Goal: Task Accomplishment & Management: Use online tool/utility

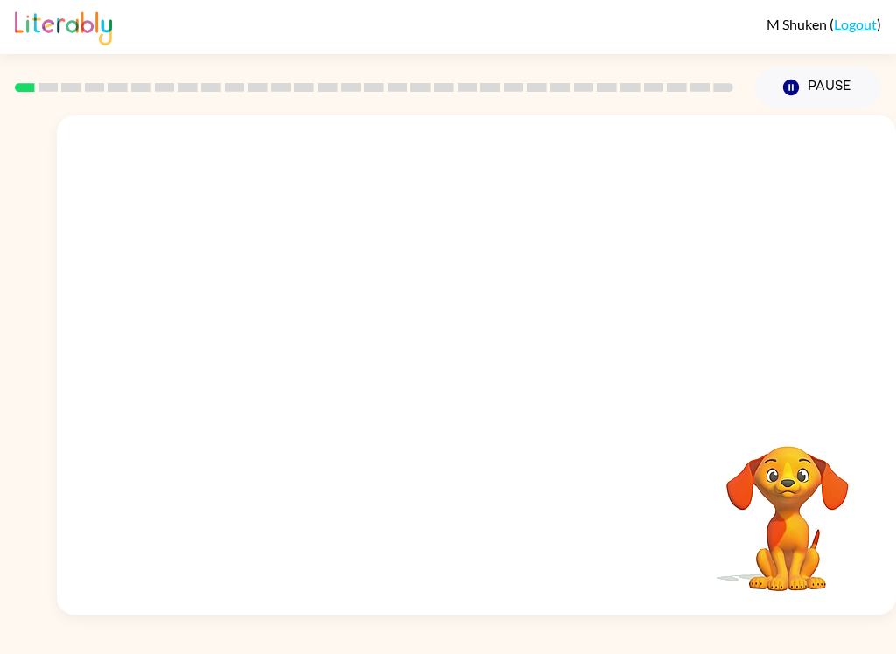
click at [430, 270] on video "Your browser must support playing .mp4 files to use Literably. Please try using…" at bounding box center [476, 262] width 839 height 294
click at [472, 354] on div at bounding box center [477, 374] width 112 height 64
click at [478, 387] on div at bounding box center [477, 374] width 112 height 64
click at [504, 330] on div at bounding box center [476, 364] width 839 height 499
click at [476, 367] on div at bounding box center [477, 374] width 112 height 64
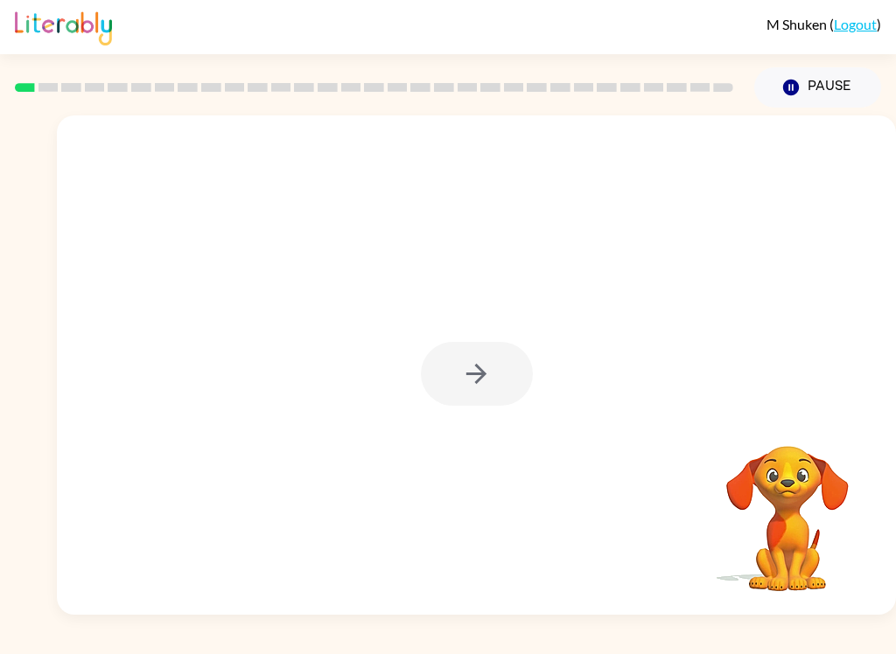
click at [492, 343] on div at bounding box center [477, 374] width 112 height 64
click at [496, 332] on div at bounding box center [476, 364] width 839 height 499
click at [491, 380] on icon "button" at bounding box center [476, 374] width 31 height 31
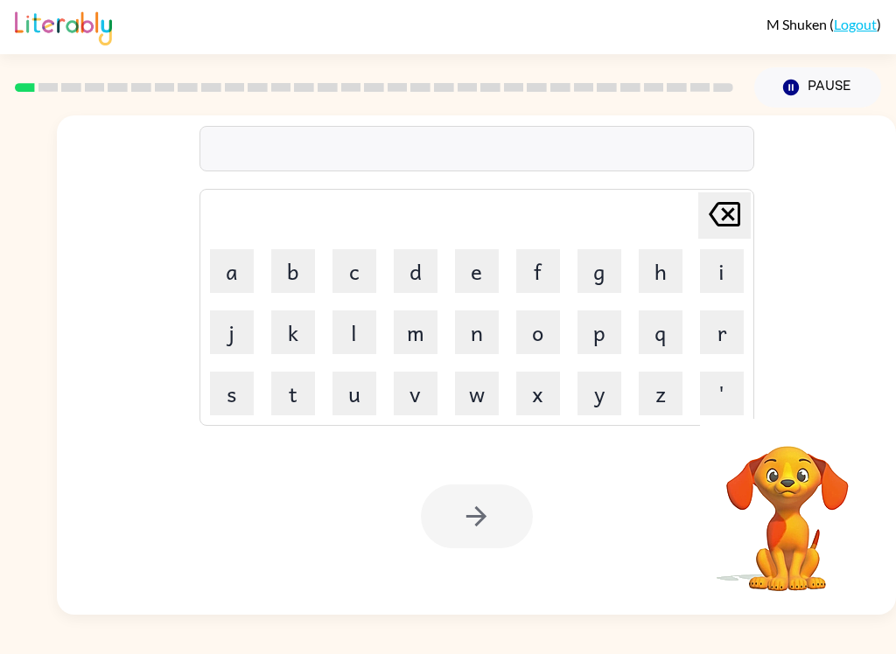
click at [288, 282] on button "b" at bounding box center [293, 271] width 44 height 44
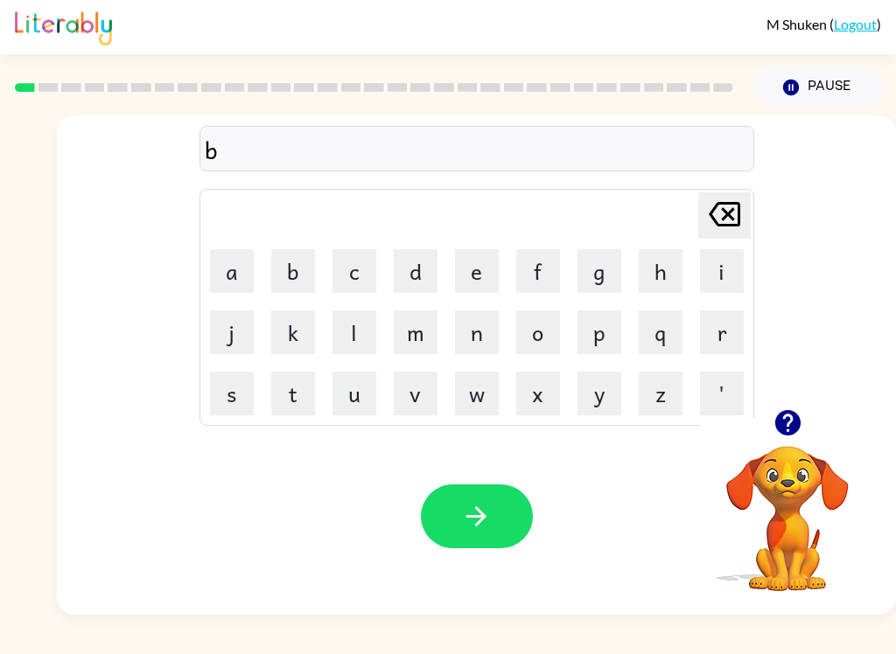
click at [549, 324] on button "o" at bounding box center [538, 332] width 44 height 44
click at [726, 343] on button "r" at bounding box center [722, 332] width 44 height 44
click at [422, 286] on button "d" at bounding box center [416, 271] width 44 height 44
click at [467, 275] on button "e" at bounding box center [477, 271] width 44 height 44
click at [724, 336] on button "r" at bounding box center [722, 332] width 44 height 44
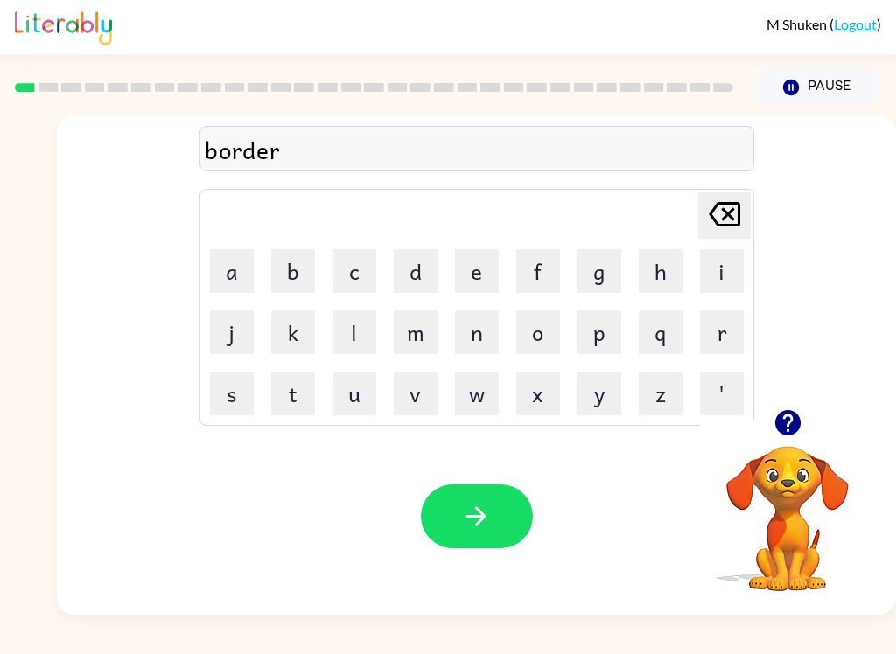
click at [500, 528] on button "button" at bounding box center [477, 517] width 112 height 64
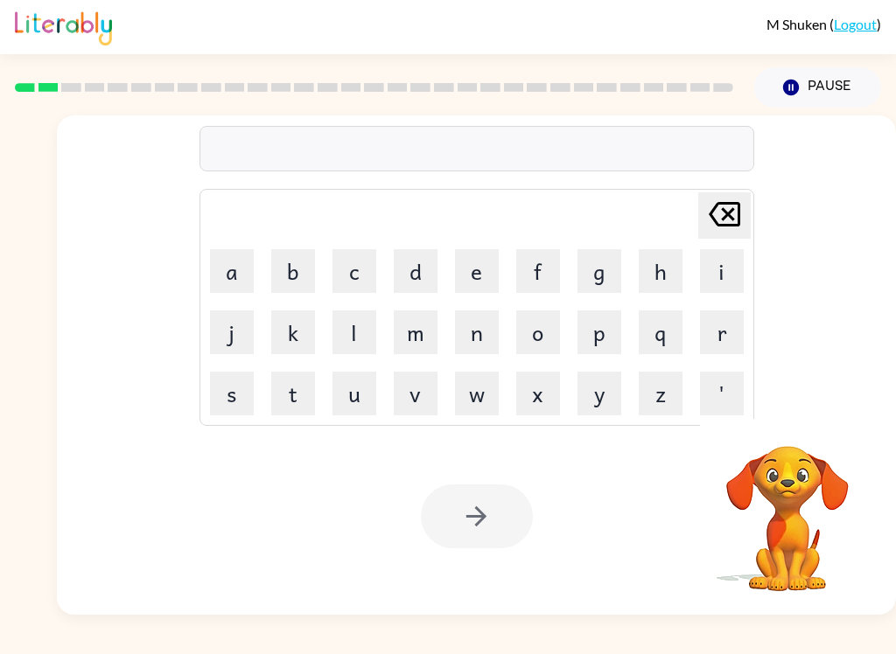
click at [722, 330] on button "r" at bounding box center [722, 332] width 44 height 44
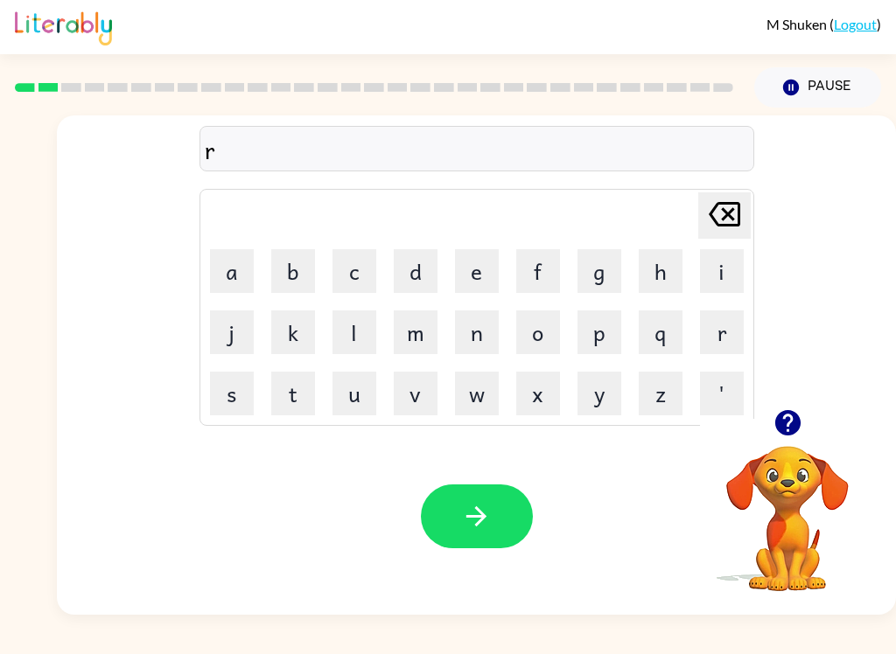
click at [535, 340] on button "o" at bounding box center [538, 332] width 44 height 44
click at [363, 405] on button "u" at bounding box center [354, 394] width 44 height 44
click at [462, 345] on button "n" at bounding box center [477, 332] width 44 height 44
click at [415, 270] on button "d" at bounding box center [416, 271] width 44 height 44
click at [465, 508] on icon "button" at bounding box center [476, 516] width 31 height 31
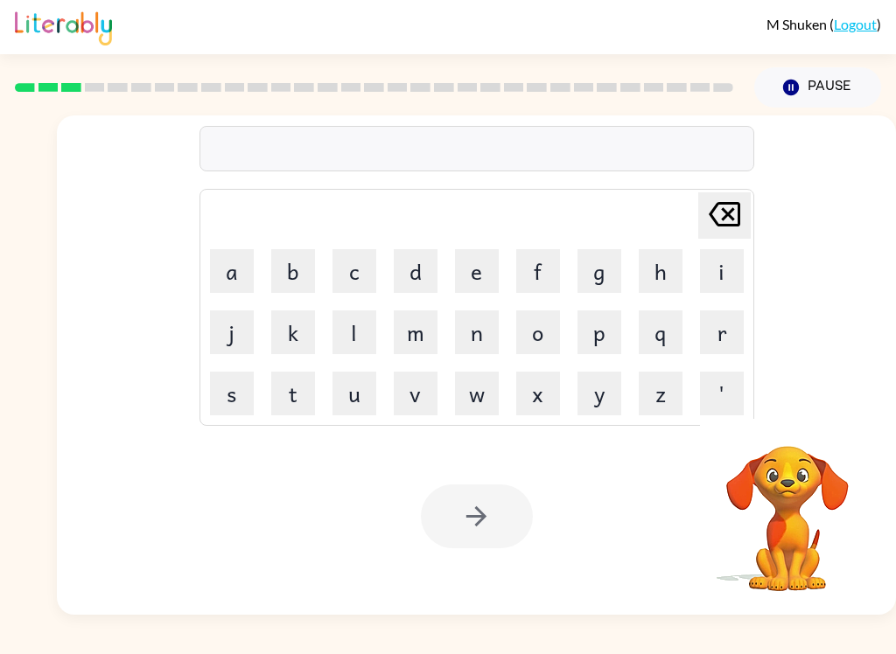
click at [404, 348] on button "m" at bounding box center [416, 332] width 44 height 44
click at [237, 255] on button "a" at bounding box center [232, 271] width 44 height 44
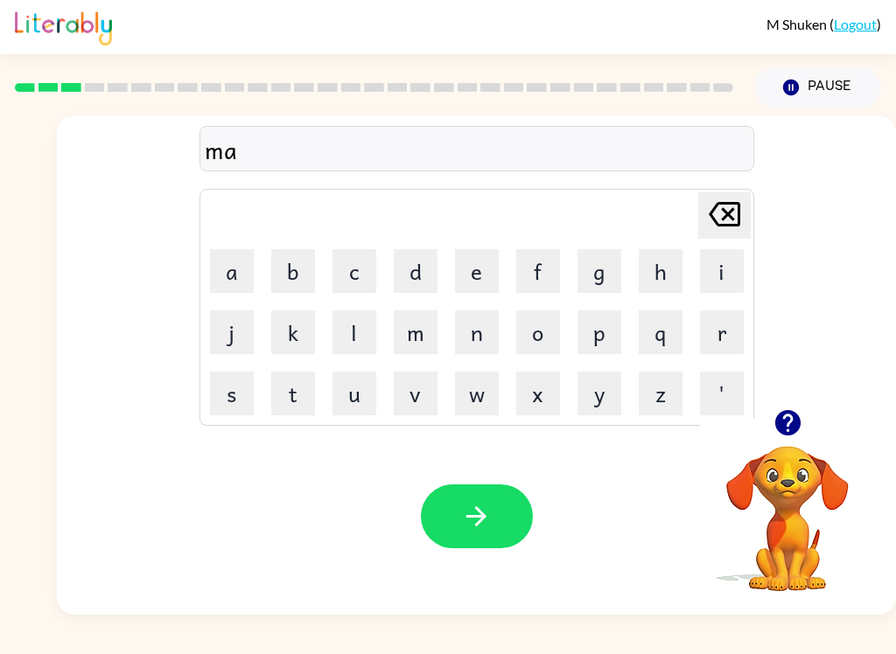
click at [349, 278] on button "c" at bounding box center [354, 271] width 44 height 44
click at [662, 275] on button "h" at bounding box center [660, 271] width 44 height 44
click at [722, 274] on button "i" at bounding box center [722, 271] width 44 height 44
click at [473, 337] on button "n" at bounding box center [477, 332] width 44 height 44
click at [278, 291] on button "b" at bounding box center [293, 271] width 44 height 44
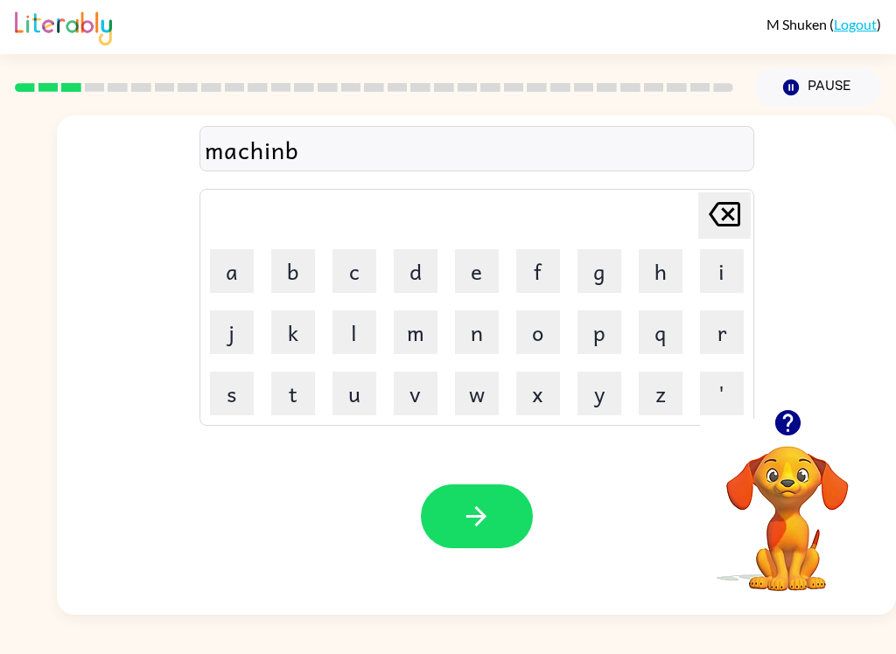
click at [715, 233] on icon "[PERSON_NAME] last character input" at bounding box center [724, 214] width 42 height 42
click at [467, 268] on button "e" at bounding box center [477, 271] width 44 height 44
click at [495, 523] on button "button" at bounding box center [477, 517] width 112 height 64
click at [302, 385] on button "t" at bounding box center [293, 394] width 44 height 44
click at [723, 331] on button "r" at bounding box center [722, 332] width 44 height 44
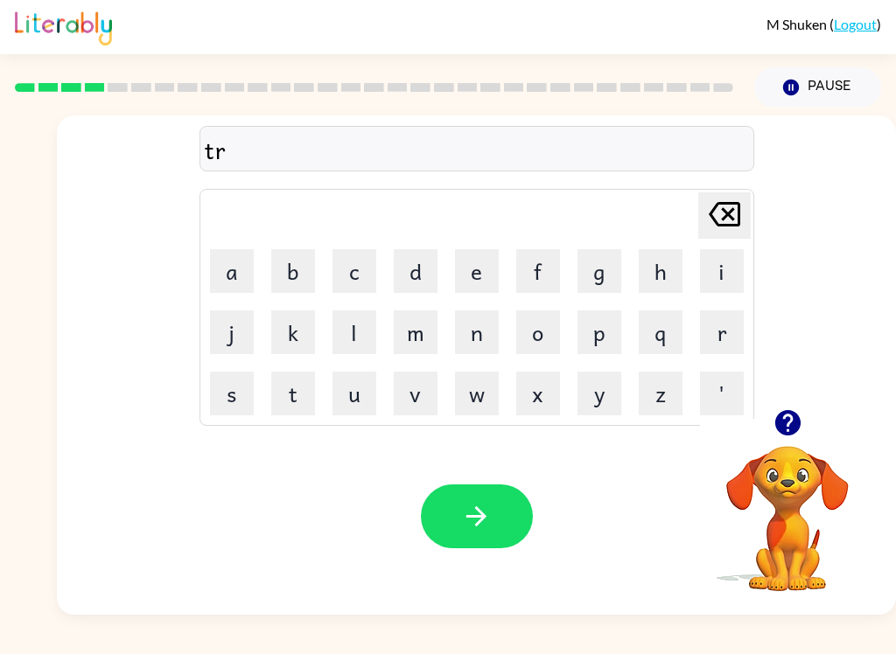
click at [244, 270] on button "a" at bounding box center [232, 271] width 44 height 44
click at [731, 276] on button "i" at bounding box center [722, 271] width 44 height 44
click at [476, 327] on button "n" at bounding box center [477, 332] width 44 height 44
click at [493, 519] on button "button" at bounding box center [477, 517] width 112 height 64
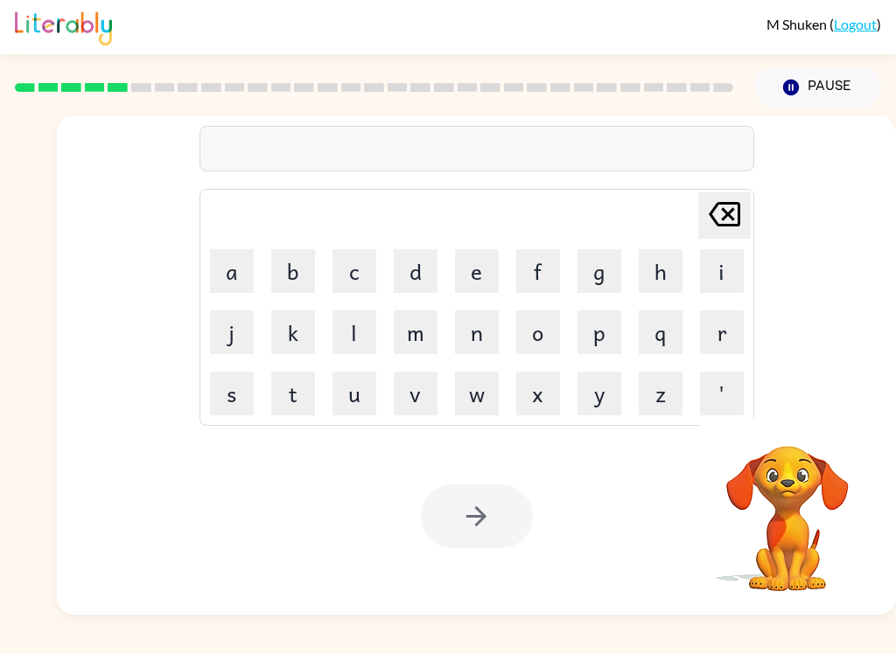
click at [420, 261] on button "d" at bounding box center [416, 271] width 44 height 44
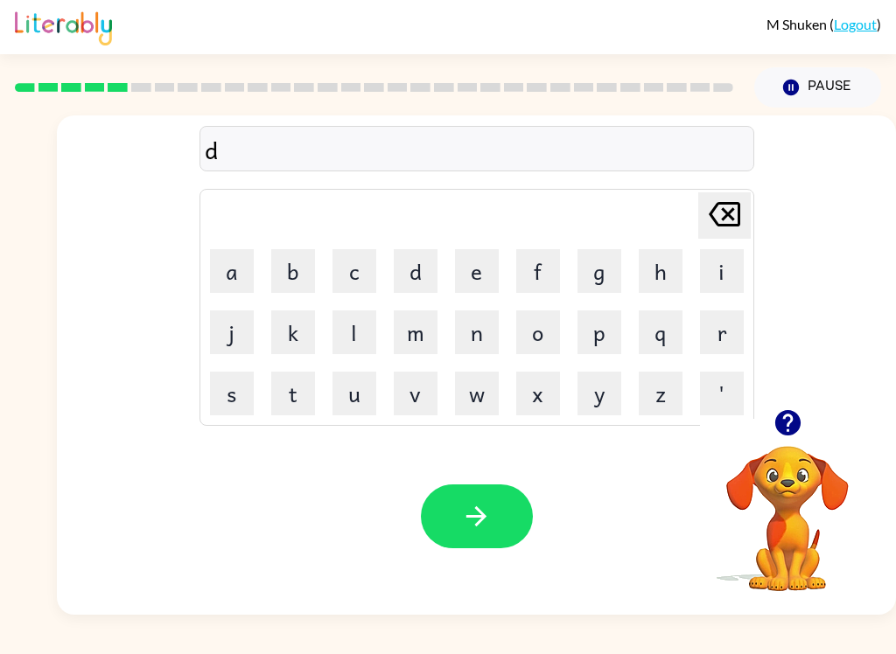
click at [469, 281] on button "e" at bounding box center [477, 271] width 44 height 44
click at [536, 270] on button "f" at bounding box center [538, 271] width 44 height 44
click at [482, 267] on button "e" at bounding box center [477, 271] width 44 height 44
click at [495, 322] on button "n" at bounding box center [477, 332] width 44 height 44
click at [365, 269] on button "c" at bounding box center [354, 271] width 44 height 44
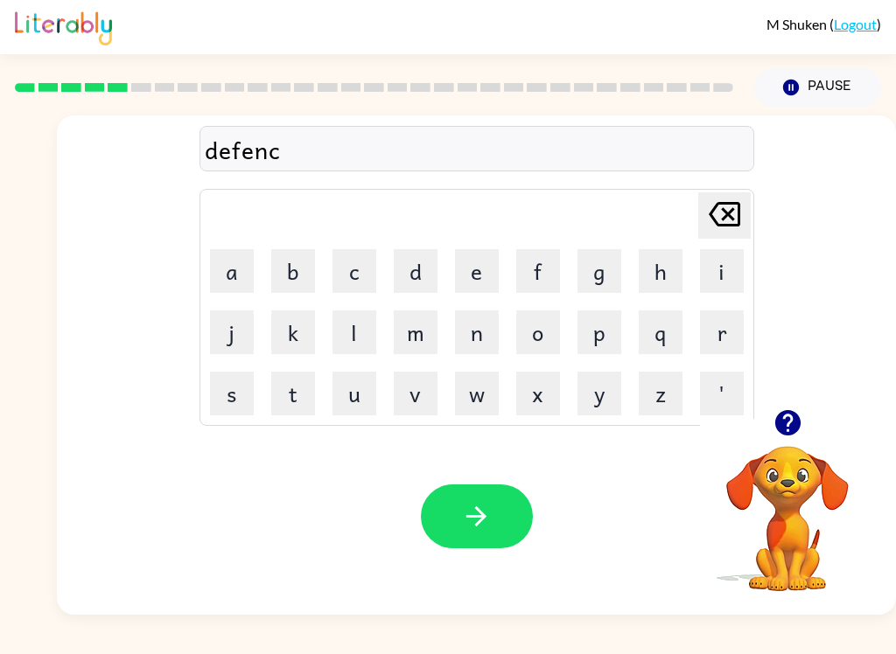
click at [476, 274] on button "e" at bounding box center [477, 271] width 44 height 44
click at [788, 429] on icon "button" at bounding box center [786, 422] width 25 height 25
click at [723, 269] on button "i" at bounding box center [722, 271] width 44 height 44
click at [427, 391] on button "v" at bounding box center [416, 394] width 44 height 44
click at [464, 270] on button "e" at bounding box center [477, 271] width 44 height 44
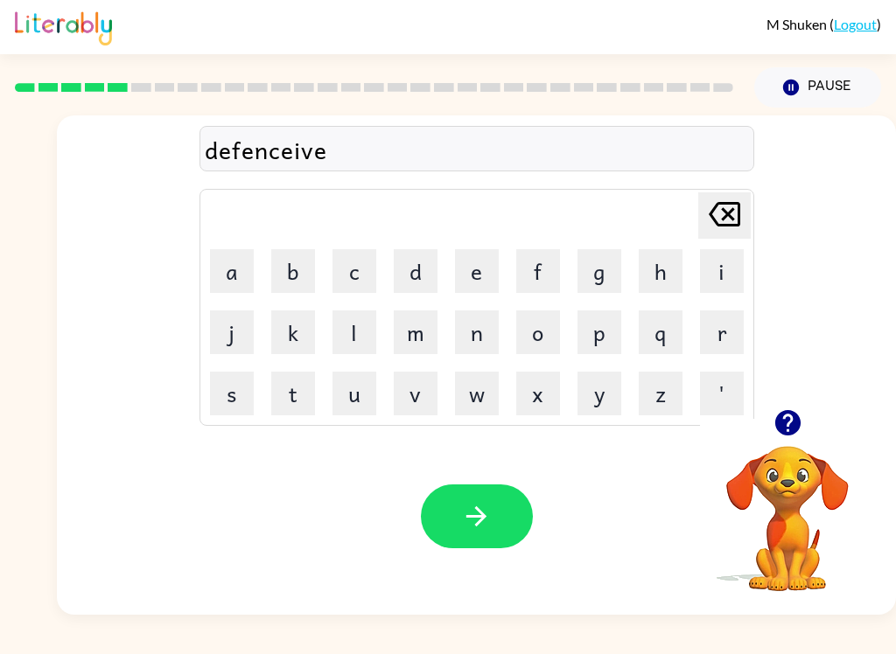
click at [733, 204] on icon at bounding box center [723, 214] width 31 height 24
click at [732, 203] on icon at bounding box center [723, 214] width 31 height 24
click at [748, 217] on button "[PERSON_NAME] last character input" at bounding box center [724, 215] width 52 height 46
click at [750, 209] on button "[PERSON_NAME] last character input" at bounding box center [724, 215] width 52 height 46
click at [722, 270] on button "i" at bounding box center [722, 271] width 44 height 44
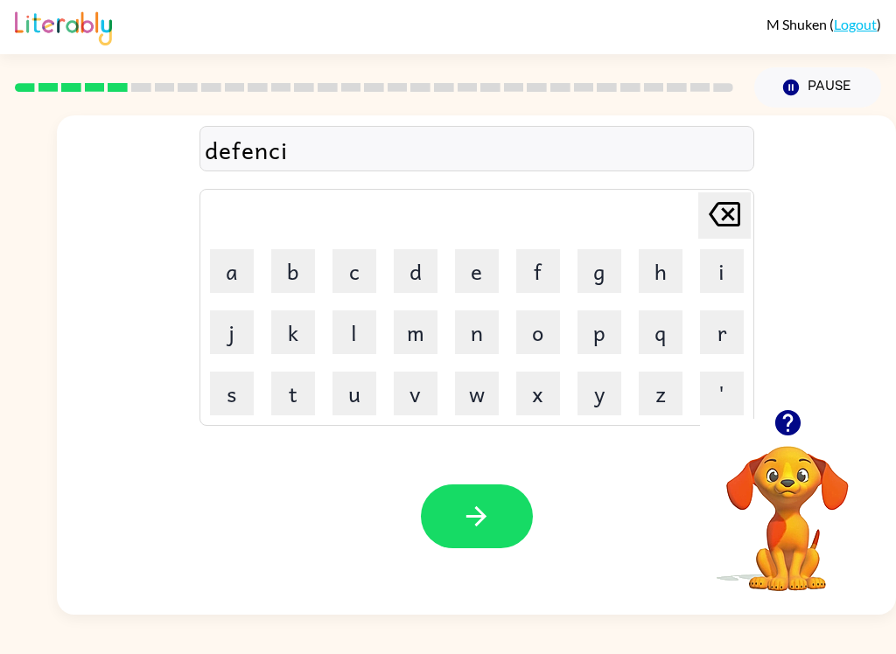
click at [433, 407] on button "v" at bounding box center [416, 394] width 44 height 44
click at [471, 276] on button "e" at bounding box center [477, 271] width 44 height 44
click at [492, 499] on button "button" at bounding box center [477, 517] width 112 height 64
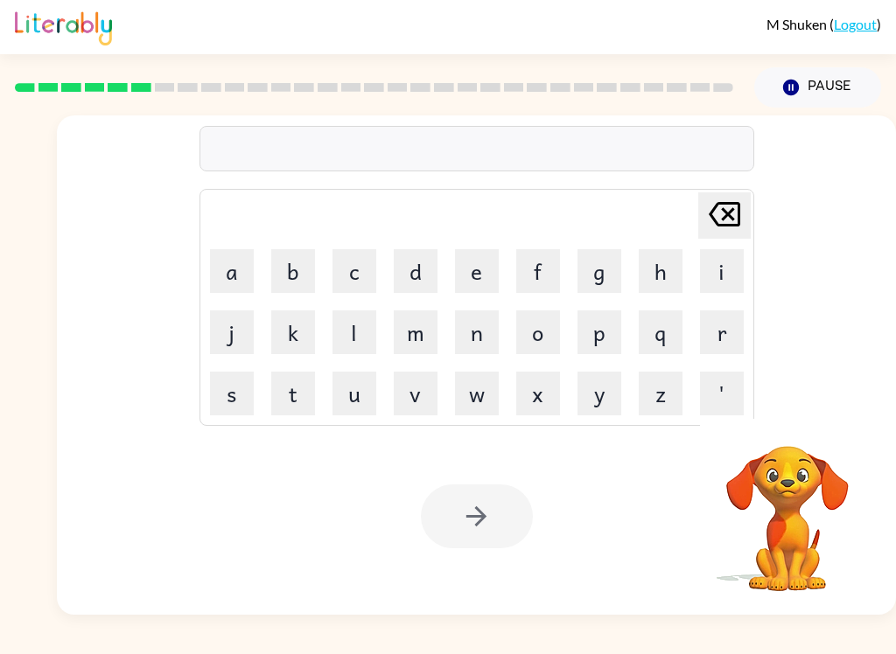
click at [407, 391] on button "v" at bounding box center [416, 394] width 44 height 44
click at [236, 269] on button "a" at bounding box center [232, 271] width 44 height 44
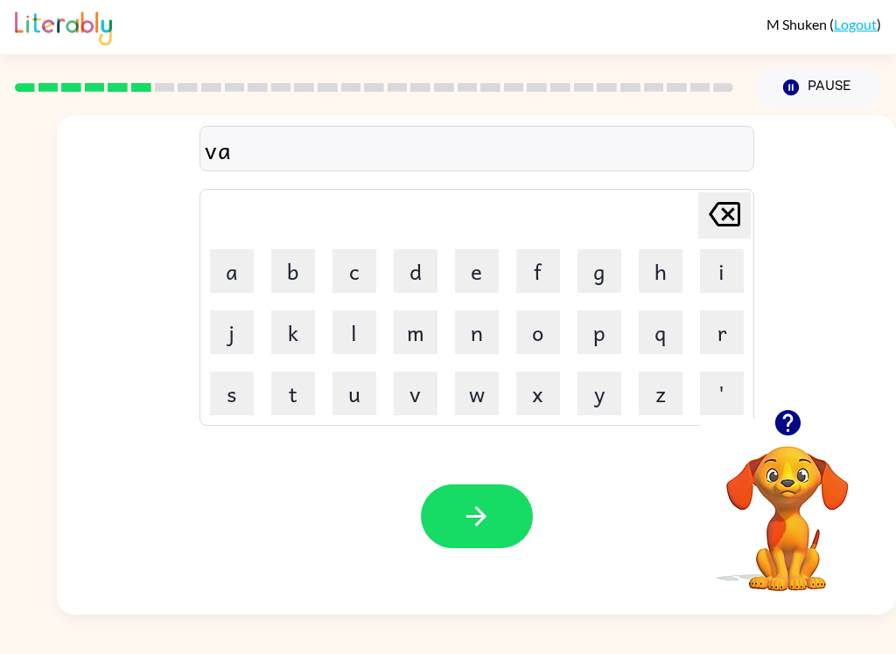
click at [360, 269] on button "c" at bounding box center [354, 271] width 44 height 44
click at [300, 404] on button "t" at bounding box center [293, 394] width 44 height 44
click at [738, 276] on button "i" at bounding box center [722, 271] width 44 height 44
click at [543, 319] on button "o" at bounding box center [538, 332] width 44 height 44
click at [457, 336] on button "n" at bounding box center [477, 332] width 44 height 44
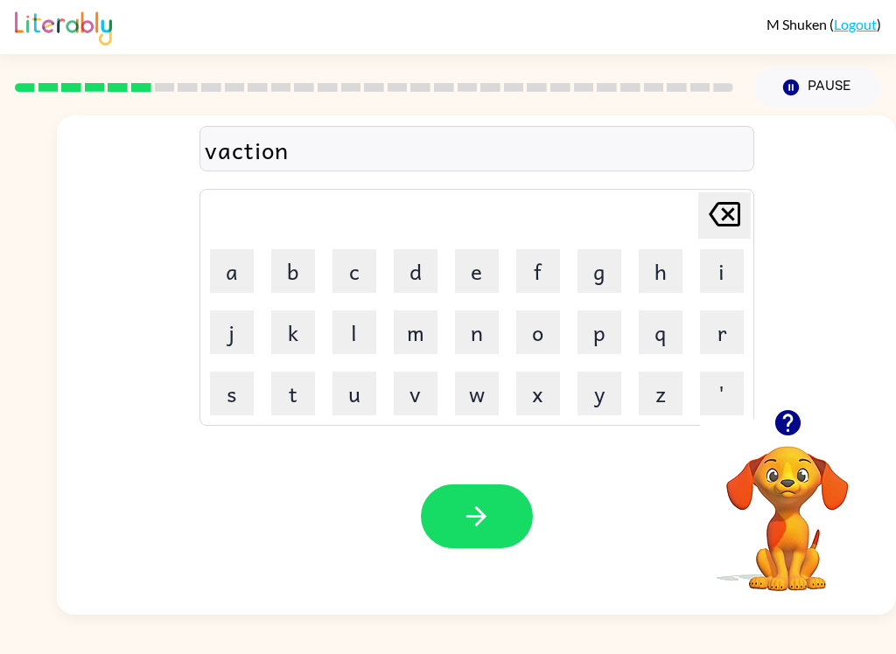
click at [513, 529] on button "button" at bounding box center [477, 517] width 112 height 64
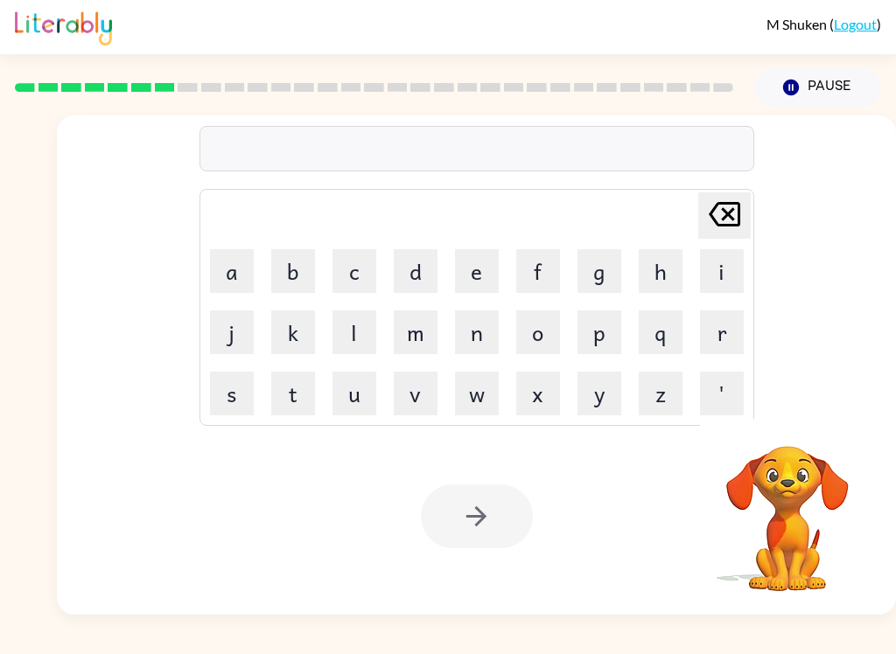
click at [601, 330] on button "p" at bounding box center [599, 332] width 44 height 44
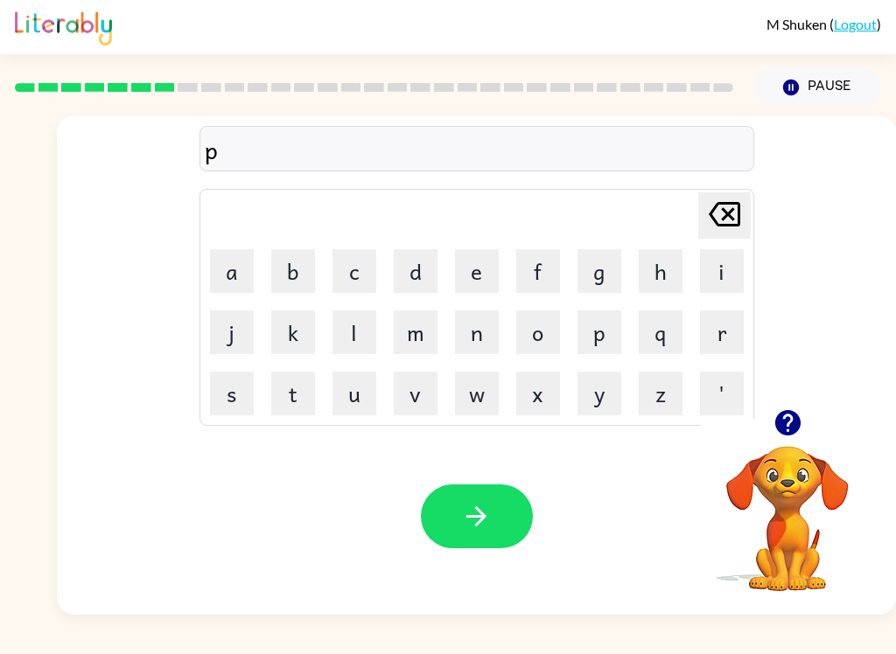
click at [366, 394] on button "u" at bounding box center [354, 394] width 44 height 44
click at [411, 273] on button "d" at bounding box center [416, 271] width 44 height 44
click at [359, 333] on button "l" at bounding box center [354, 332] width 44 height 44
click at [471, 267] on button "e" at bounding box center [477, 271] width 44 height 44
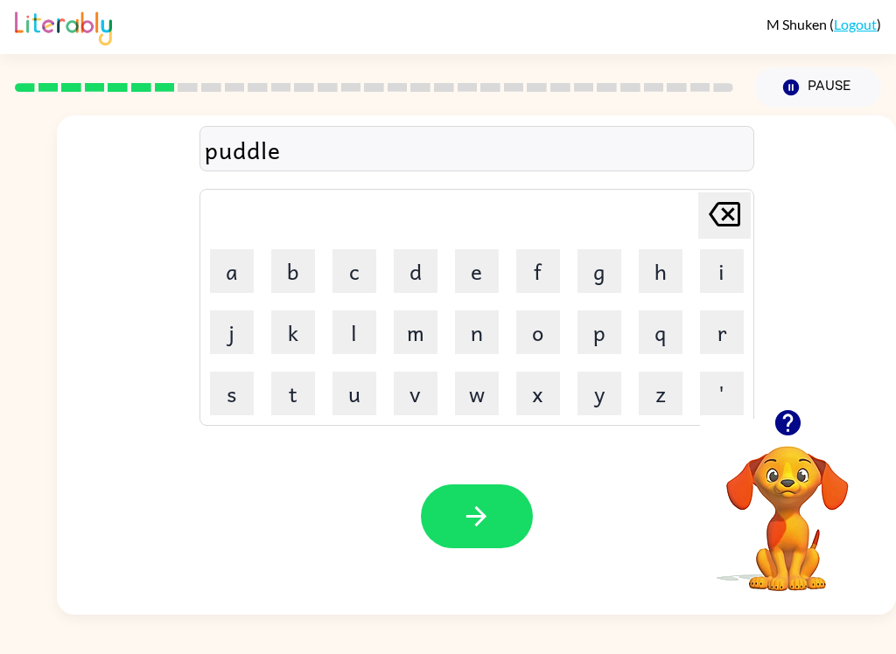
click at [483, 497] on button "button" at bounding box center [477, 517] width 112 height 64
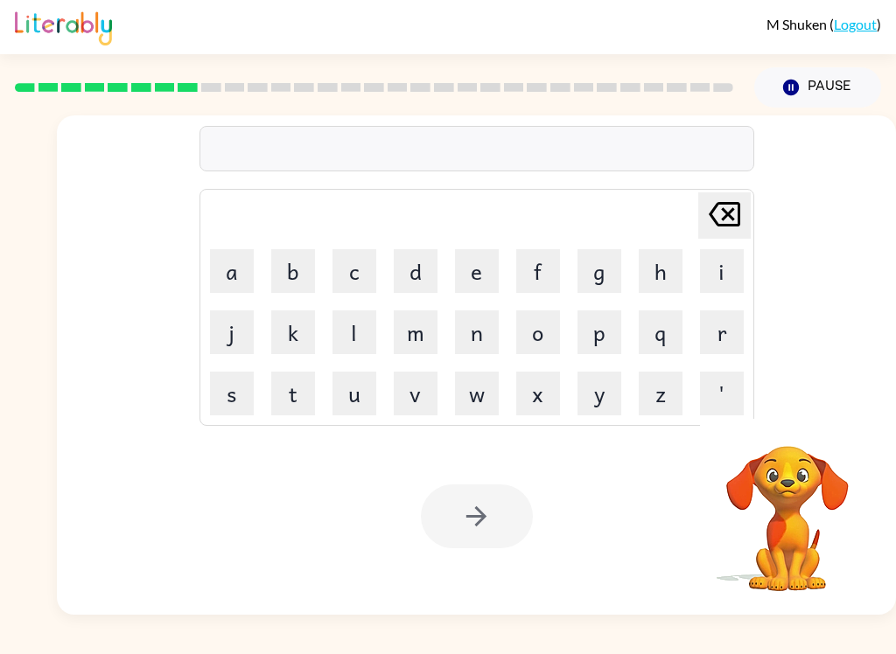
click at [415, 324] on button "m" at bounding box center [416, 332] width 44 height 44
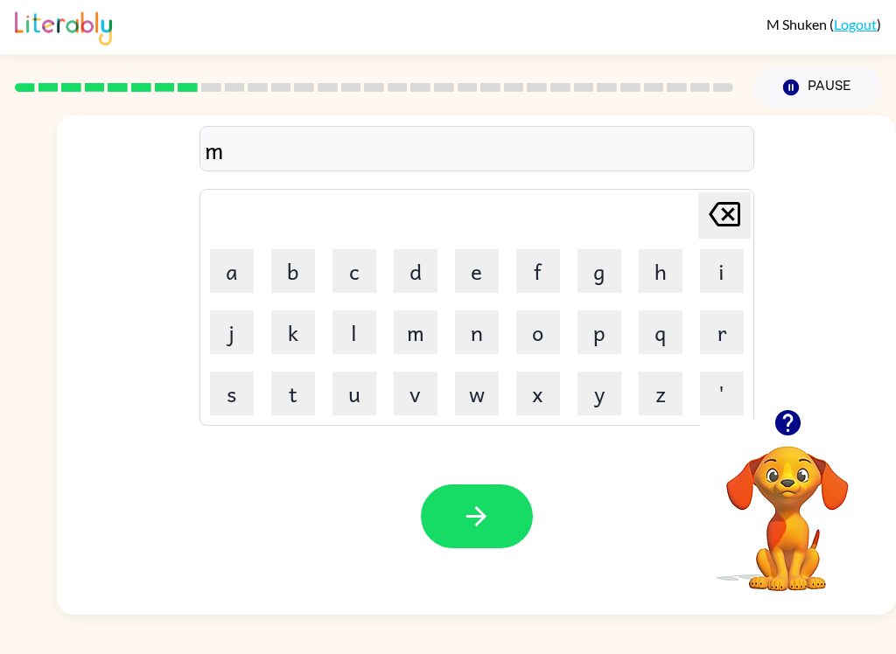
click at [467, 276] on button "e" at bounding box center [477, 271] width 44 height 44
click at [723, 331] on button "r" at bounding box center [722, 332] width 44 height 44
click at [228, 262] on button "a" at bounding box center [232, 271] width 44 height 44
click at [365, 273] on button "c" at bounding box center [354, 271] width 44 height 44
click at [354, 348] on button "l" at bounding box center [354, 332] width 44 height 44
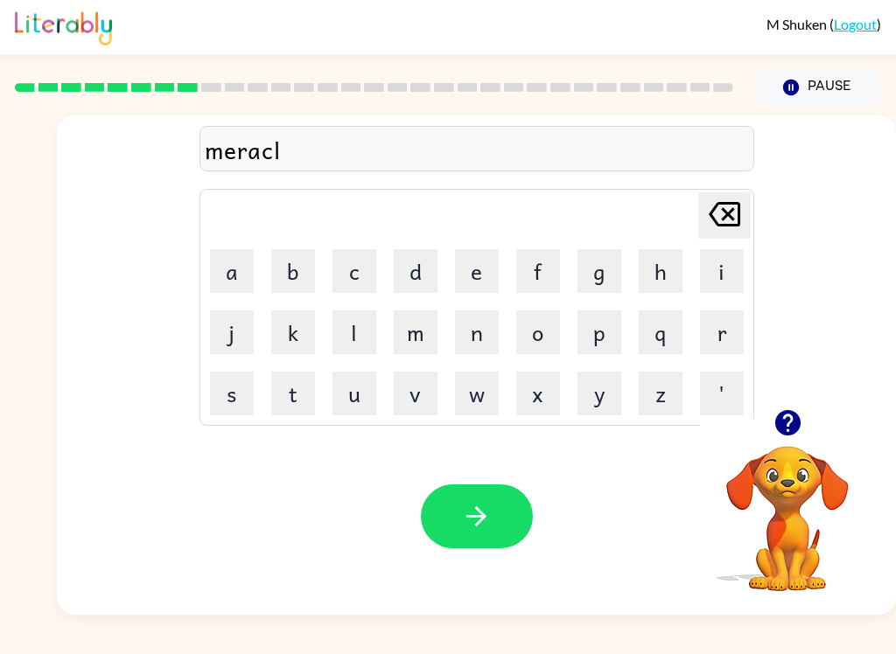
click at [480, 256] on button "e" at bounding box center [477, 271] width 44 height 44
click at [484, 519] on icon "button" at bounding box center [476, 516] width 20 height 20
click at [796, 433] on icon "button" at bounding box center [786, 422] width 25 height 25
click at [781, 422] on icon "button" at bounding box center [786, 422] width 25 height 25
click at [421, 332] on button "m" at bounding box center [416, 332] width 44 height 44
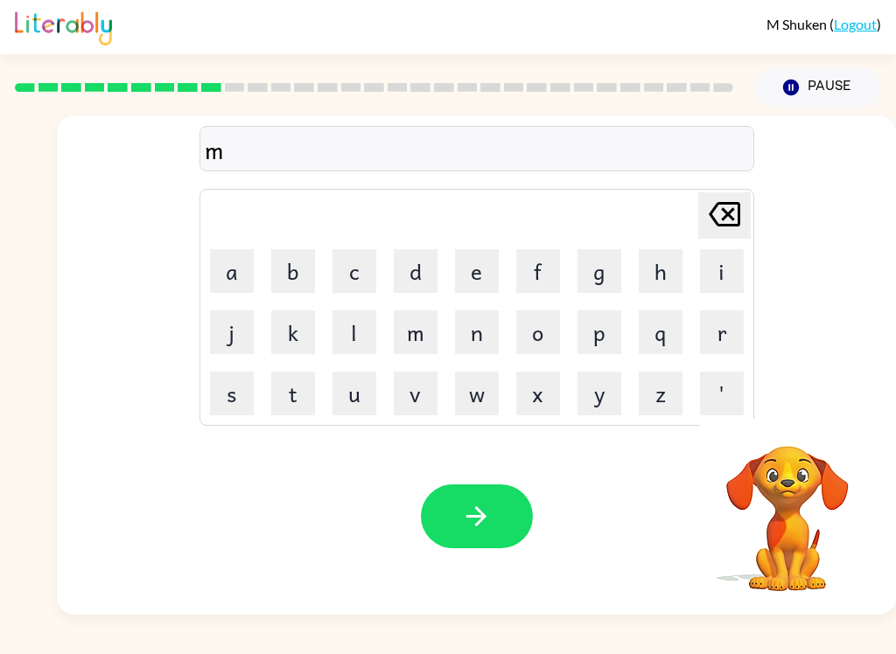
click at [731, 263] on button "i" at bounding box center [722, 271] width 44 height 44
click at [428, 259] on button "d" at bounding box center [416, 271] width 44 height 44
click at [486, 400] on button "w" at bounding box center [477, 394] width 44 height 44
click at [740, 195] on icon "[PERSON_NAME] last character input" at bounding box center [724, 214] width 42 height 42
click at [534, 347] on button "o" at bounding box center [538, 332] width 44 height 44
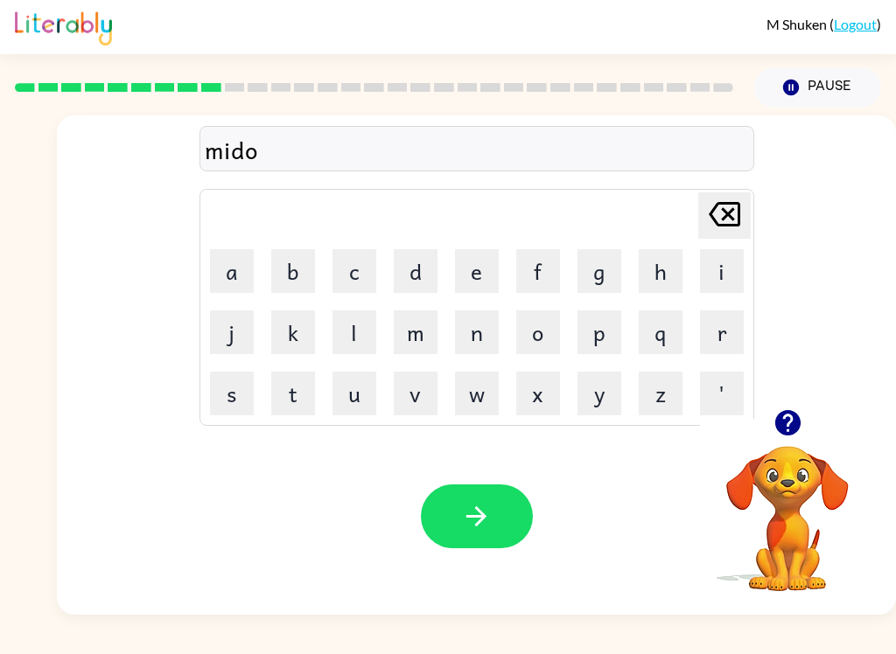
click at [732, 340] on button "r" at bounding box center [722, 332] width 44 height 44
click at [727, 220] on icon "[PERSON_NAME] last character input" at bounding box center [724, 214] width 42 height 42
click at [720, 226] on icon at bounding box center [723, 214] width 31 height 24
click at [394, 348] on button "m" at bounding box center [416, 332] width 44 height 44
click at [525, 334] on button "o" at bounding box center [538, 332] width 44 height 44
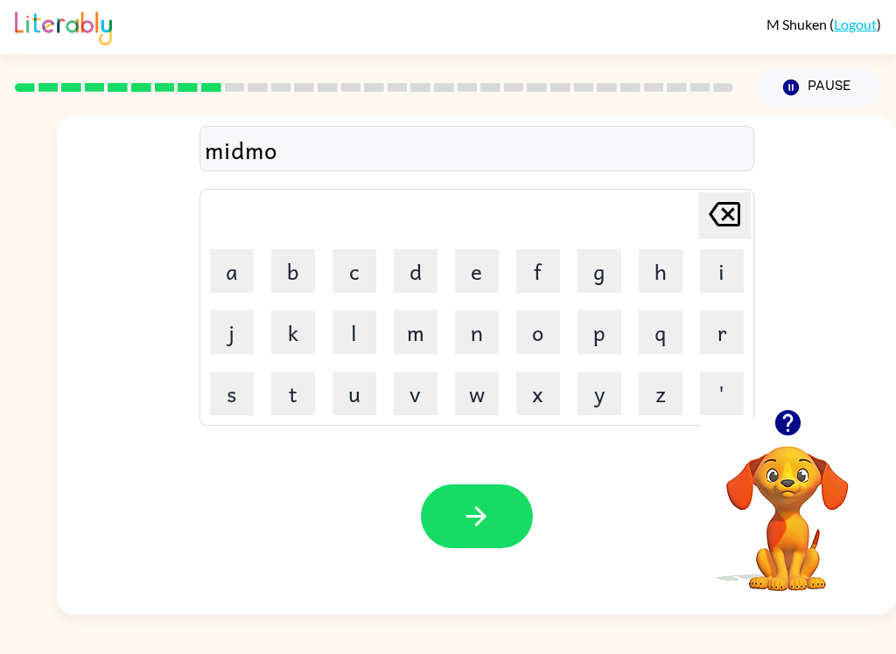
click at [726, 337] on button "r" at bounding box center [722, 332] width 44 height 44
click at [462, 325] on button "n" at bounding box center [477, 332] width 44 height 44
click at [720, 277] on button "i" at bounding box center [722, 271] width 44 height 44
click at [469, 339] on button "n" at bounding box center [477, 332] width 44 height 44
click at [600, 272] on button "g" at bounding box center [599, 271] width 44 height 44
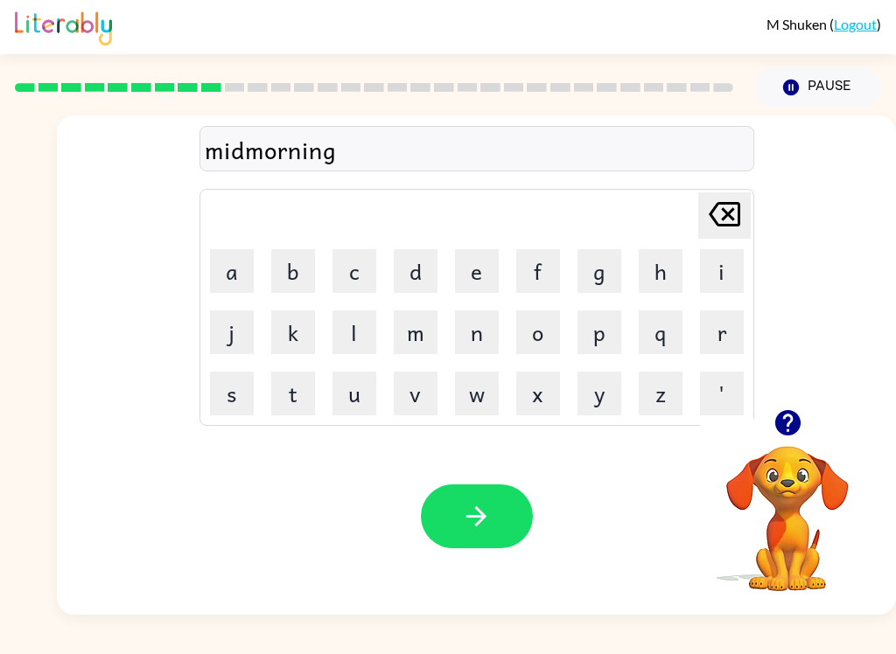
click at [492, 513] on button "button" at bounding box center [477, 517] width 112 height 64
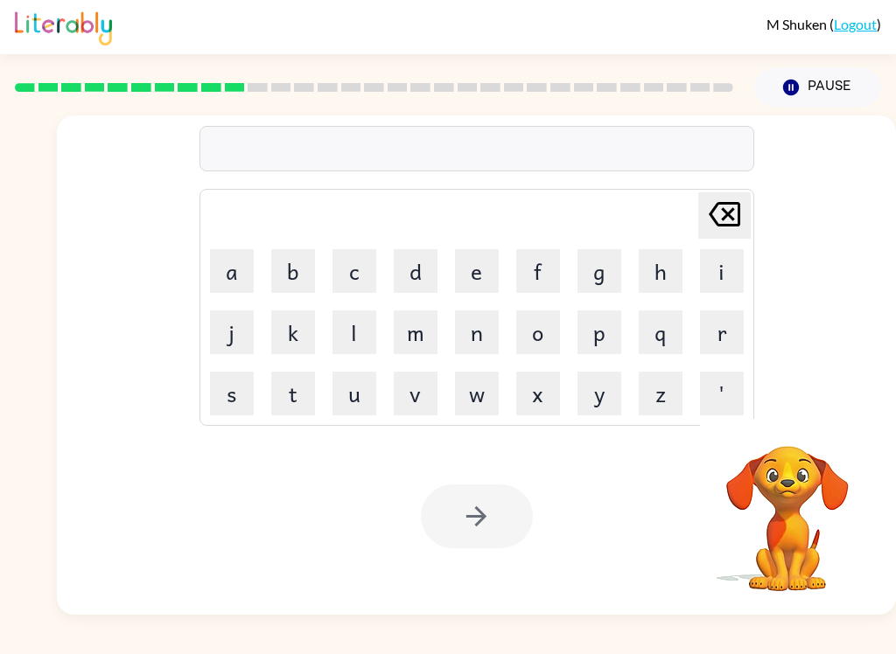
click at [422, 276] on button "d" at bounding box center [416, 271] width 44 height 44
click at [705, 266] on button "i" at bounding box center [722, 271] width 44 height 44
click at [227, 407] on button "s" at bounding box center [232, 394] width 44 height 44
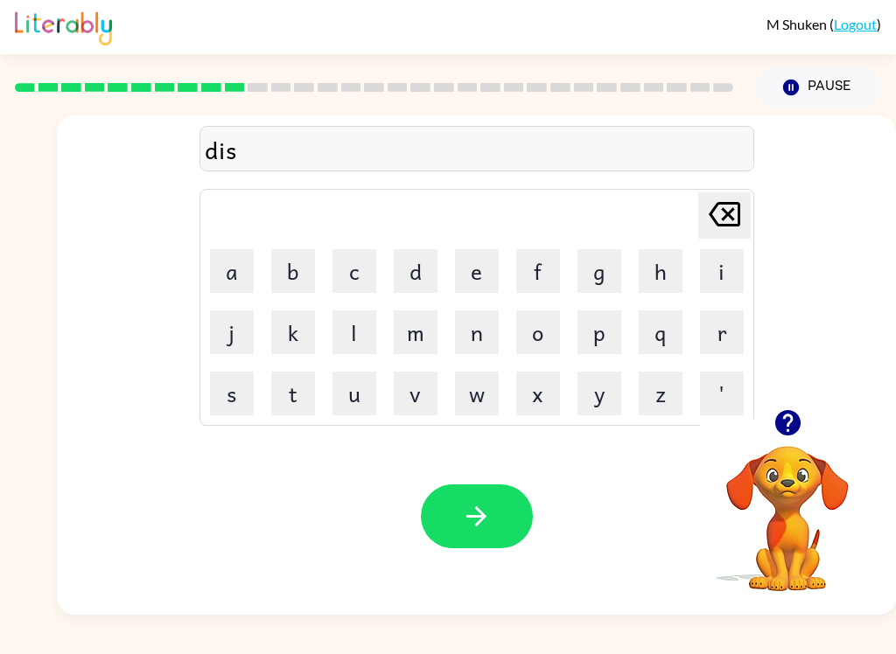
click at [277, 396] on button "t" at bounding box center [293, 394] width 44 height 44
click at [736, 338] on button "r" at bounding box center [722, 332] width 44 height 44
click at [351, 394] on button "u" at bounding box center [354, 394] width 44 height 44
click at [230, 415] on button "s" at bounding box center [232, 394] width 44 height 44
click at [295, 392] on button "t" at bounding box center [293, 394] width 44 height 44
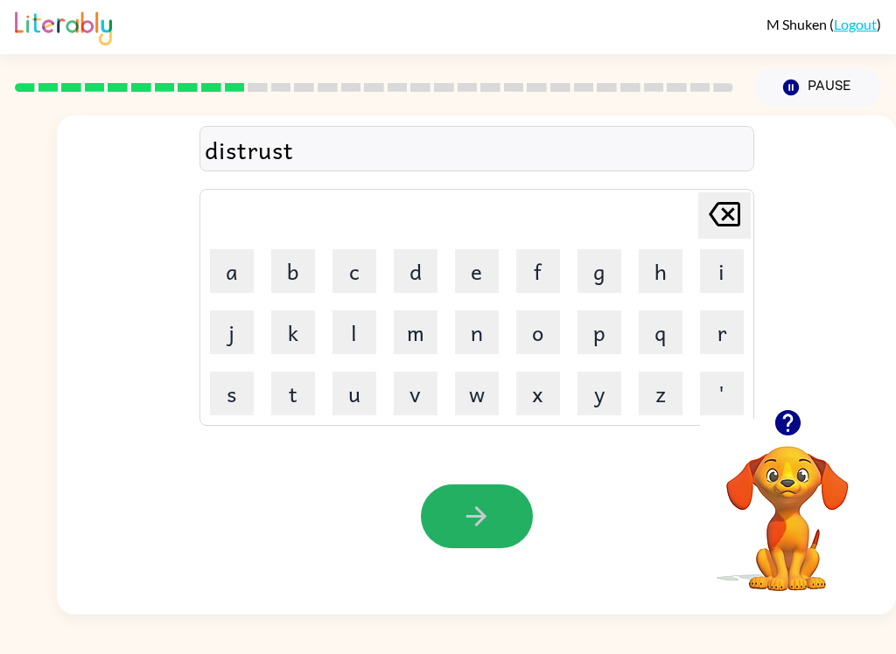
click at [489, 529] on icon "button" at bounding box center [476, 516] width 31 height 31
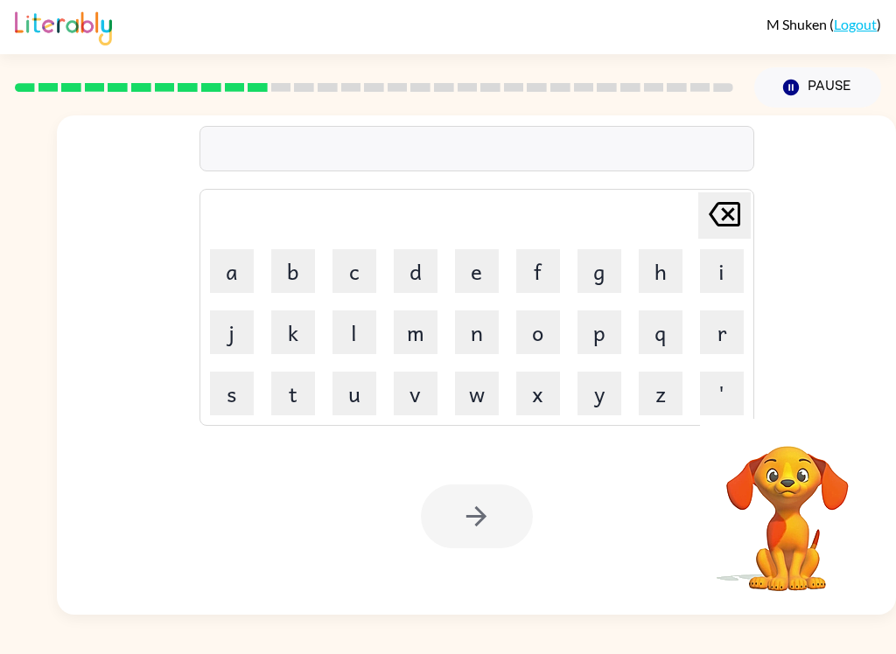
click at [726, 332] on button "r" at bounding box center [722, 332] width 44 height 44
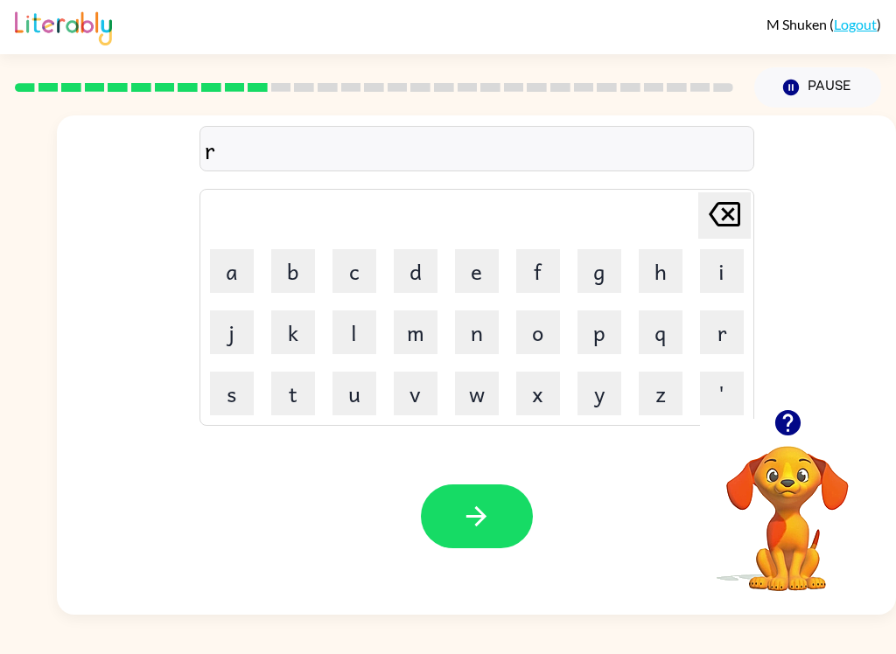
click at [535, 332] on button "o" at bounding box center [538, 332] width 44 height 44
click at [242, 262] on button "a" at bounding box center [232, 271] width 44 height 44
click at [402, 274] on button "d" at bounding box center [416, 271] width 44 height 44
click at [496, 499] on button "button" at bounding box center [477, 517] width 112 height 64
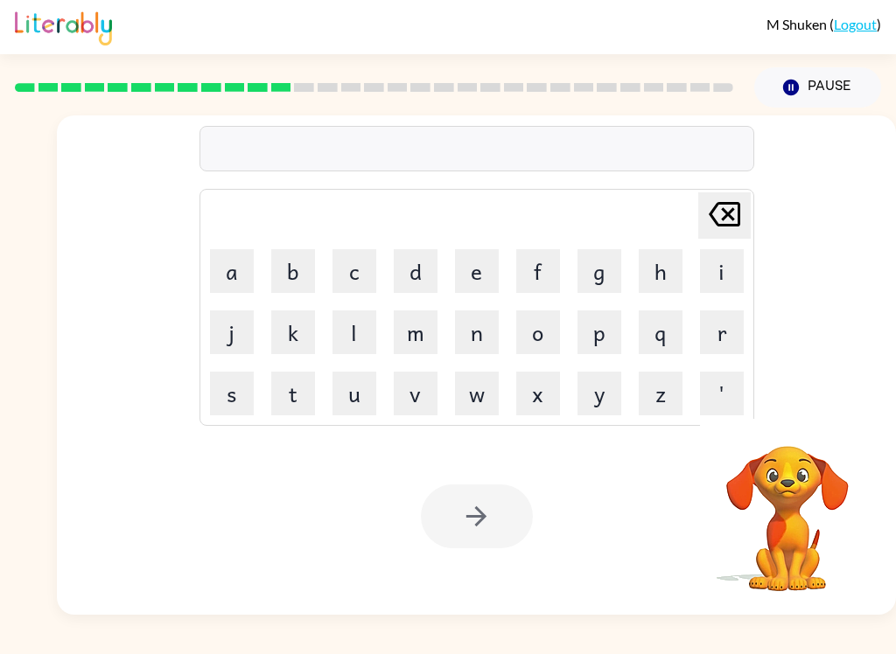
click at [362, 394] on button "u" at bounding box center [354, 394] width 44 height 44
click at [601, 334] on button "p" at bounding box center [599, 332] width 44 height 44
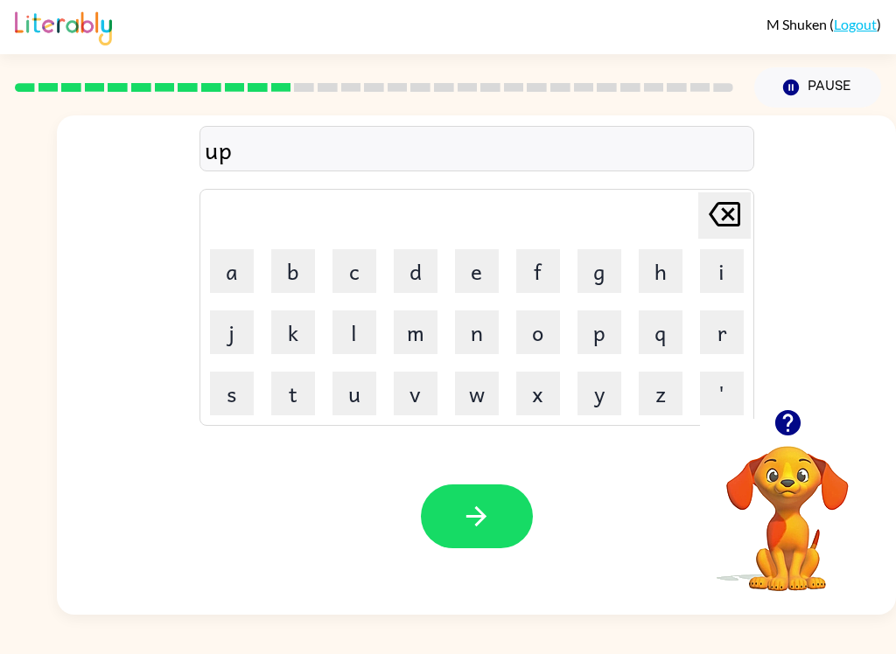
click at [672, 328] on button "q" at bounding box center [660, 332] width 44 height 44
click at [723, 217] on icon at bounding box center [723, 214] width 31 height 24
click at [595, 280] on button "g" at bounding box center [599, 271] width 44 height 44
click at [734, 333] on button "r" at bounding box center [722, 332] width 44 height 44
click at [250, 280] on button "a" at bounding box center [232, 271] width 44 height 44
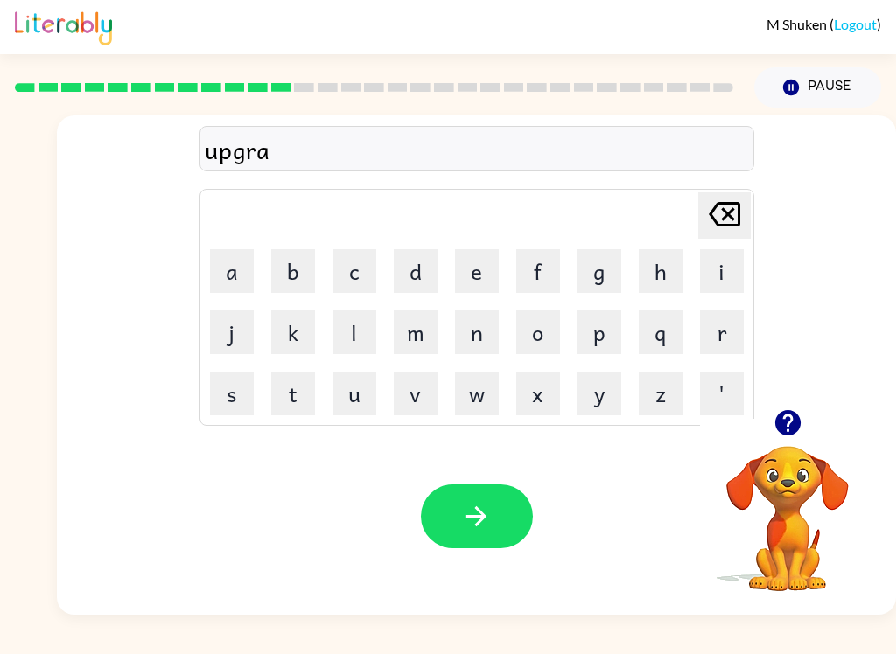
click at [429, 266] on button "d" at bounding box center [416, 271] width 44 height 44
click at [493, 284] on button "e" at bounding box center [477, 271] width 44 height 44
click at [498, 515] on button "button" at bounding box center [477, 517] width 112 height 64
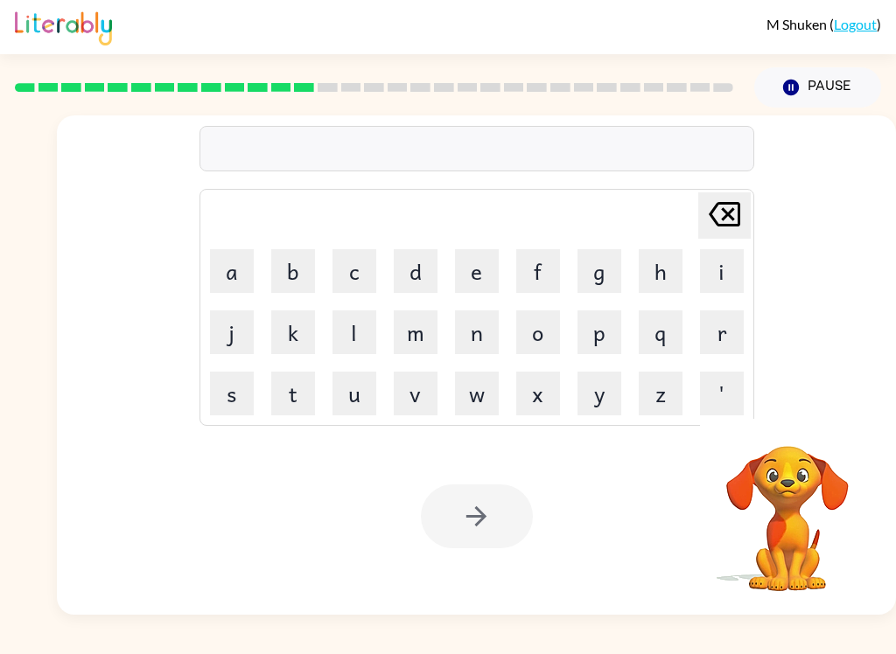
click at [413, 331] on button "m" at bounding box center [416, 332] width 44 height 44
click at [241, 271] on button "a" at bounding box center [232, 271] width 44 height 44
click at [415, 274] on button "d" at bounding box center [416, 271] width 44 height 44
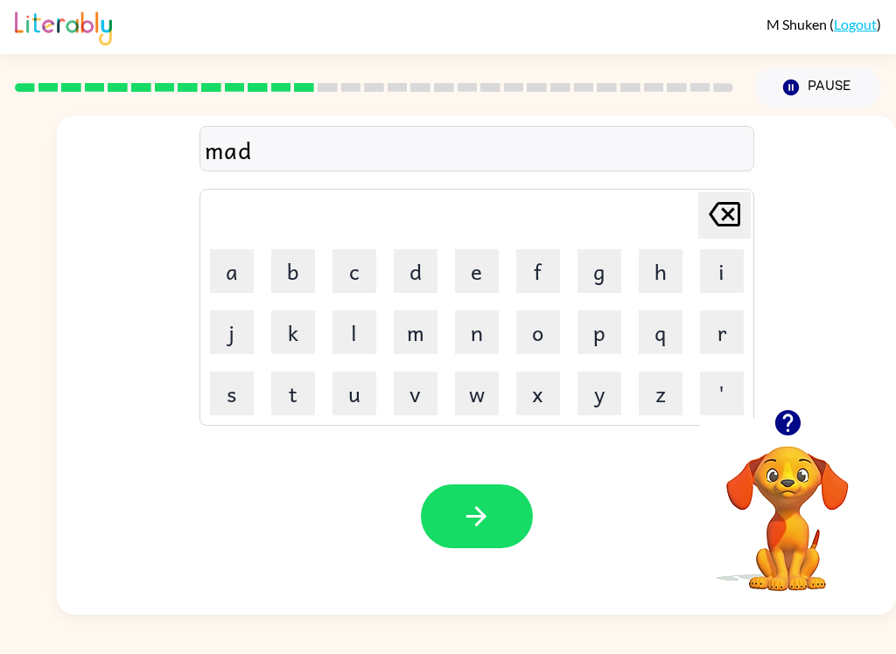
click at [791, 432] on icon "button" at bounding box center [786, 422] width 25 height 25
click at [475, 325] on button "n" at bounding box center [477, 332] width 44 height 44
click at [474, 271] on button "e" at bounding box center [477, 271] width 44 height 44
click at [359, 262] on button "c" at bounding box center [354, 271] width 44 height 44
click at [496, 265] on button "e" at bounding box center [477, 271] width 44 height 44
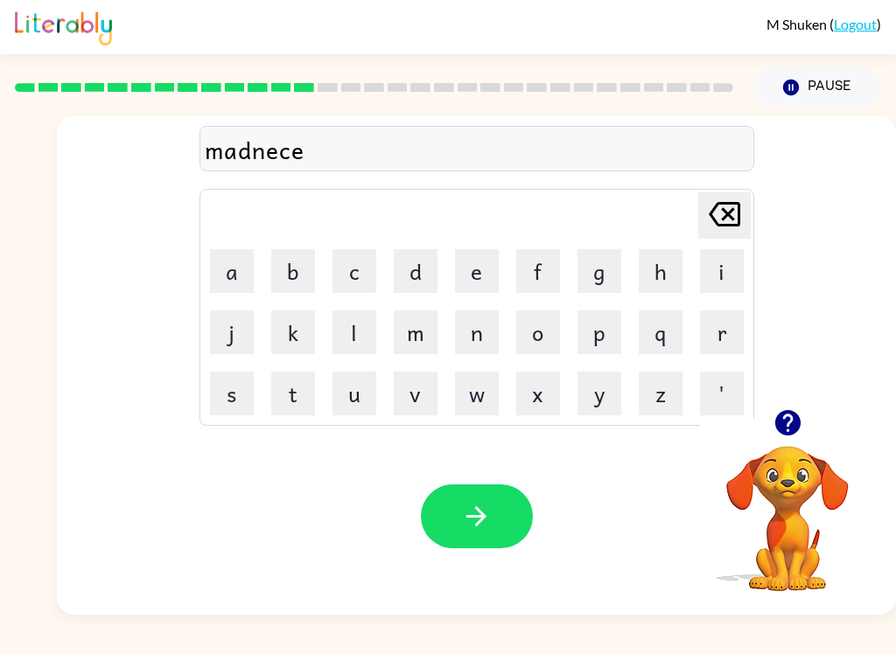
click at [712, 213] on icon at bounding box center [723, 214] width 31 height 24
click at [482, 510] on icon "button" at bounding box center [476, 516] width 31 height 31
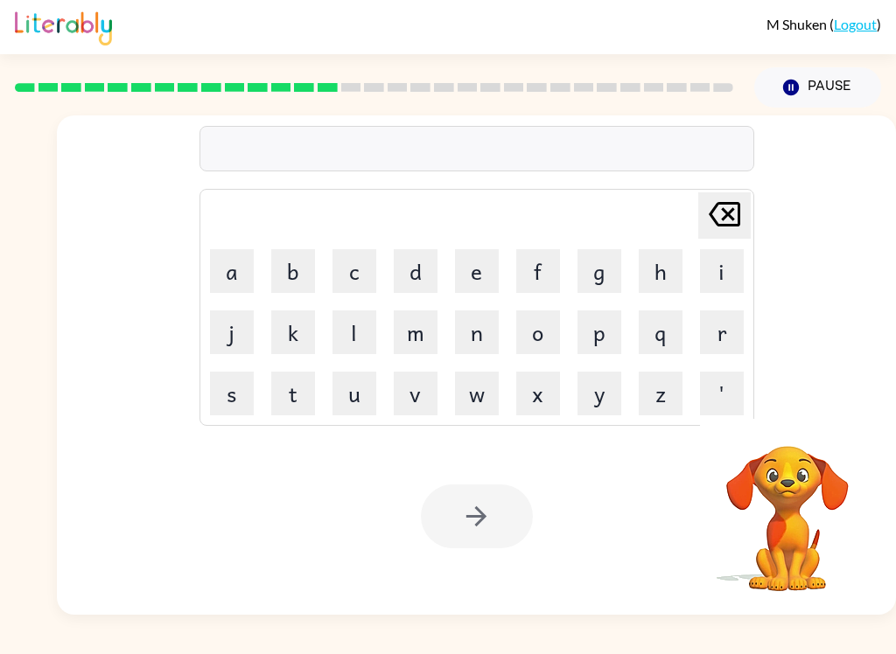
click at [296, 259] on button "b" at bounding box center [293, 271] width 44 height 44
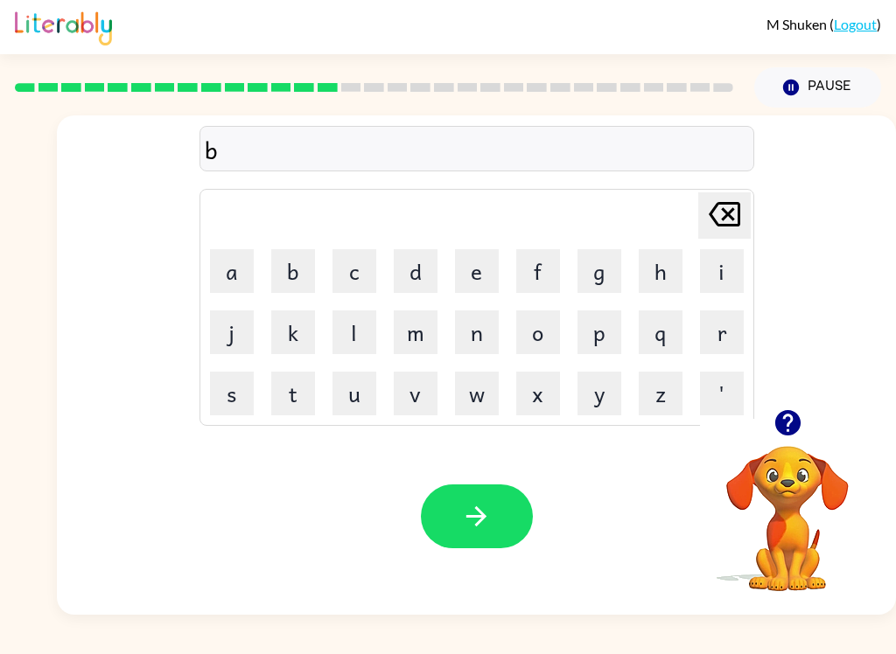
click at [780, 424] on icon "button" at bounding box center [786, 422] width 25 height 25
click at [538, 337] on button "o" at bounding box center [538, 332] width 44 height 44
click at [478, 333] on button "n" at bounding box center [477, 332] width 44 height 44
click at [349, 394] on button "u" at bounding box center [354, 394] width 44 height 44
click at [232, 404] on button "s" at bounding box center [232, 394] width 44 height 44
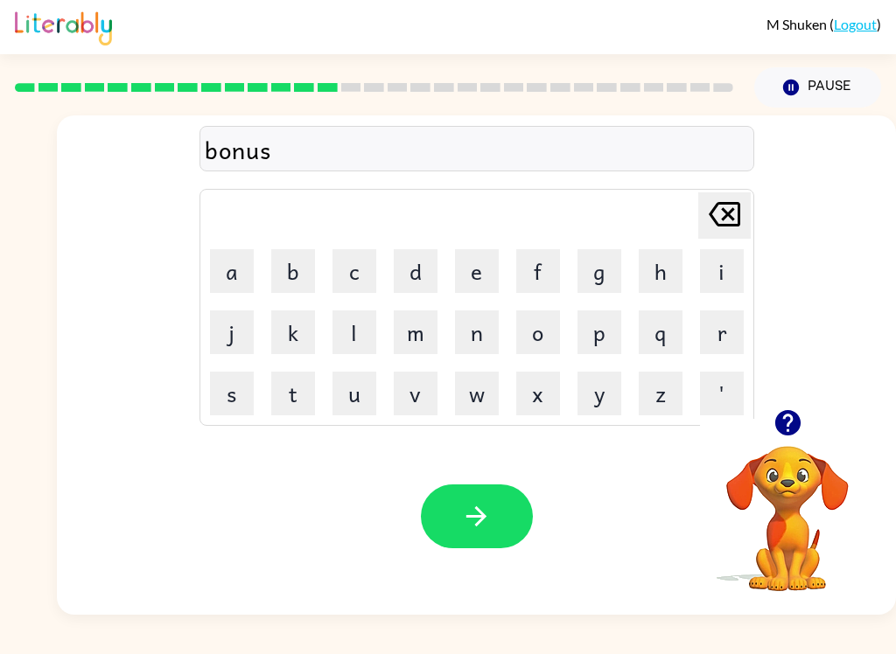
click at [524, 520] on button "button" at bounding box center [477, 517] width 112 height 64
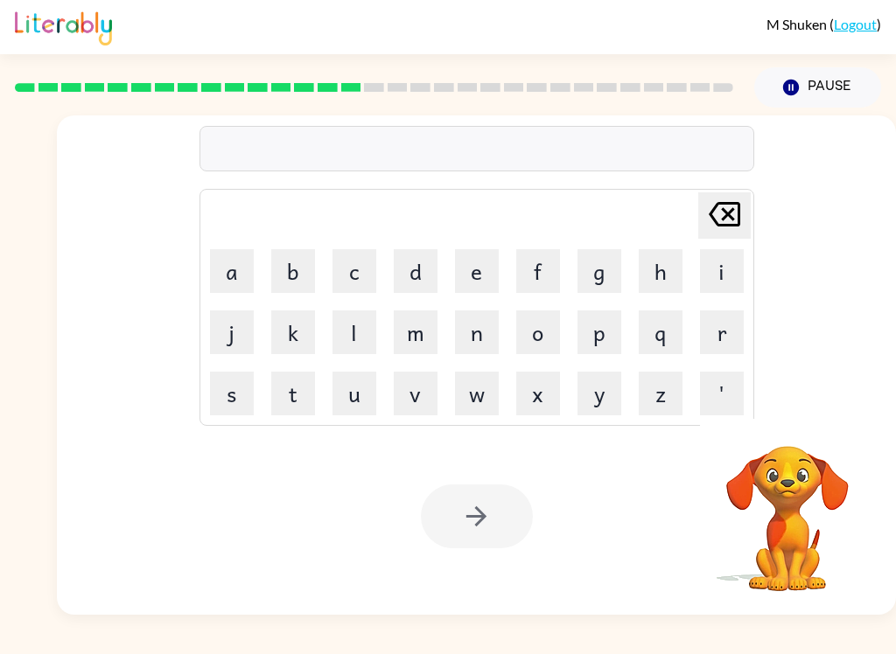
click at [228, 393] on button "s" at bounding box center [232, 394] width 44 height 44
click at [472, 391] on button "w" at bounding box center [477, 394] width 44 height 44
click at [242, 258] on button "a" at bounding box center [232, 271] width 44 height 44
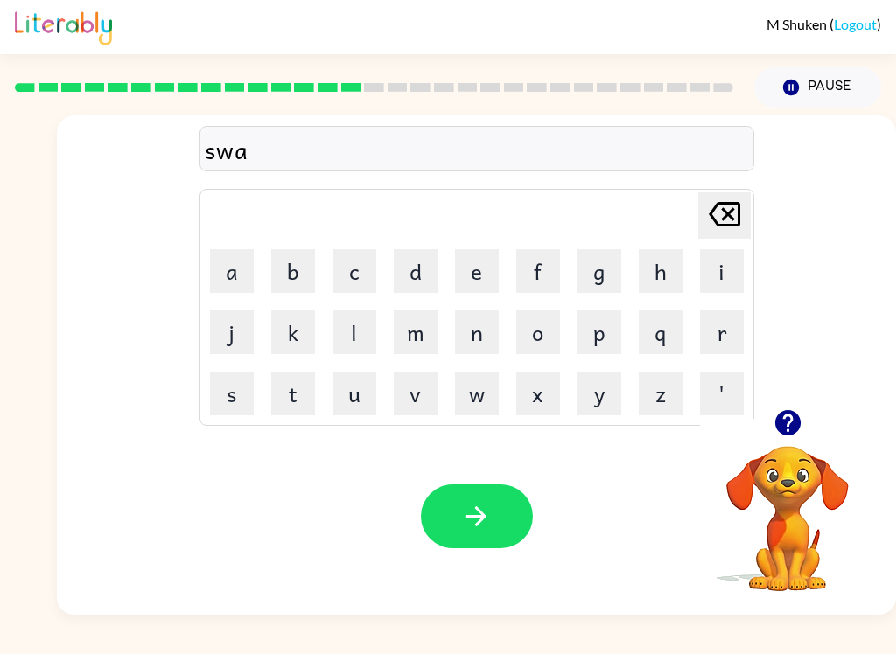
click at [720, 338] on button "r" at bounding box center [722, 332] width 44 height 44
click at [413, 336] on button "m" at bounding box center [416, 332] width 44 height 44
click at [530, 511] on button "button" at bounding box center [477, 517] width 112 height 64
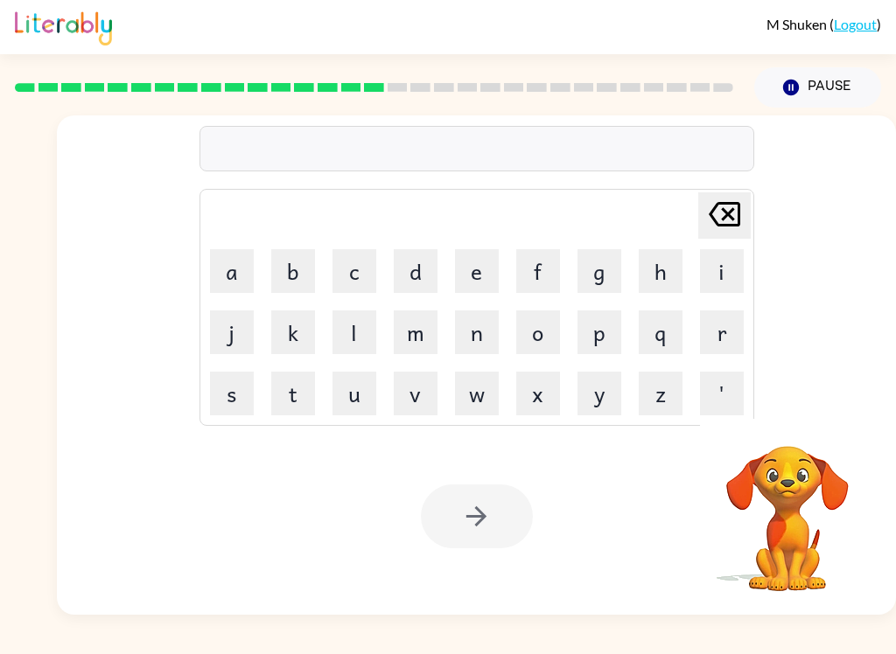
click at [725, 323] on button "r" at bounding box center [722, 332] width 44 height 44
click at [234, 271] on button "a" at bounding box center [232, 271] width 44 height 44
click at [402, 335] on button "m" at bounding box center [416, 332] width 44 height 44
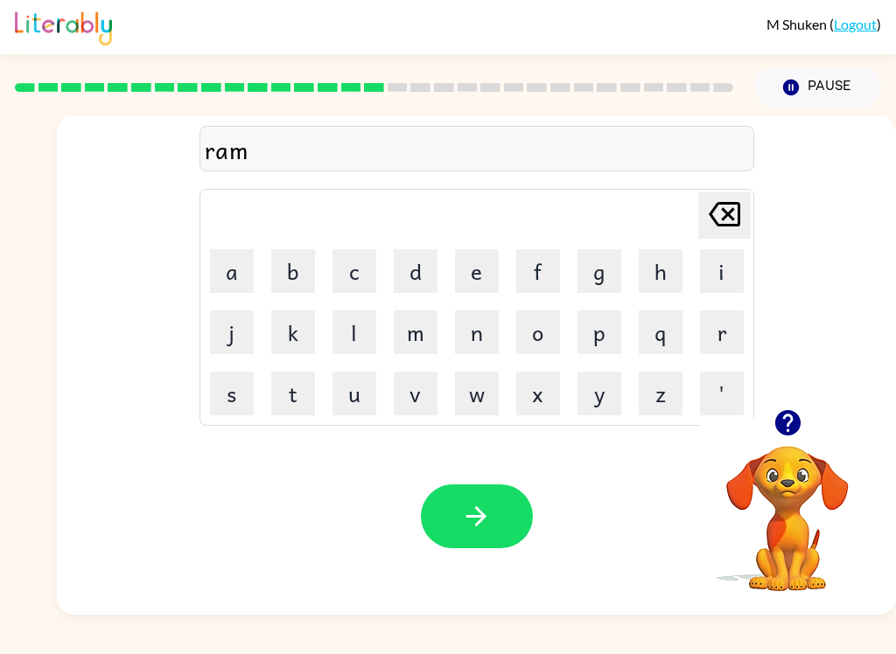
click at [510, 525] on button "button" at bounding box center [477, 517] width 112 height 64
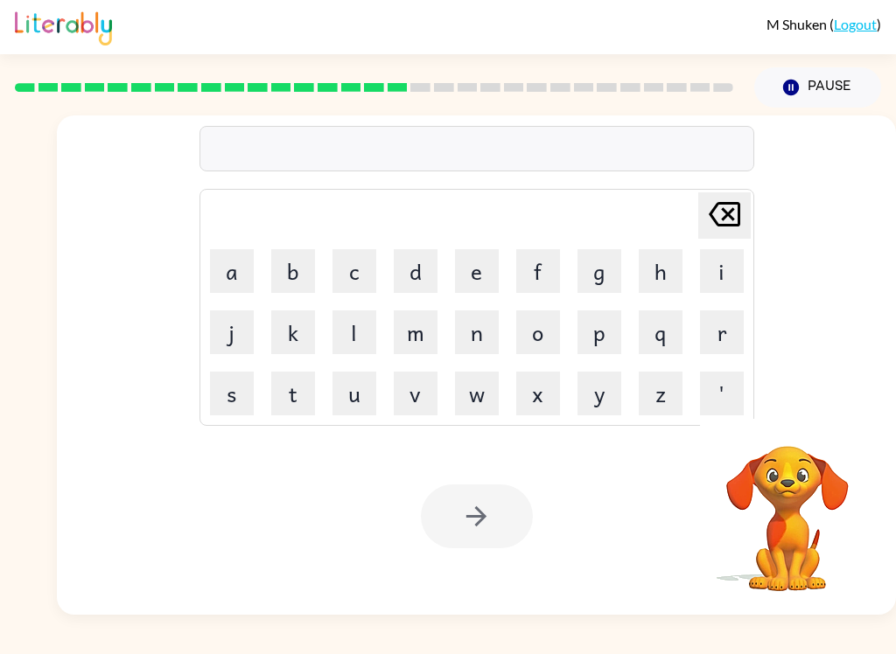
click at [301, 264] on button "b" at bounding box center [293, 271] width 44 height 44
click at [725, 338] on button "r" at bounding box center [722, 332] width 44 height 44
click at [730, 273] on button "i" at bounding box center [722, 271] width 44 height 44
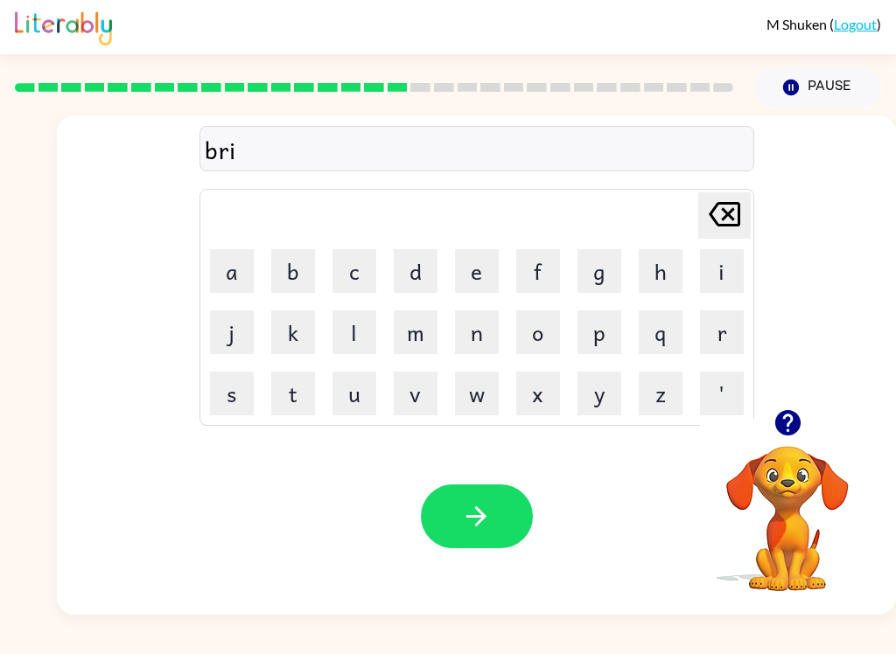
click at [432, 326] on button "m" at bounding box center [416, 332] width 44 height 44
click at [720, 268] on button "i" at bounding box center [722, 271] width 44 height 44
click at [476, 340] on button "n" at bounding box center [477, 332] width 44 height 44
click at [557, 279] on button "f" at bounding box center [538, 271] width 44 height 44
click at [740, 204] on icon "[PERSON_NAME] last character input" at bounding box center [724, 214] width 42 height 42
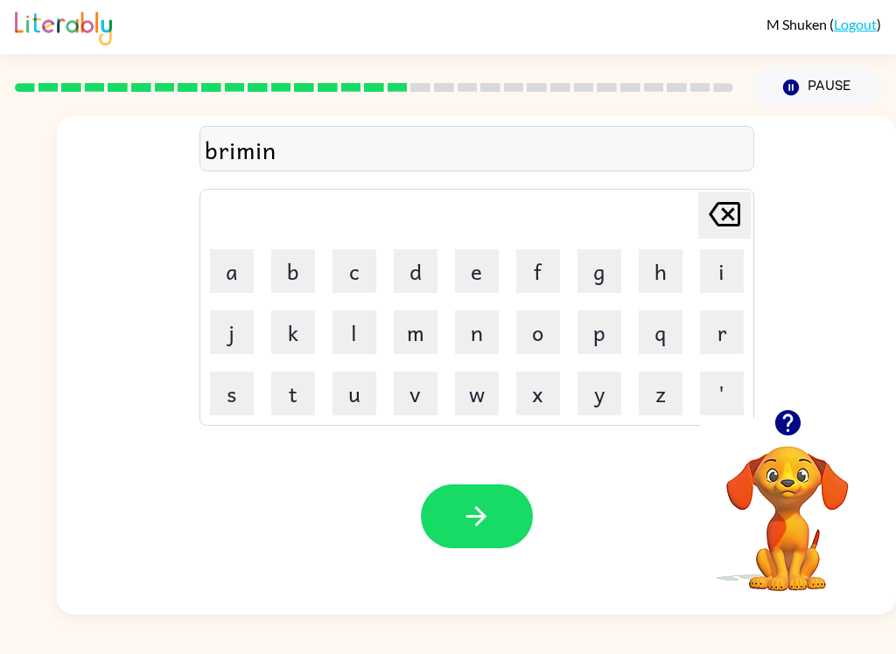
click at [617, 261] on button "g" at bounding box center [599, 271] width 44 height 44
click at [503, 494] on button "button" at bounding box center [477, 517] width 112 height 64
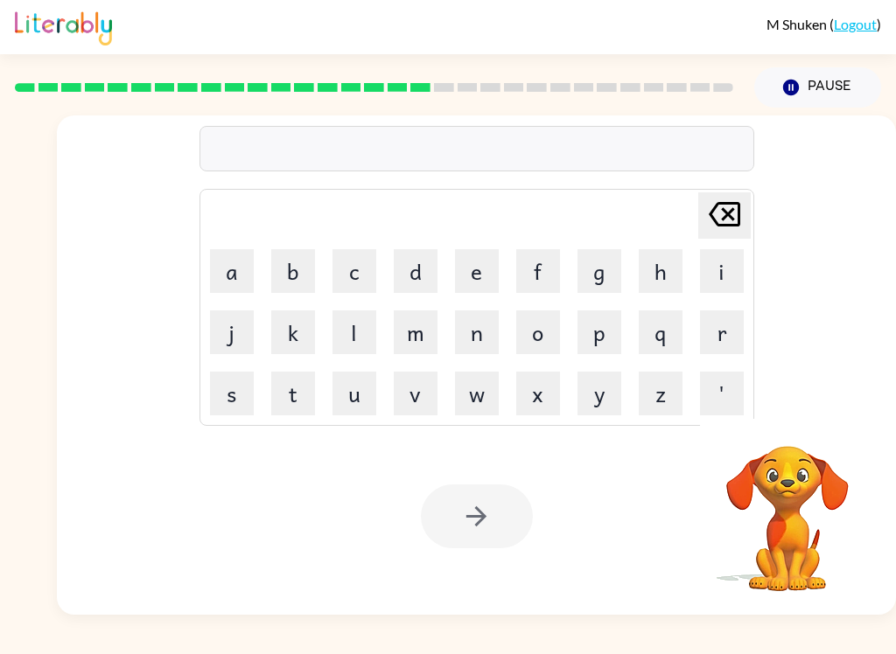
click at [705, 333] on button "r" at bounding box center [722, 332] width 44 height 44
click at [726, 267] on button "i" at bounding box center [722, 271] width 44 height 44
click at [234, 404] on button "s" at bounding box center [232, 394] width 44 height 44
click at [289, 331] on button "k" at bounding box center [293, 332] width 44 height 44
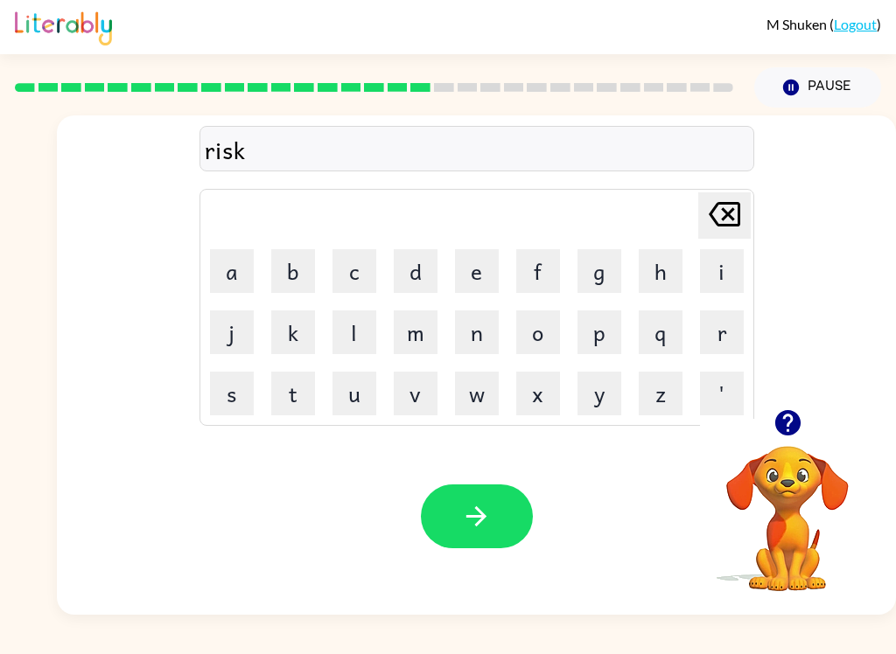
click at [716, 269] on button "i" at bounding box center [722, 271] width 44 height 44
click at [471, 269] on button "e" at bounding box center [477, 271] width 44 height 44
click at [238, 397] on button "s" at bounding box center [232, 394] width 44 height 44
click at [283, 395] on button "t" at bounding box center [293, 394] width 44 height 44
click at [479, 513] on icon "button" at bounding box center [476, 516] width 20 height 20
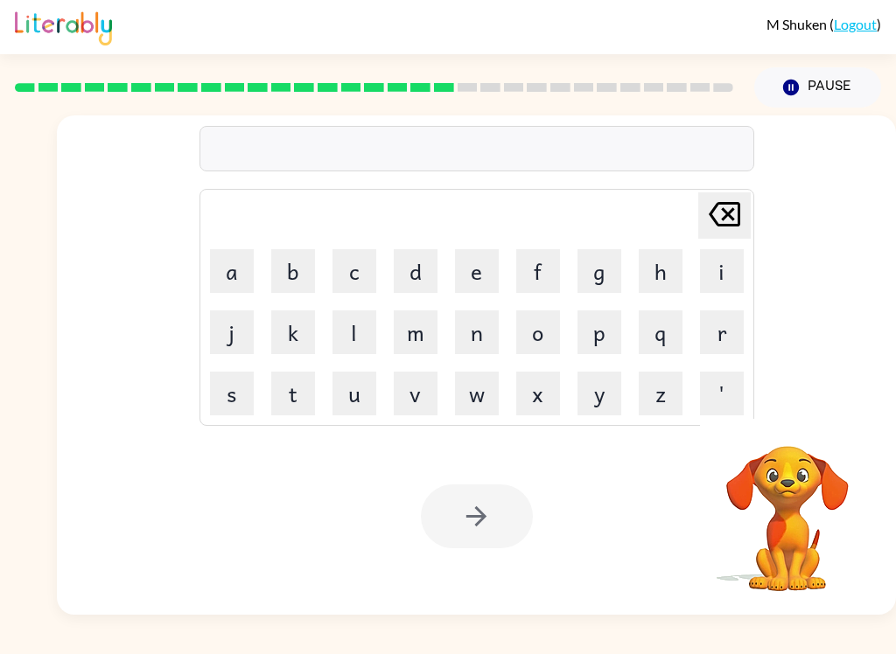
click at [231, 249] on button "a" at bounding box center [232, 271] width 44 height 44
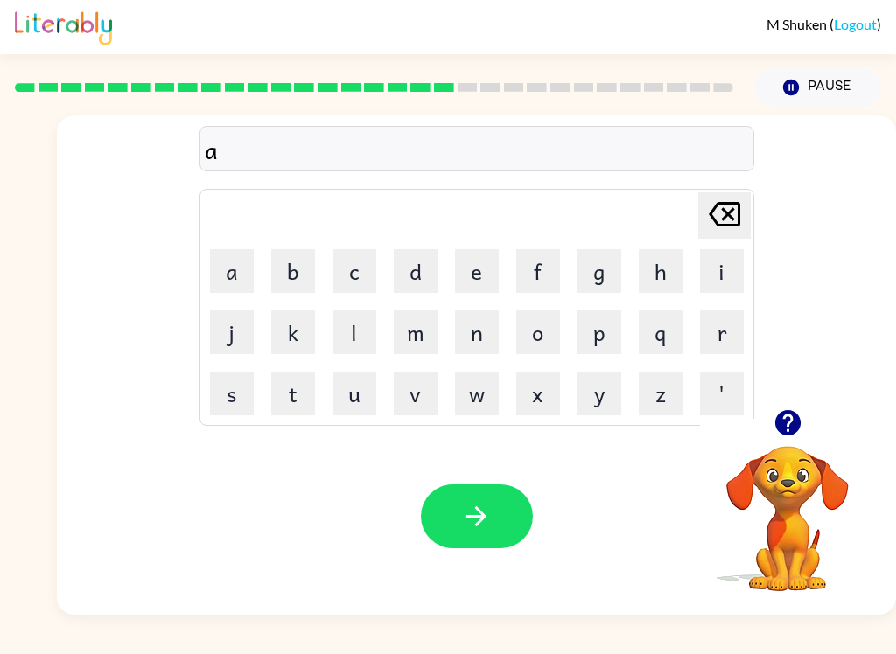
click at [707, 337] on button "r" at bounding box center [722, 332] width 44 height 44
click at [365, 281] on button "c" at bounding box center [354, 271] width 44 height 44
click at [666, 267] on button "h" at bounding box center [660, 271] width 44 height 44
click at [477, 398] on button "w" at bounding box center [477, 394] width 44 height 44
click at [232, 270] on button "a" at bounding box center [232, 271] width 44 height 44
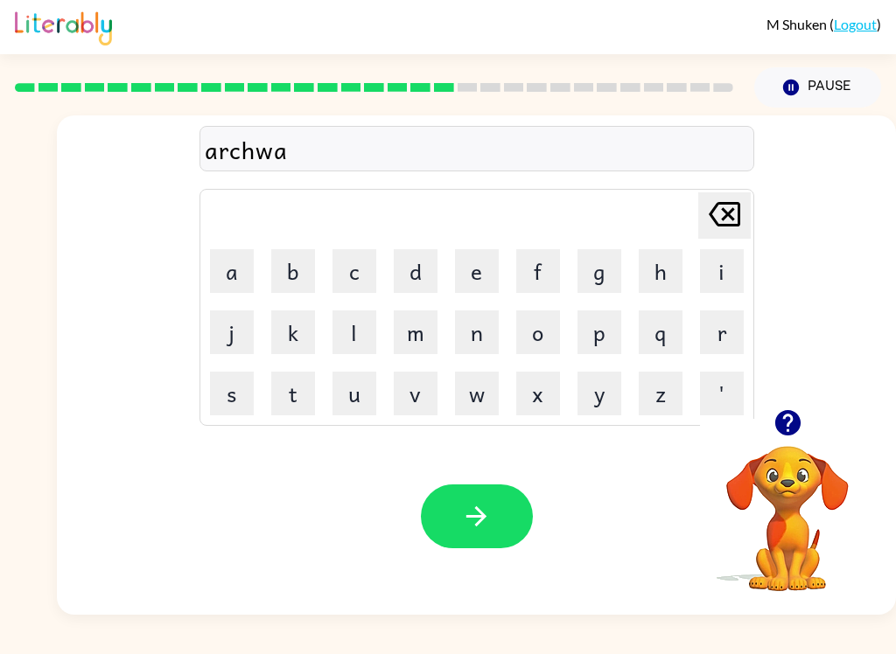
click at [604, 390] on button "y" at bounding box center [599, 394] width 44 height 44
click at [499, 510] on button "button" at bounding box center [477, 517] width 112 height 64
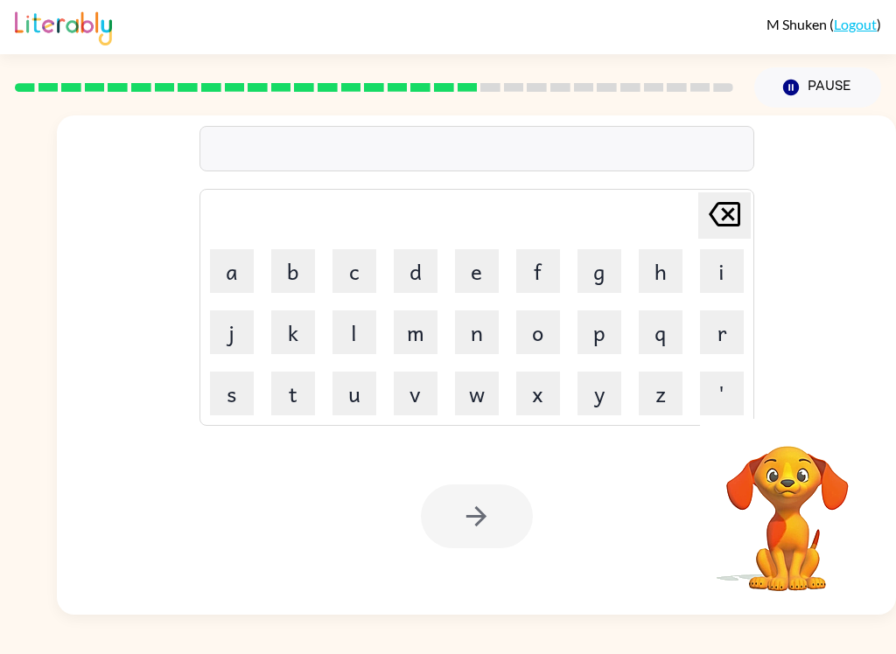
click at [522, 281] on button "f" at bounding box center [538, 271] width 44 height 44
click at [550, 322] on button "o" at bounding box center [538, 332] width 44 height 44
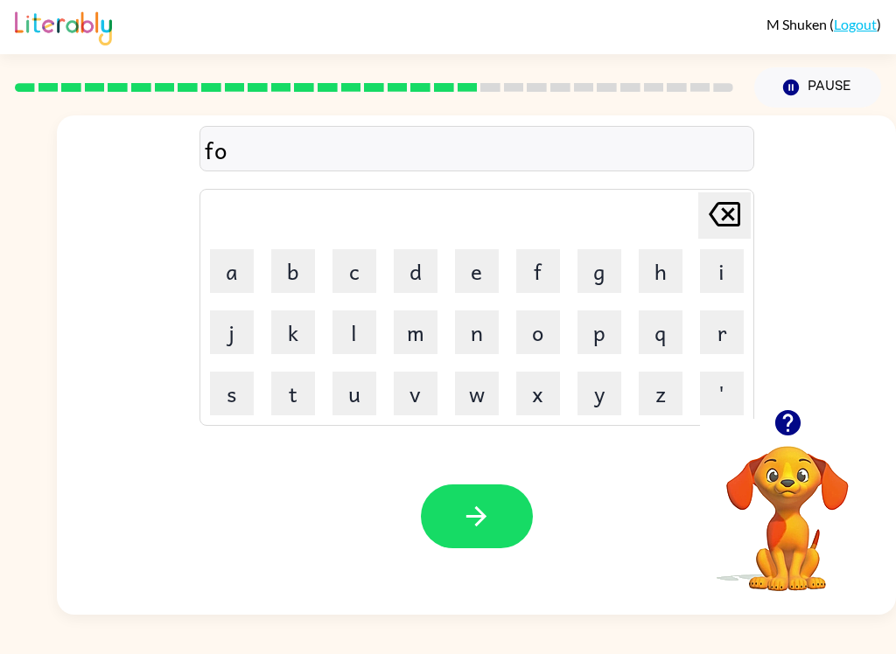
click at [353, 331] on button "l" at bounding box center [354, 332] width 44 height 44
click at [471, 266] on button "e" at bounding box center [477, 271] width 44 height 44
click at [420, 265] on button "d" at bounding box center [416, 271] width 44 height 44
click at [723, 206] on icon "[PERSON_NAME] last character input" at bounding box center [724, 214] width 42 height 42
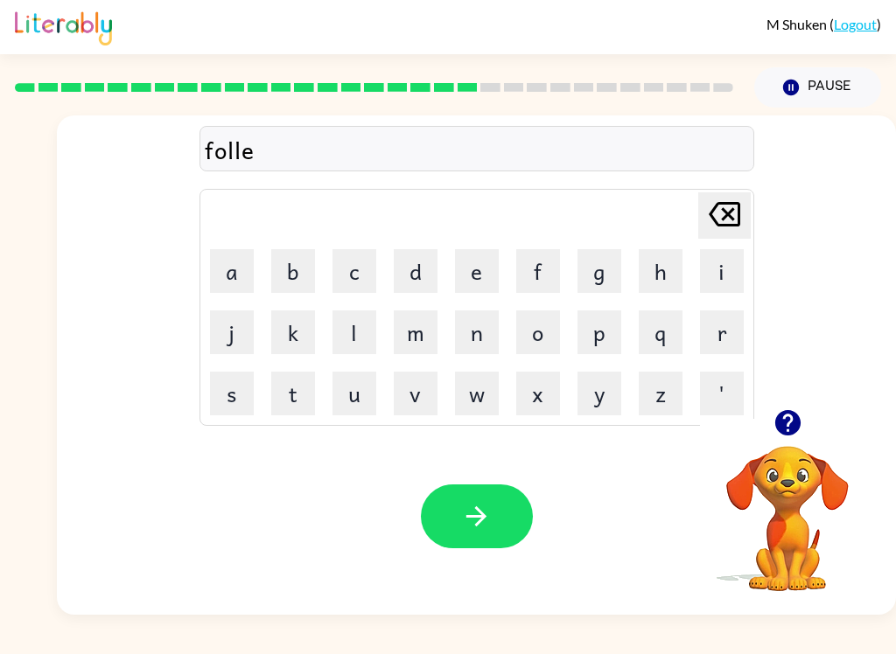
click at [743, 220] on icon "[PERSON_NAME] last character input" at bounding box center [724, 214] width 42 height 42
click at [746, 216] on button "[PERSON_NAME] last character input" at bounding box center [724, 215] width 52 height 46
click at [541, 330] on button "o" at bounding box center [538, 332] width 44 height 44
click at [487, 390] on button "w" at bounding box center [477, 394] width 44 height 44
click at [464, 260] on button "e" at bounding box center [477, 271] width 44 height 44
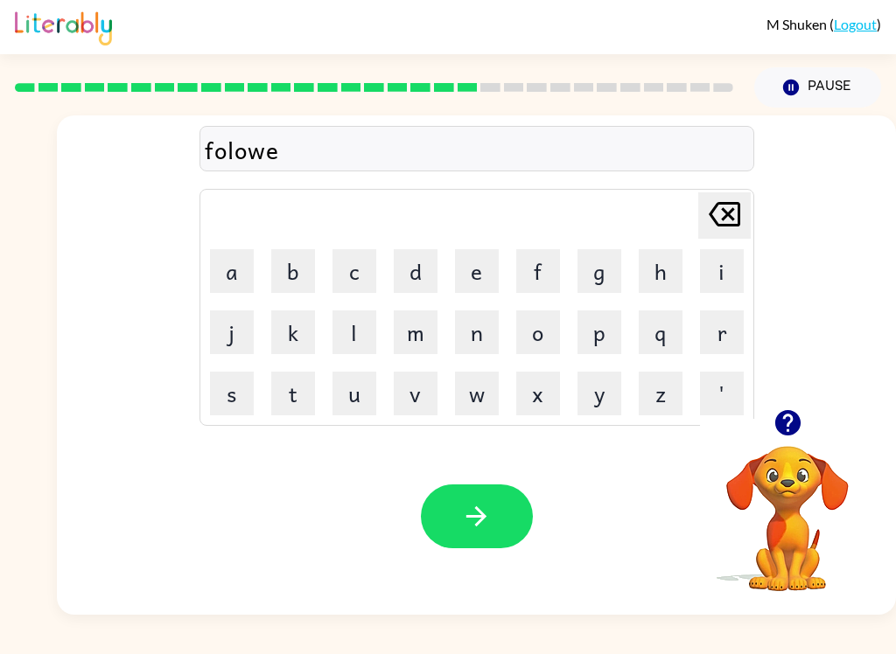
click at [423, 259] on button "d" at bounding box center [416, 271] width 44 height 44
click at [504, 507] on button "button" at bounding box center [477, 517] width 112 height 64
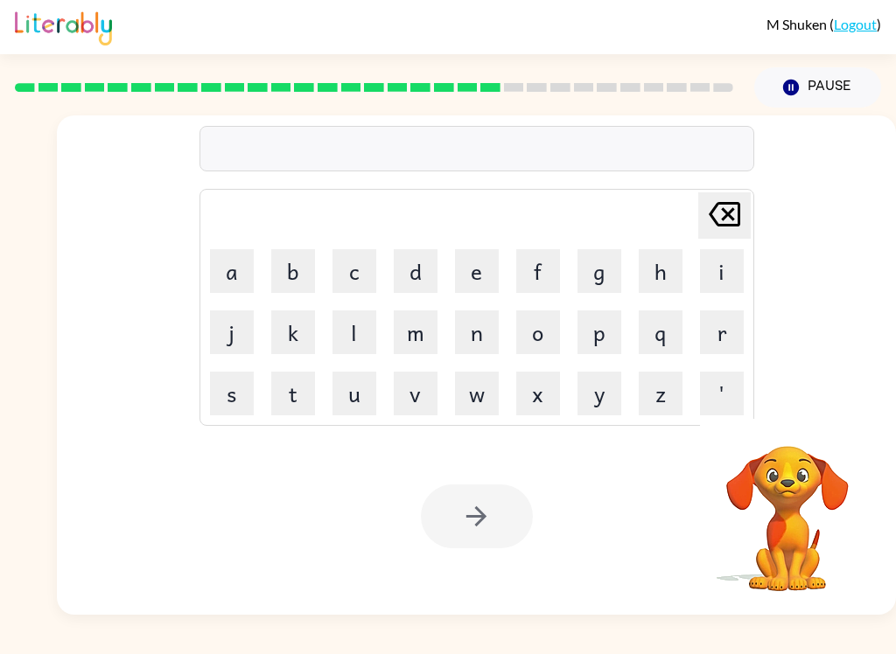
click at [364, 281] on button "c" at bounding box center [354, 271] width 44 height 44
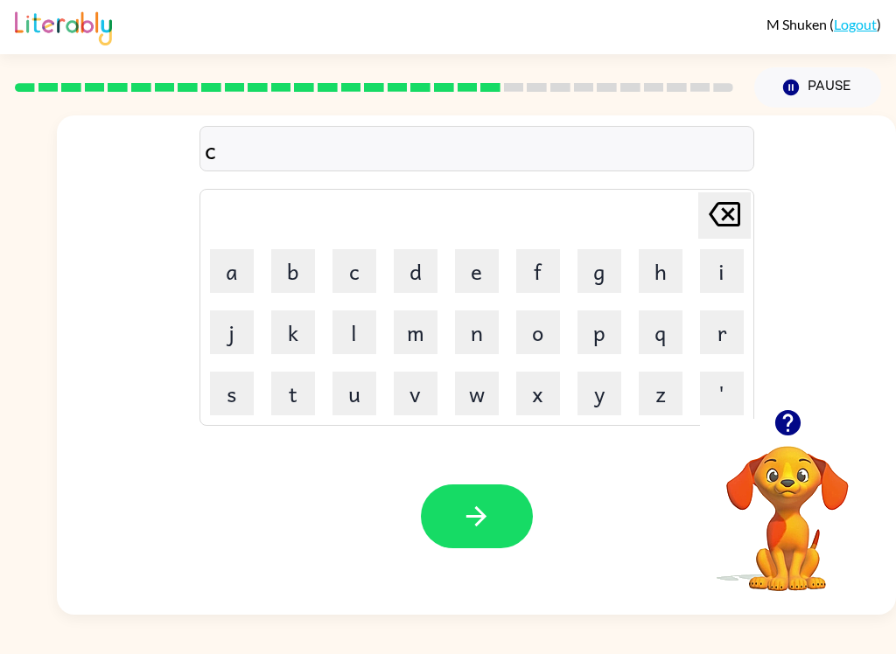
click at [473, 274] on button "e" at bounding box center [477, 271] width 44 height 44
click at [482, 345] on button "n" at bounding box center [477, 332] width 44 height 44
click at [295, 378] on button "t" at bounding box center [293, 394] width 44 height 44
click at [231, 243] on td "a" at bounding box center [231, 270] width 59 height 59
click at [218, 264] on button "a" at bounding box center [232, 271] width 44 height 44
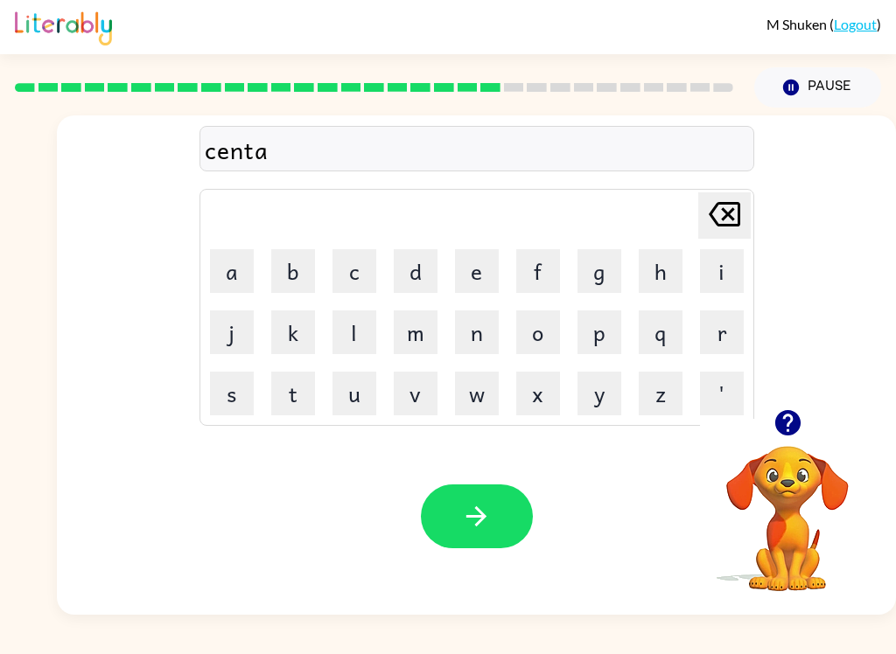
click at [595, 335] on button "p" at bounding box center [599, 332] width 44 height 44
click at [482, 256] on button "e" at bounding box center [477, 271] width 44 height 44
click at [481, 256] on button "e" at bounding box center [477, 271] width 44 height 44
click at [422, 269] on button "d" at bounding box center [416, 271] width 44 height 44
click at [518, 494] on button "button" at bounding box center [477, 517] width 112 height 64
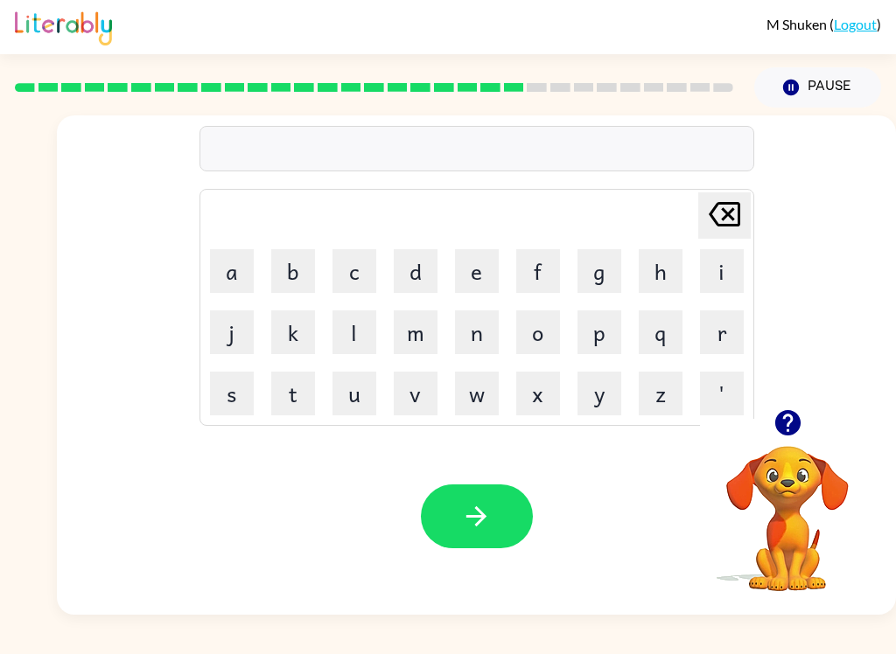
click at [362, 288] on button "c" at bounding box center [354, 271] width 44 height 44
click at [721, 270] on button "i" at bounding box center [722, 271] width 44 height 44
click at [202, 389] on td "s" at bounding box center [231, 393] width 59 height 59
click at [227, 380] on button "s" at bounding box center [232, 394] width 44 height 44
click at [294, 392] on button "t" at bounding box center [293, 394] width 44 height 44
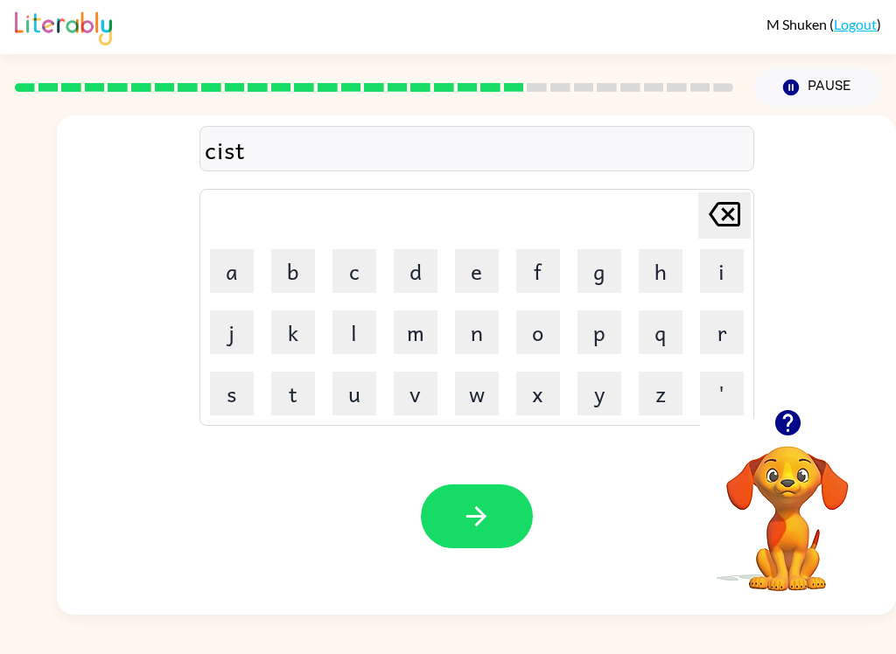
click at [232, 269] on button "a" at bounding box center [232, 271] width 44 height 44
click at [480, 332] on button "n" at bounding box center [477, 332] width 44 height 44
click at [468, 261] on button "e" at bounding box center [477, 271] width 44 height 44
click at [507, 494] on button "button" at bounding box center [477, 517] width 112 height 64
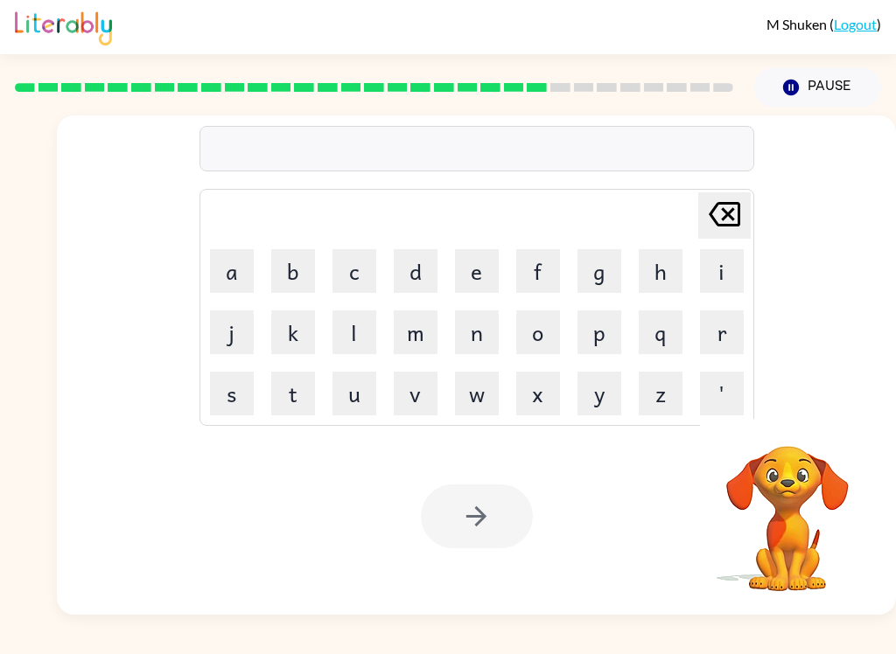
click at [541, 260] on button "f" at bounding box center [538, 271] width 44 height 44
click at [542, 333] on button "o" at bounding box center [538, 332] width 44 height 44
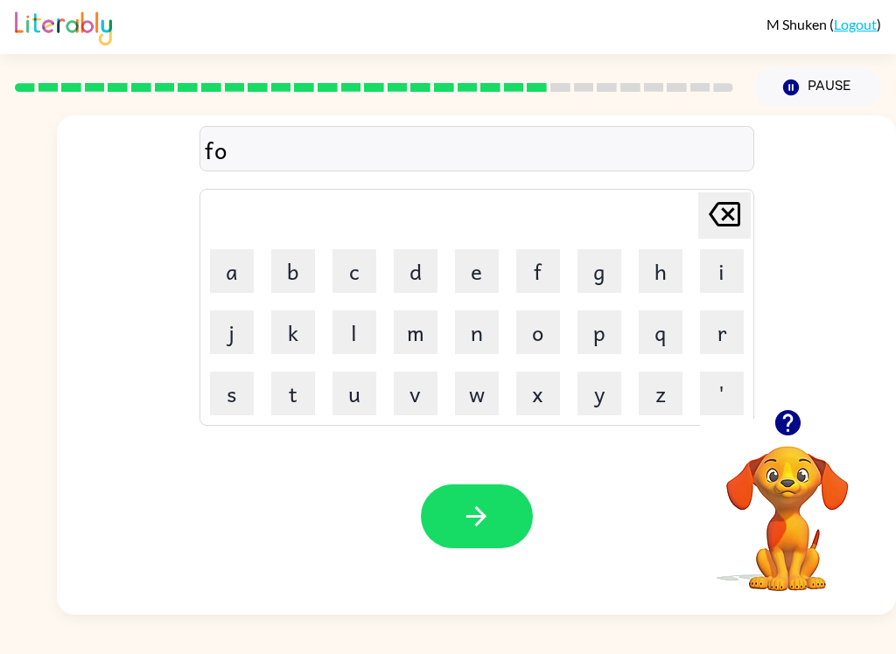
click at [728, 330] on button "r" at bounding box center [722, 332] width 44 height 44
click at [468, 401] on button "w" at bounding box center [477, 394] width 44 height 44
click at [227, 265] on button "a" at bounding box center [232, 271] width 44 height 44
click at [710, 336] on button "r" at bounding box center [722, 332] width 44 height 44
click at [408, 262] on button "d" at bounding box center [416, 271] width 44 height 44
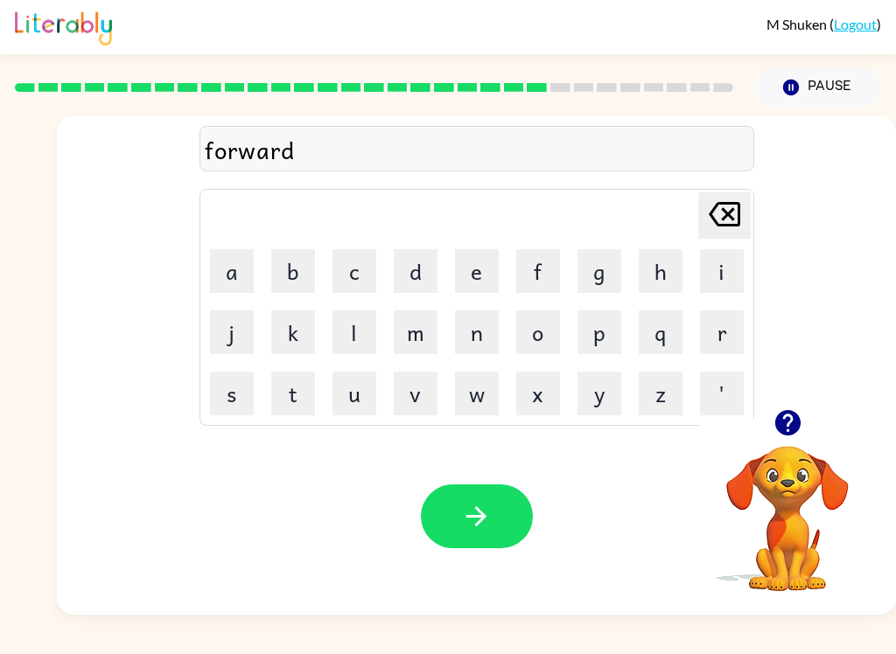
click at [506, 522] on button "button" at bounding box center [477, 517] width 112 height 64
click at [706, 322] on button "r" at bounding box center [722, 332] width 44 height 44
click at [471, 263] on button "e" at bounding box center [477, 271] width 44 height 44
click at [351, 331] on button "l" at bounding box center [354, 332] width 44 height 44
click at [224, 262] on button "a" at bounding box center [232, 271] width 44 height 44
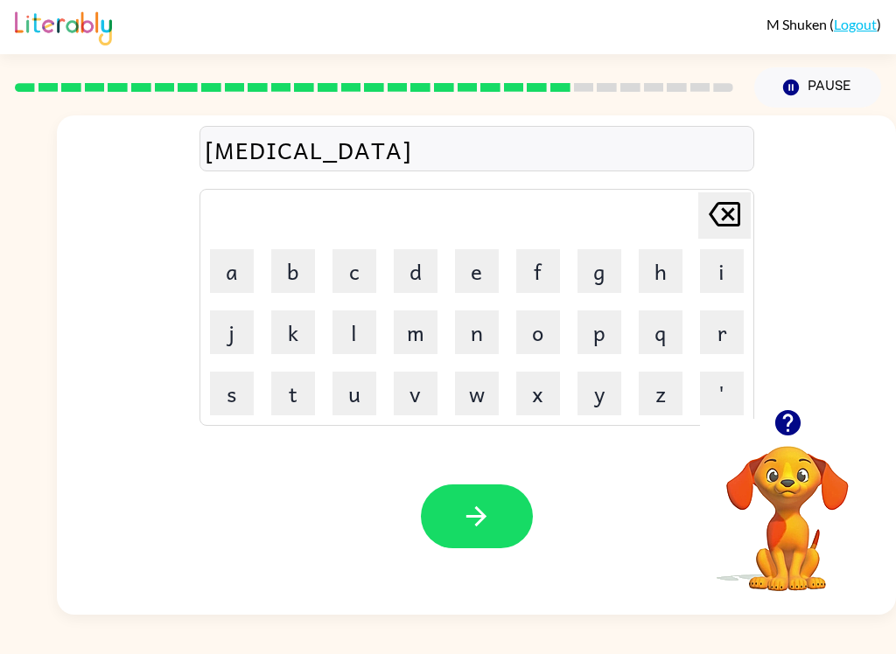
click at [287, 388] on button "t" at bounding box center [293, 394] width 44 height 44
click at [482, 269] on button "e" at bounding box center [477, 271] width 44 height 44
click at [408, 263] on button "d" at bounding box center [416, 271] width 44 height 44
click at [483, 499] on button "button" at bounding box center [477, 517] width 112 height 64
click at [593, 268] on button "g" at bounding box center [599, 271] width 44 height 44
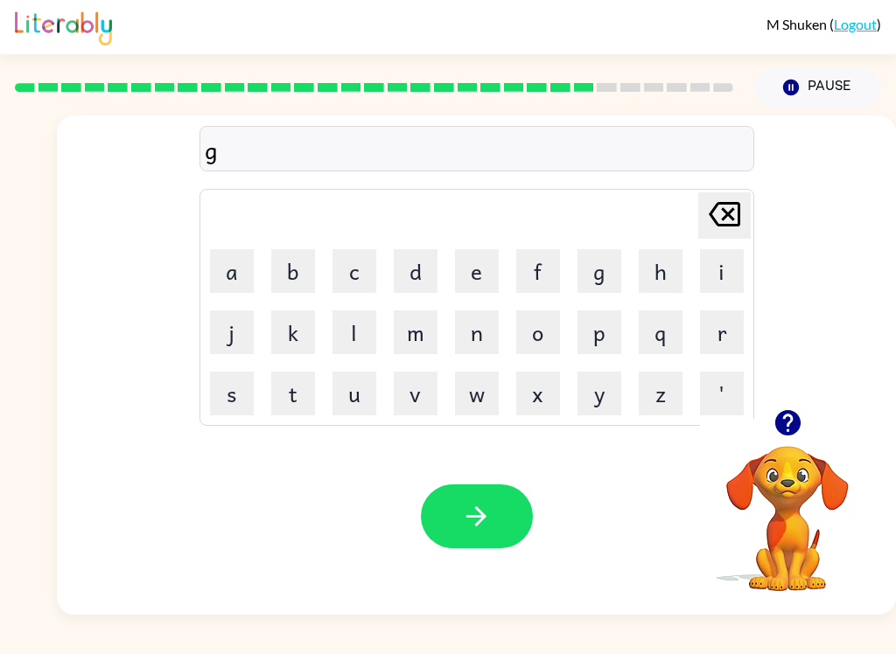
click at [534, 330] on button "o" at bounding box center [538, 332] width 44 height 44
click at [299, 278] on button "b" at bounding box center [293, 271] width 44 height 44
click at [362, 351] on button "l" at bounding box center [354, 332] width 44 height 44
click at [709, 276] on button "i" at bounding box center [722, 271] width 44 height 44
click at [485, 340] on button "n" at bounding box center [477, 332] width 44 height 44
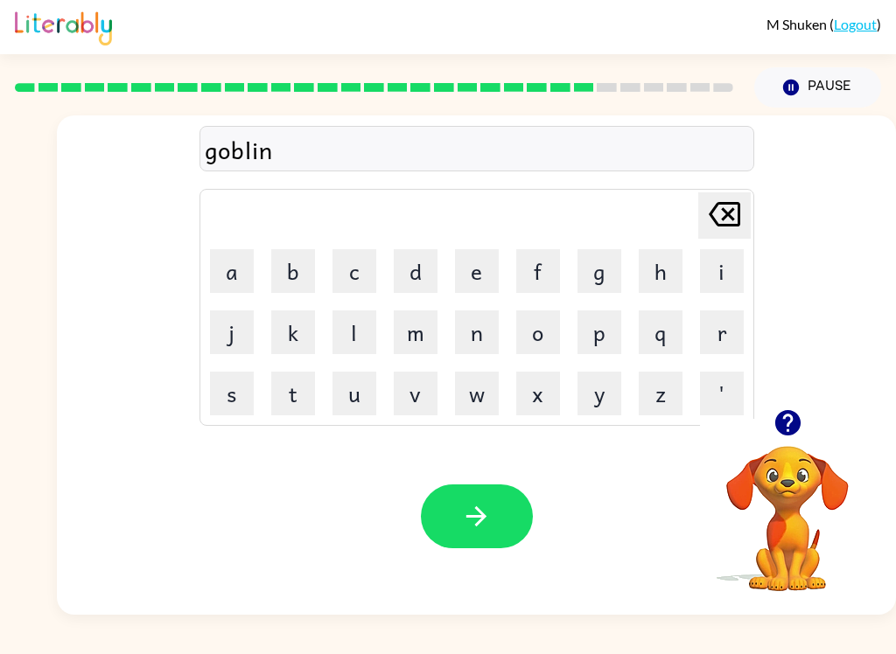
click at [492, 512] on button "button" at bounding box center [477, 517] width 112 height 64
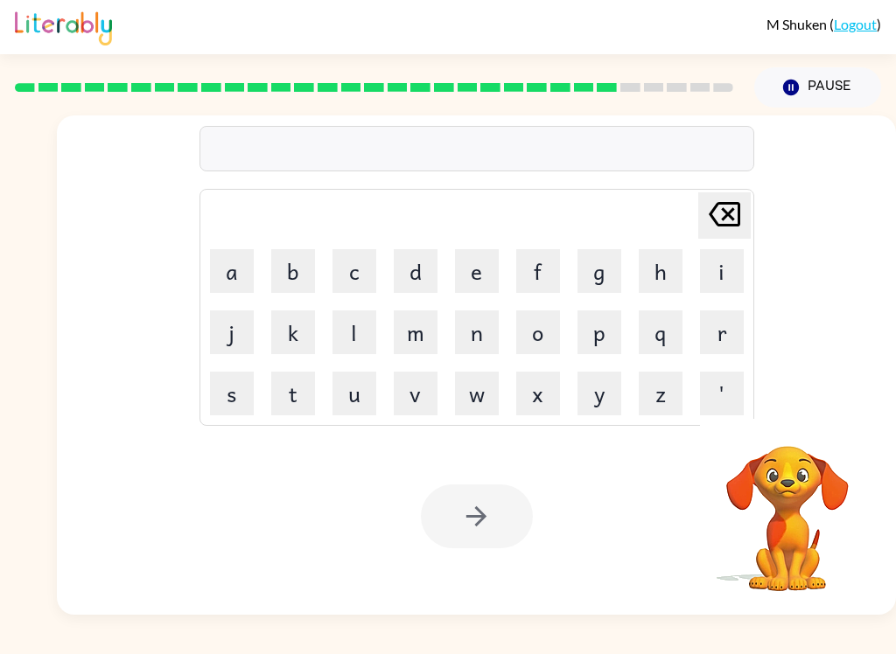
click at [367, 334] on button "l" at bounding box center [354, 332] width 44 height 44
click at [362, 399] on button "u" at bounding box center [354, 394] width 44 height 44
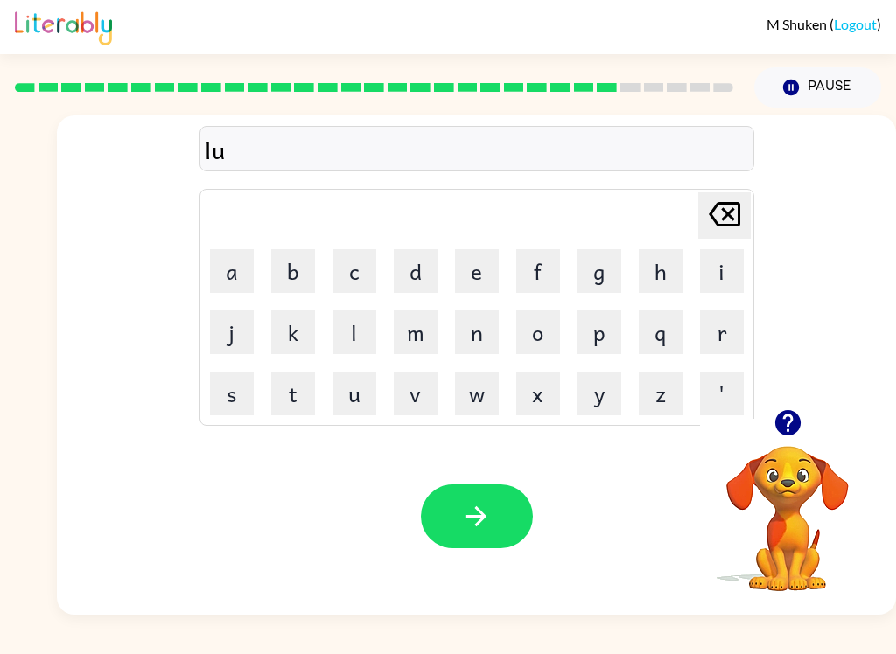
click at [430, 342] on button "m" at bounding box center [416, 332] width 44 height 44
click at [295, 272] on button "b" at bounding box center [293, 271] width 44 height 44
click at [488, 273] on button "e" at bounding box center [477, 271] width 44 height 44
click at [722, 334] on button "r" at bounding box center [722, 332] width 44 height 44
click at [236, 335] on button "j" at bounding box center [232, 332] width 44 height 44
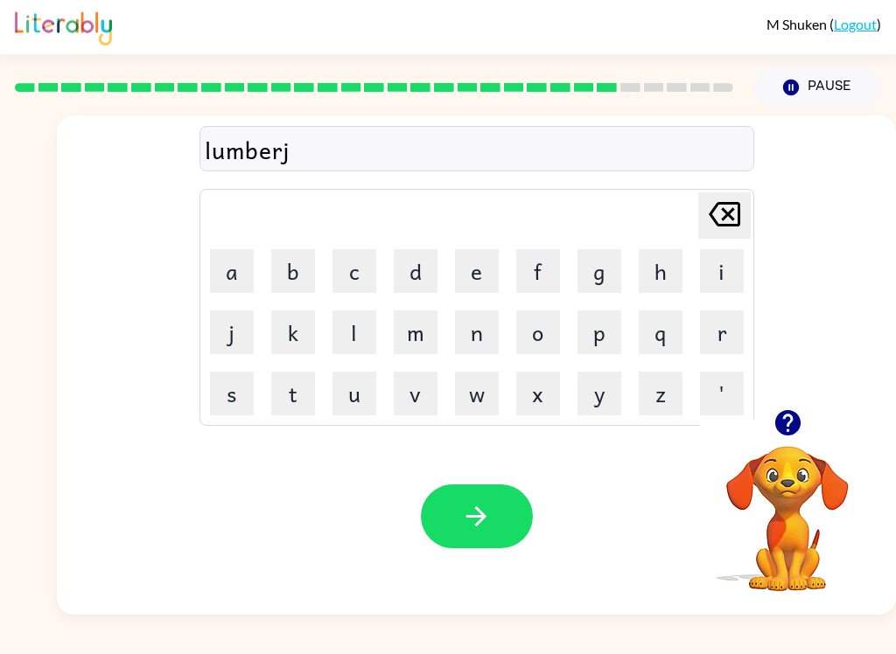
click at [226, 264] on button "a" at bounding box center [232, 271] width 44 height 44
click at [357, 262] on button "c" at bounding box center [354, 271] width 44 height 44
click at [289, 325] on button "k" at bounding box center [293, 332] width 44 height 44
click at [482, 516] on icon "button" at bounding box center [476, 516] width 31 height 31
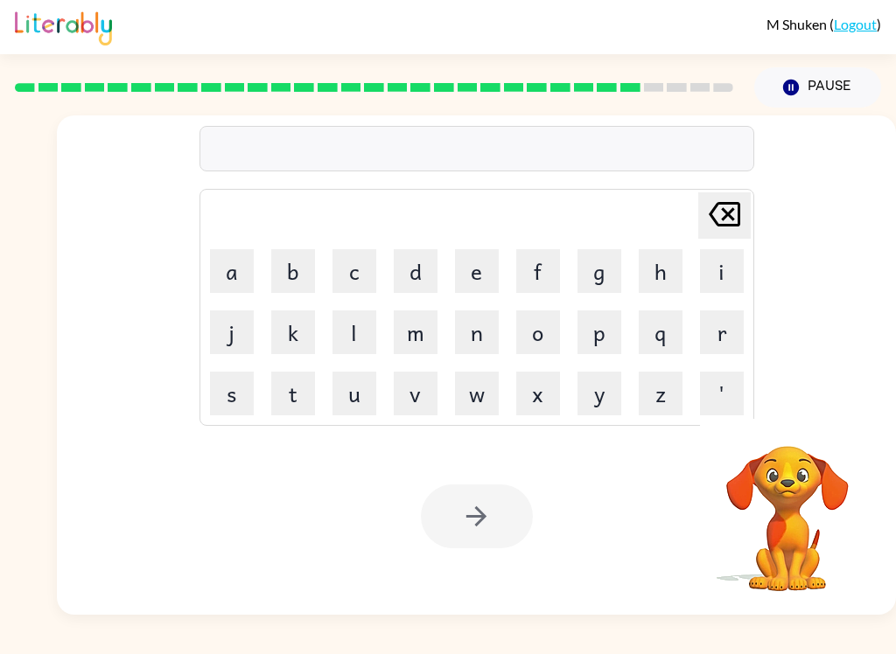
click at [587, 329] on button "p" at bounding box center [599, 332] width 44 height 44
click at [725, 271] on button "i" at bounding box center [722, 271] width 44 height 44
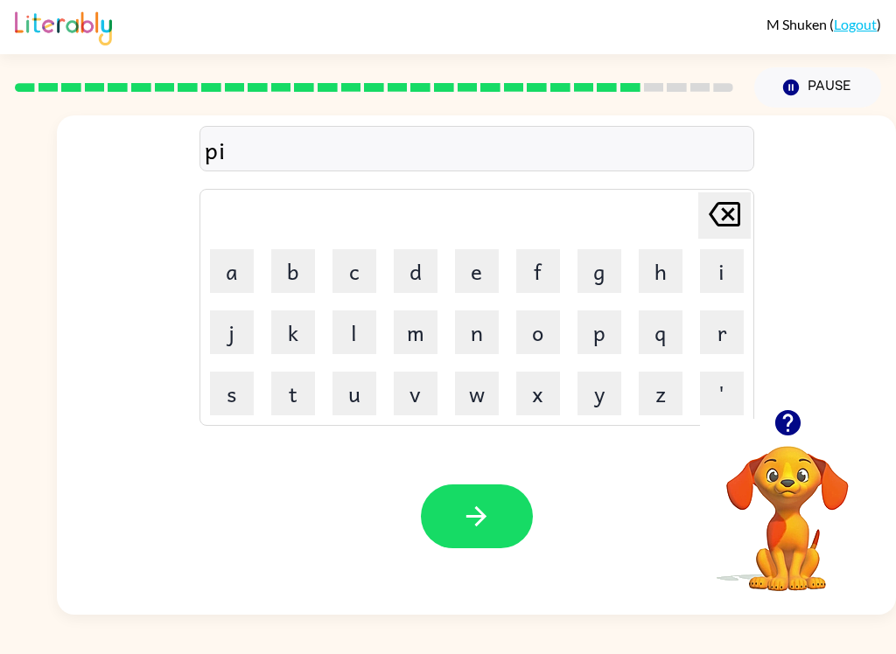
click at [720, 331] on button "r" at bounding box center [722, 332] width 44 height 44
click at [364, 268] on button "c" at bounding box center [354, 271] width 44 height 44
click at [488, 249] on button "e" at bounding box center [477, 271] width 44 height 44
click at [504, 537] on button "button" at bounding box center [477, 517] width 112 height 64
click at [299, 387] on button "t" at bounding box center [293, 394] width 44 height 44
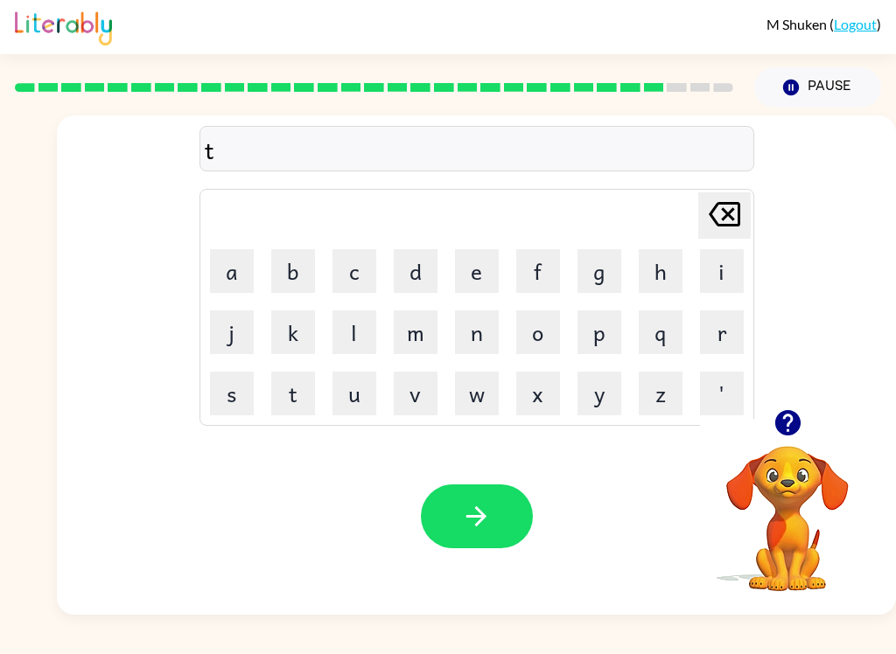
click at [659, 256] on button "h" at bounding box center [660, 271] width 44 height 44
click at [718, 270] on button "i" at bounding box center [722, 271] width 44 height 44
click at [471, 335] on button "n" at bounding box center [477, 332] width 44 height 44
click at [476, 510] on icon "button" at bounding box center [476, 516] width 31 height 31
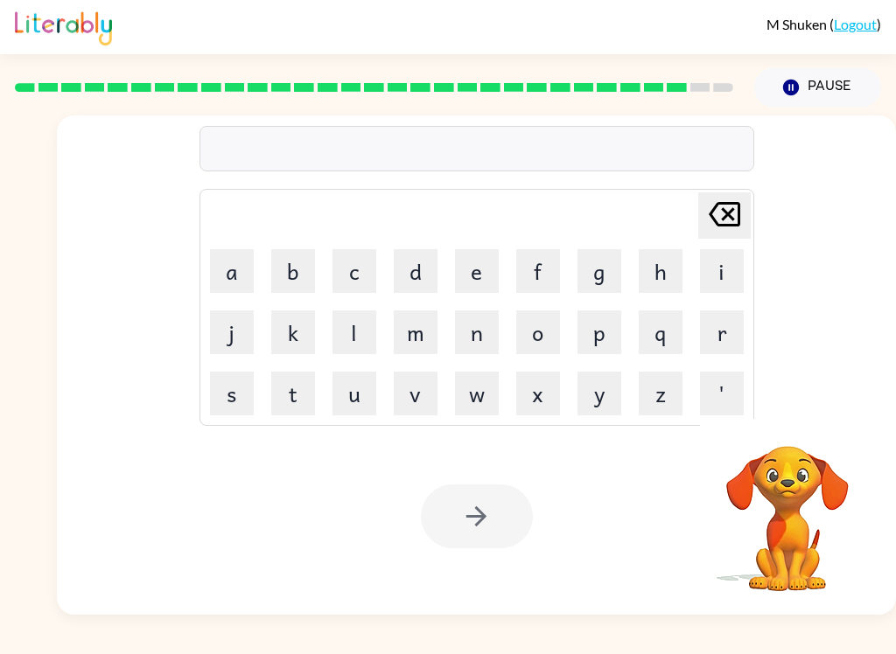
click at [243, 394] on button "s" at bounding box center [232, 394] width 44 height 44
click at [707, 265] on button "i" at bounding box center [722, 271] width 44 height 44
click at [341, 352] on button "l" at bounding box center [354, 332] width 44 height 44
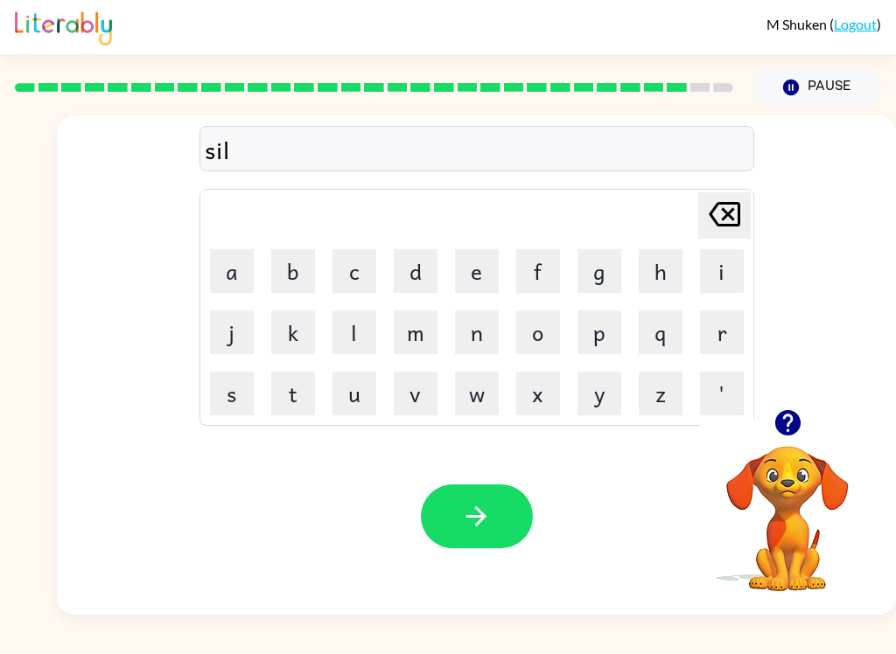
click at [415, 382] on button "v" at bounding box center [416, 394] width 44 height 44
click at [482, 258] on button "e" at bounding box center [477, 271] width 44 height 44
click at [727, 342] on button "r" at bounding box center [722, 332] width 44 height 44
click at [484, 384] on button "w" at bounding box center [477, 394] width 44 height 44
click at [239, 257] on button "a" at bounding box center [232, 271] width 44 height 44
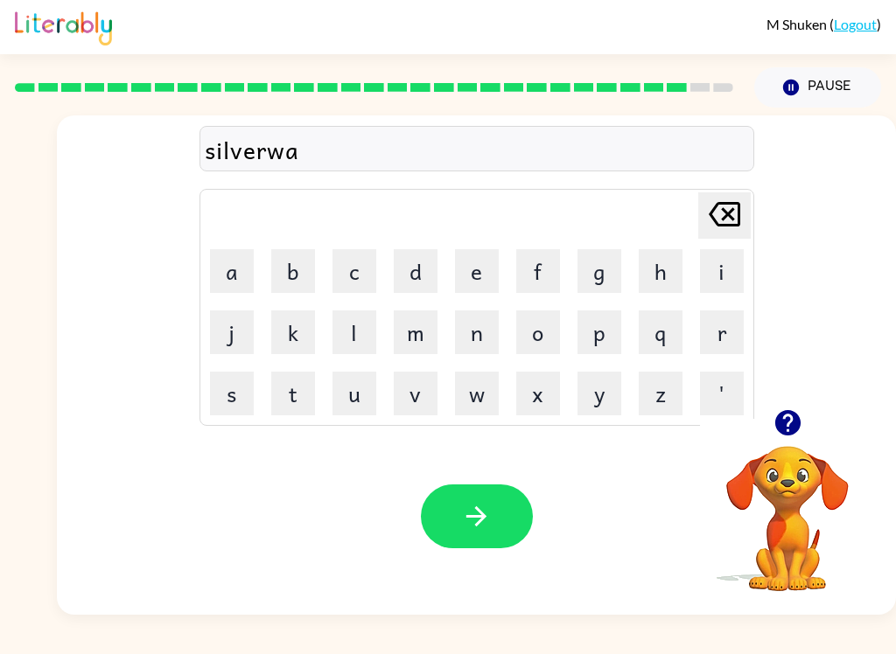
click at [726, 334] on button "r" at bounding box center [722, 332] width 44 height 44
click at [498, 267] on button "e" at bounding box center [477, 271] width 44 height 44
click at [477, 499] on button "button" at bounding box center [477, 517] width 112 height 64
click at [364, 388] on button "u" at bounding box center [354, 394] width 44 height 44
click at [488, 331] on button "n" at bounding box center [477, 332] width 44 height 44
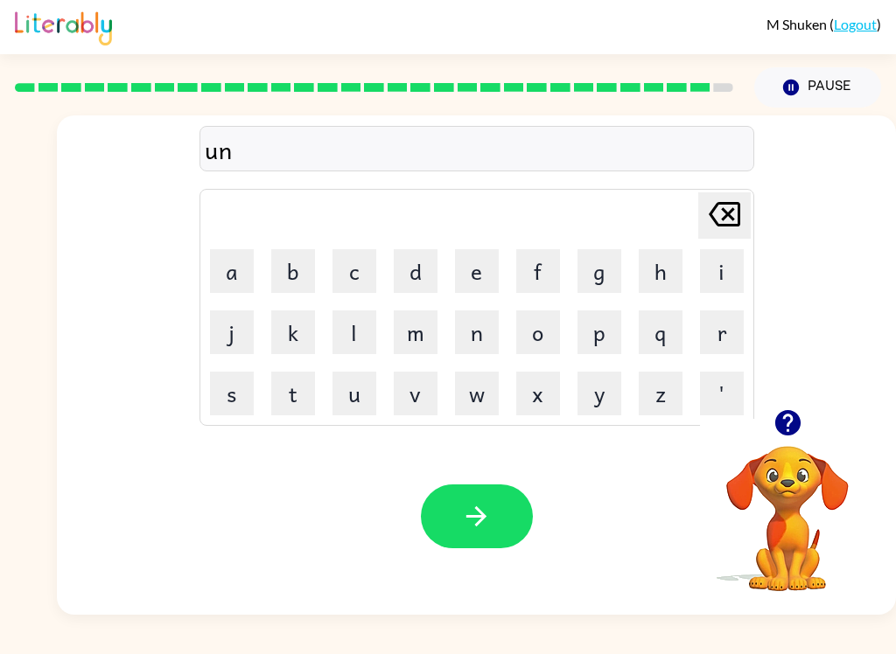
click at [223, 268] on button "a" at bounding box center [232, 271] width 44 height 44
click at [539, 271] on button "f" at bounding box center [538, 271] width 44 height 44
click at [724, 336] on button "r" at bounding box center [722, 332] width 44 height 44
click at [227, 280] on button "a" at bounding box center [232, 271] width 44 height 44
click at [722, 264] on button "i" at bounding box center [722, 271] width 44 height 44
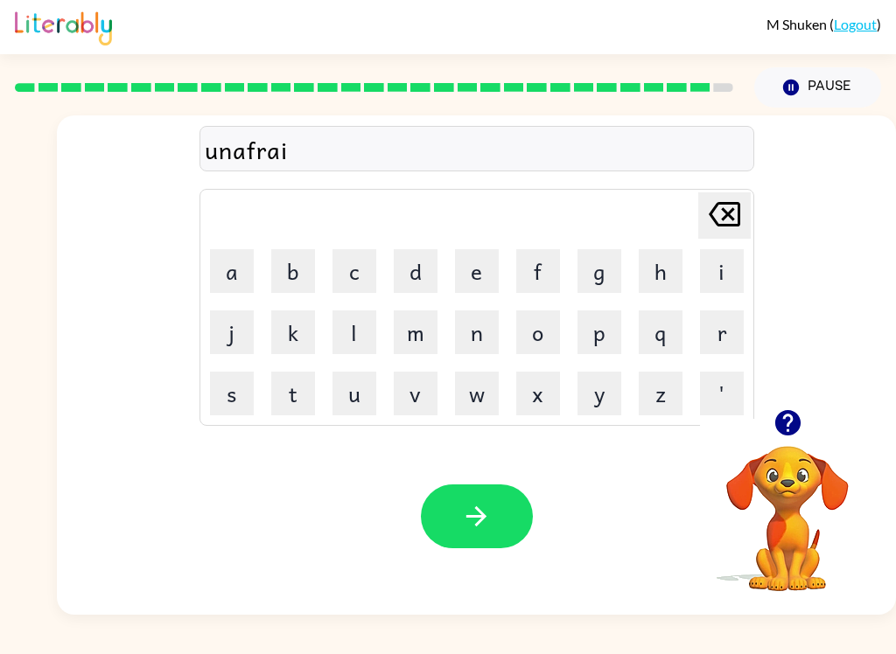
click at [717, 208] on icon "[PERSON_NAME] last character input" at bounding box center [724, 214] width 42 height 42
click at [717, 207] on icon "[PERSON_NAME] last character input" at bounding box center [724, 214] width 42 height 42
click at [719, 270] on button "i" at bounding box center [722, 271] width 44 height 44
click at [428, 258] on button "d" at bounding box center [416, 271] width 44 height 44
click at [456, 513] on button "button" at bounding box center [477, 517] width 112 height 64
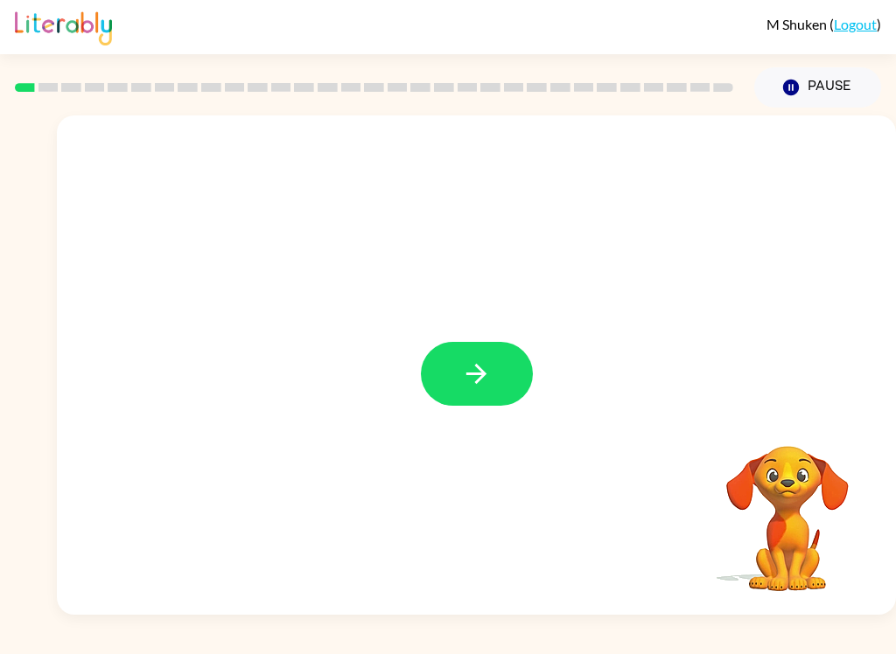
click at [456, 406] on button "button" at bounding box center [477, 374] width 112 height 64
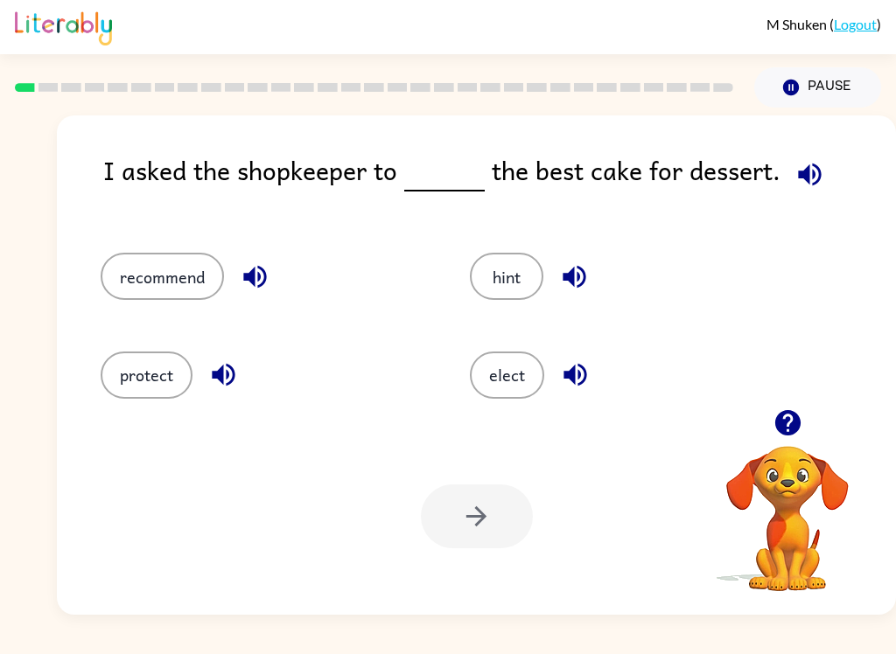
click at [118, 271] on button "recommend" at bounding box center [162, 276] width 123 height 47
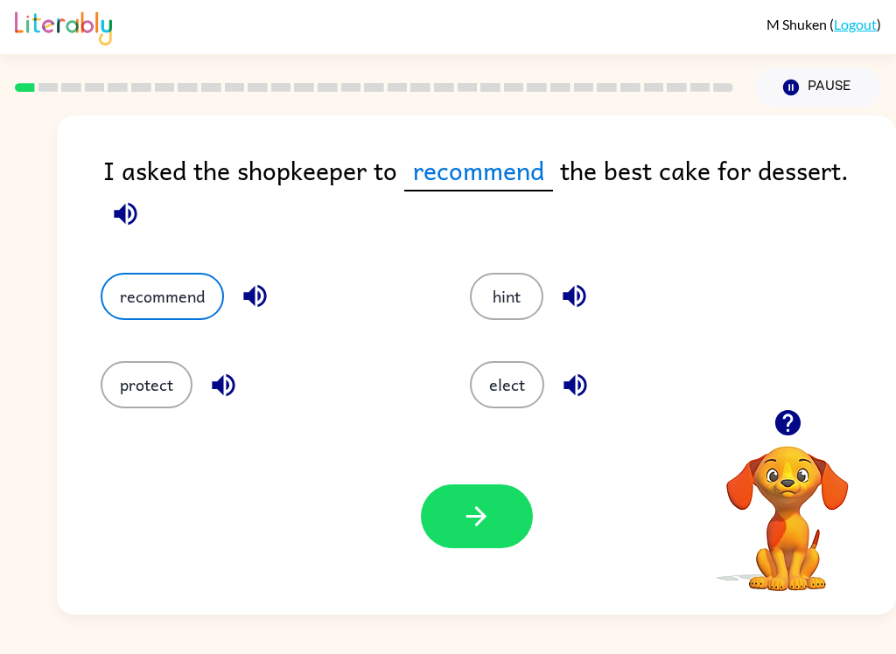
click at [473, 517] on icon "button" at bounding box center [476, 516] width 20 height 20
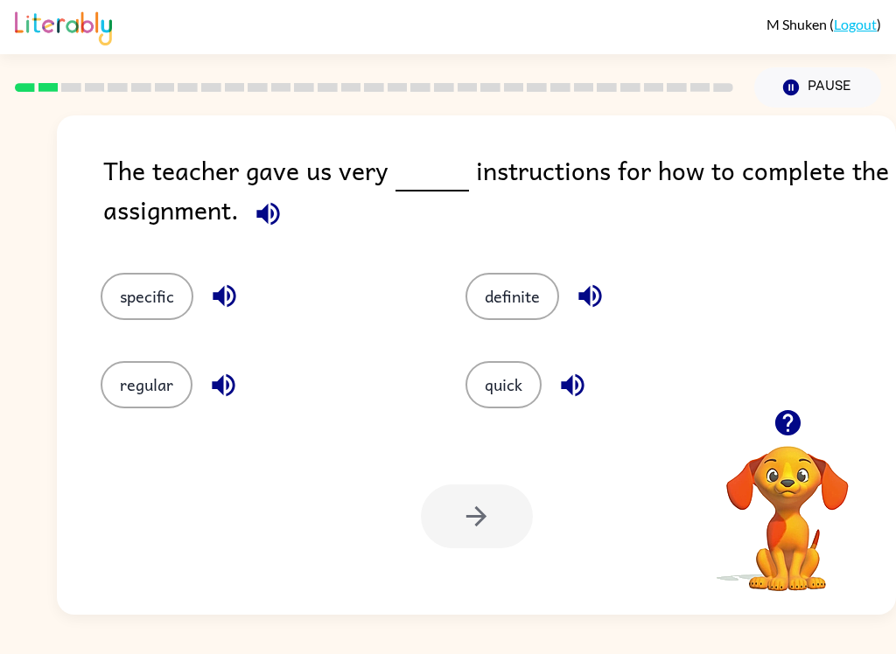
click at [553, 293] on button "definite" at bounding box center [512, 296] width 94 height 47
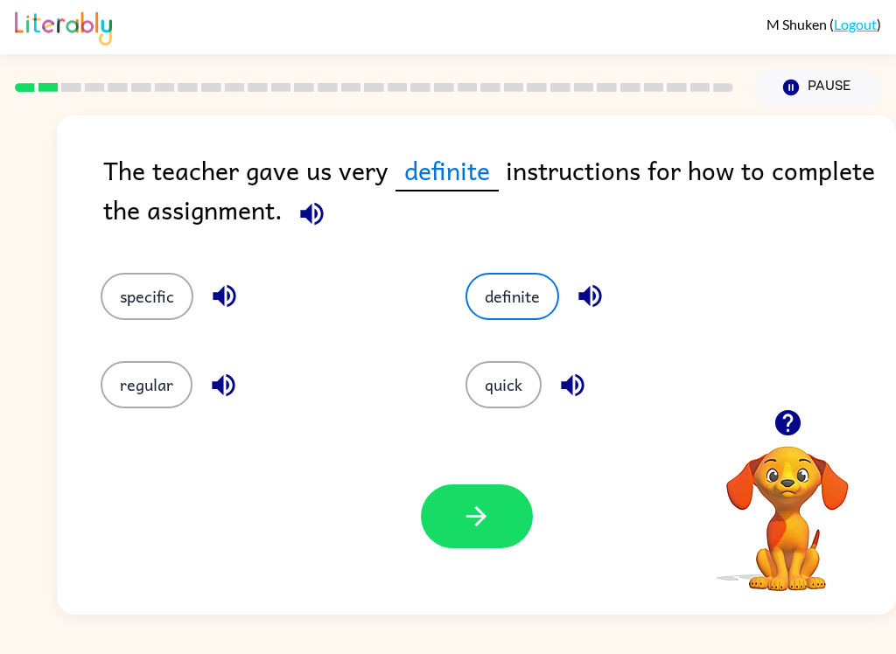
click at [149, 269] on div "specific" at bounding box center [249, 284] width 365 height 88
click at [165, 310] on button "specific" at bounding box center [147, 296] width 93 height 47
click at [443, 498] on button "button" at bounding box center [477, 517] width 112 height 64
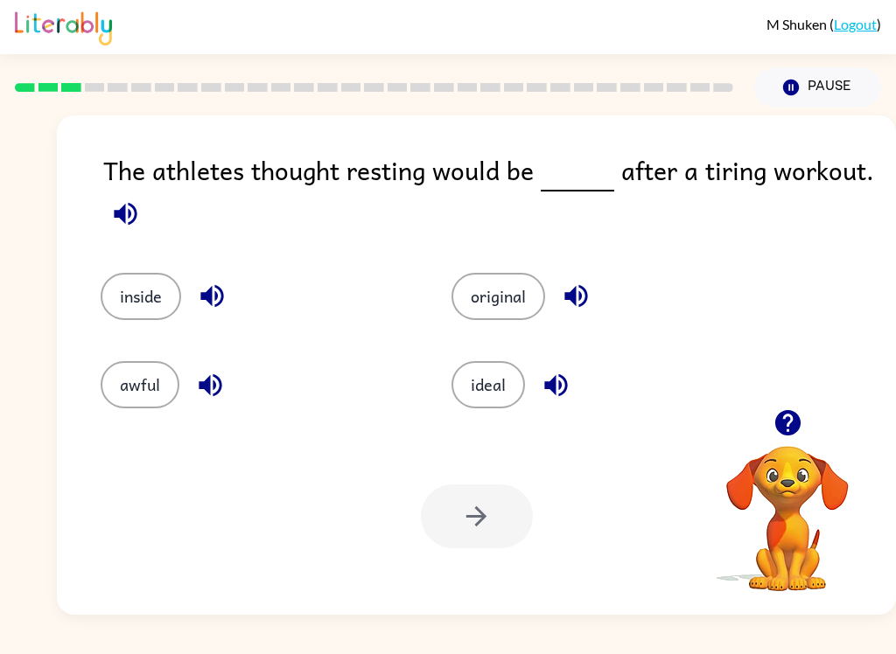
click at [494, 366] on button "ideal" at bounding box center [487, 384] width 73 height 47
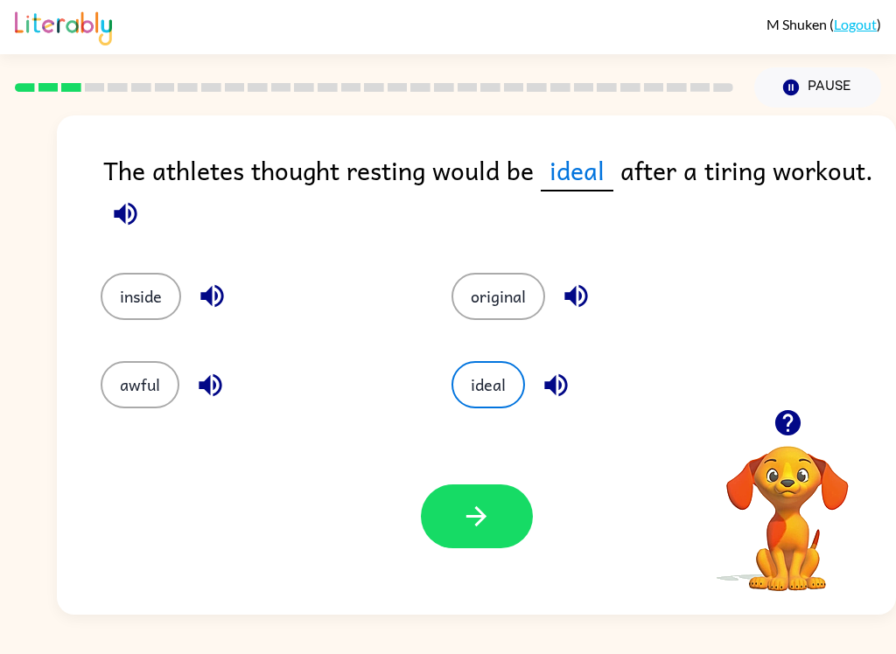
click at [499, 524] on button "button" at bounding box center [477, 517] width 112 height 64
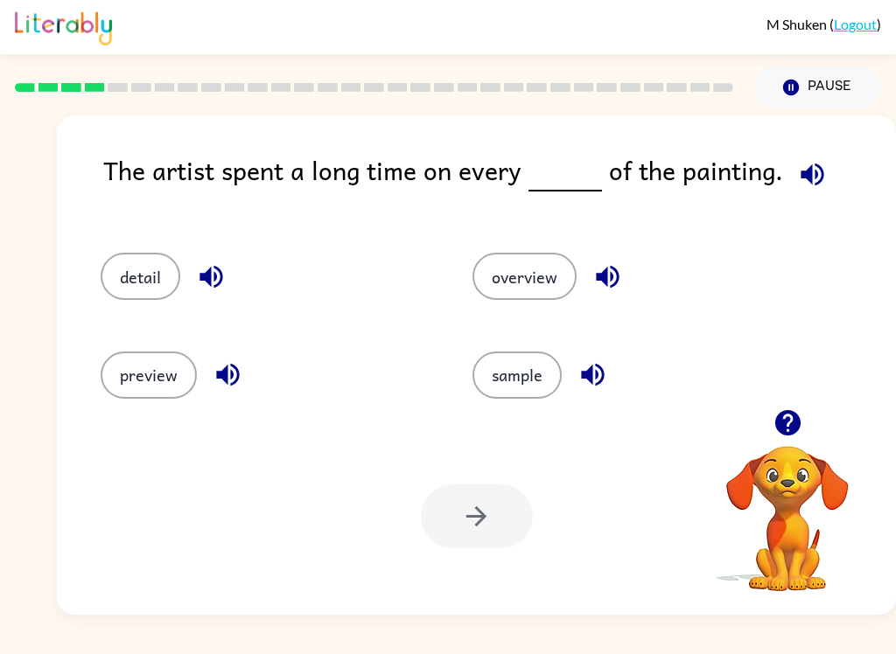
click at [160, 285] on button "detail" at bounding box center [141, 276] width 80 height 47
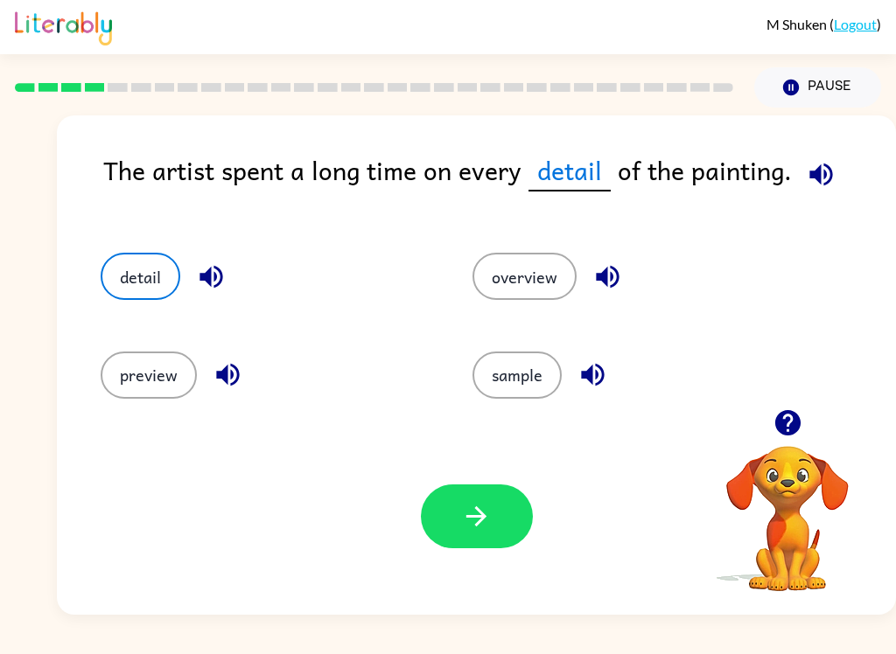
click at [472, 563] on div "Your browser must support playing .mp4 files to use Literably. Please try using…" at bounding box center [476, 516] width 839 height 197
click at [508, 521] on button "button" at bounding box center [477, 517] width 112 height 64
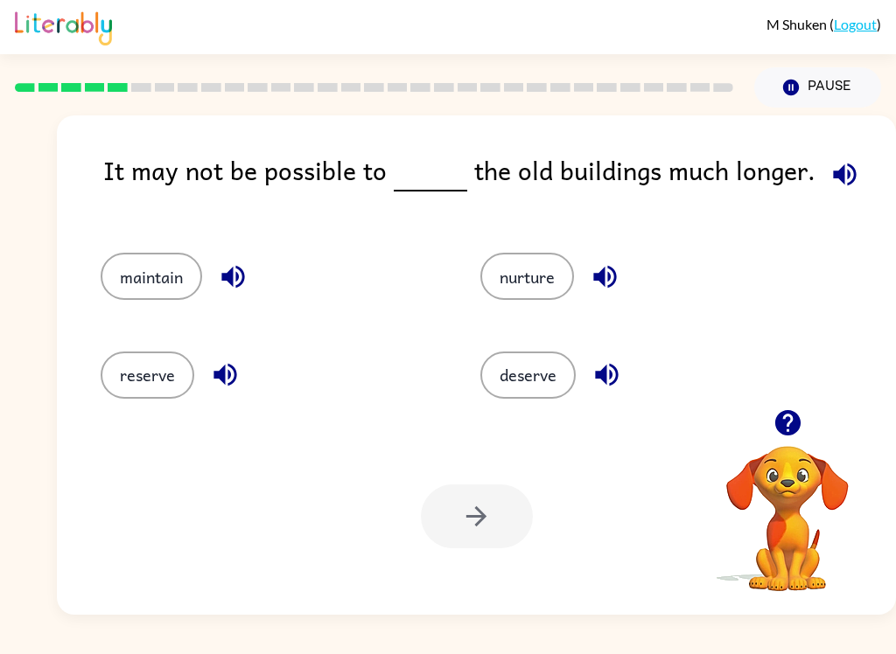
click at [197, 281] on button "maintain" at bounding box center [151, 276] width 101 height 47
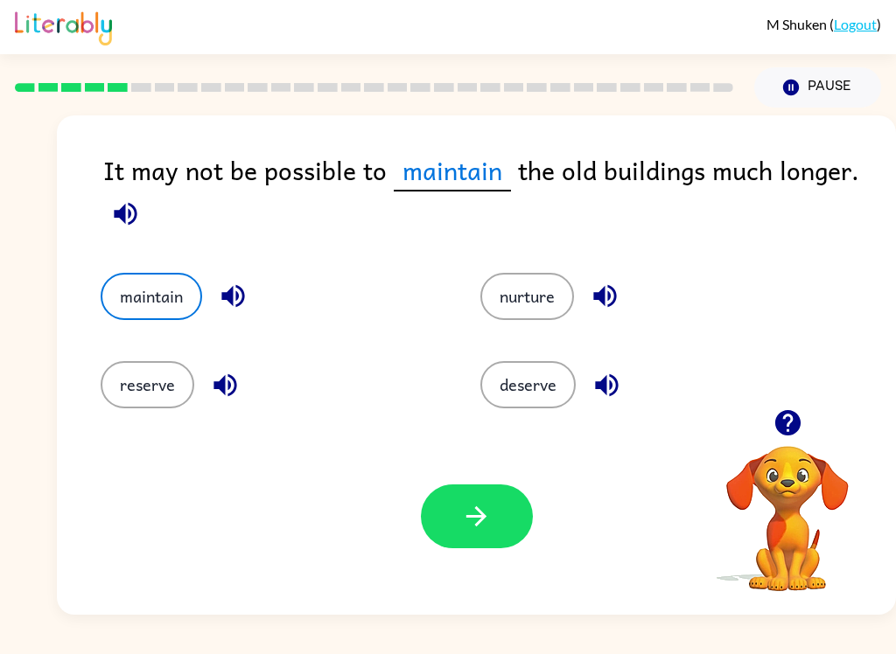
click at [464, 507] on icon "button" at bounding box center [476, 516] width 31 height 31
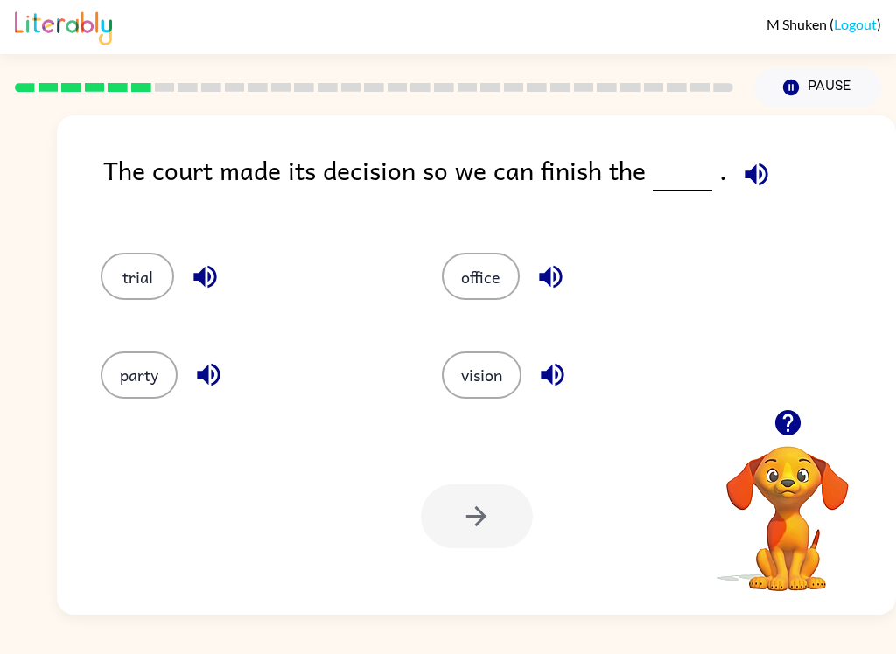
click at [501, 289] on button "office" at bounding box center [481, 276] width 78 height 47
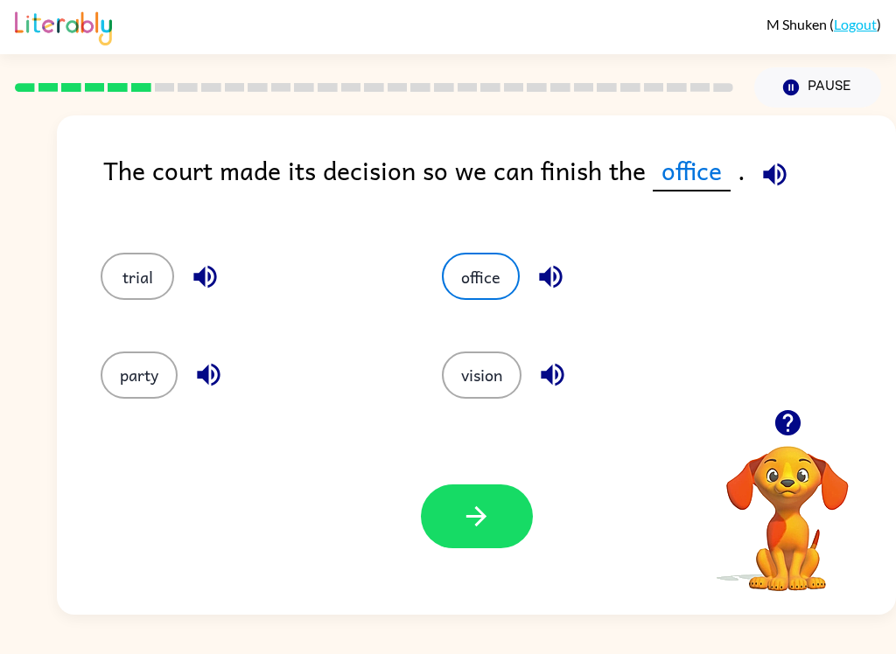
click at [510, 534] on button "button" at bounding box center [477, 517] width 112 height 64
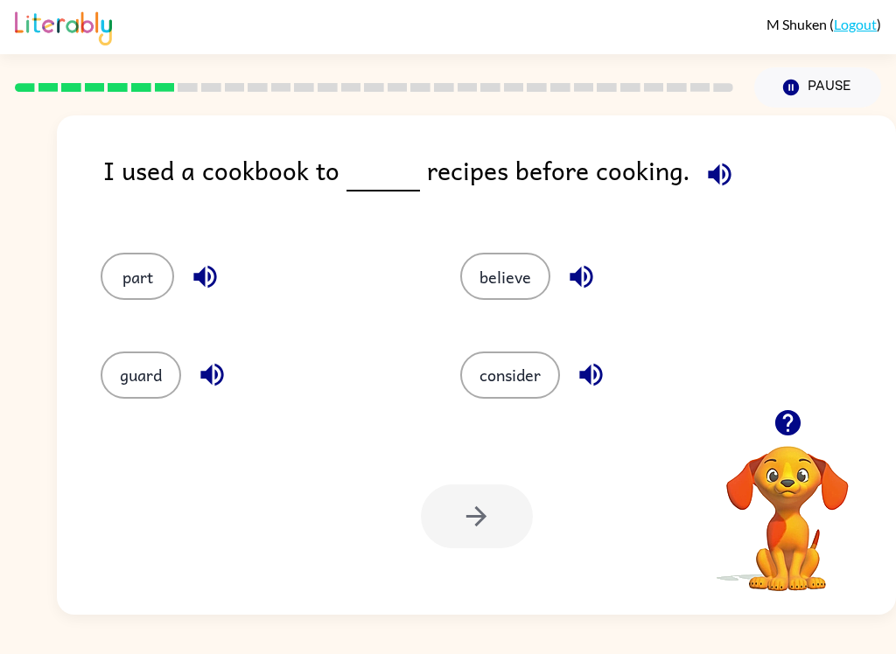
click at [510, 372] on button "consider" at bounding box center [510, 375] width 100 height 47
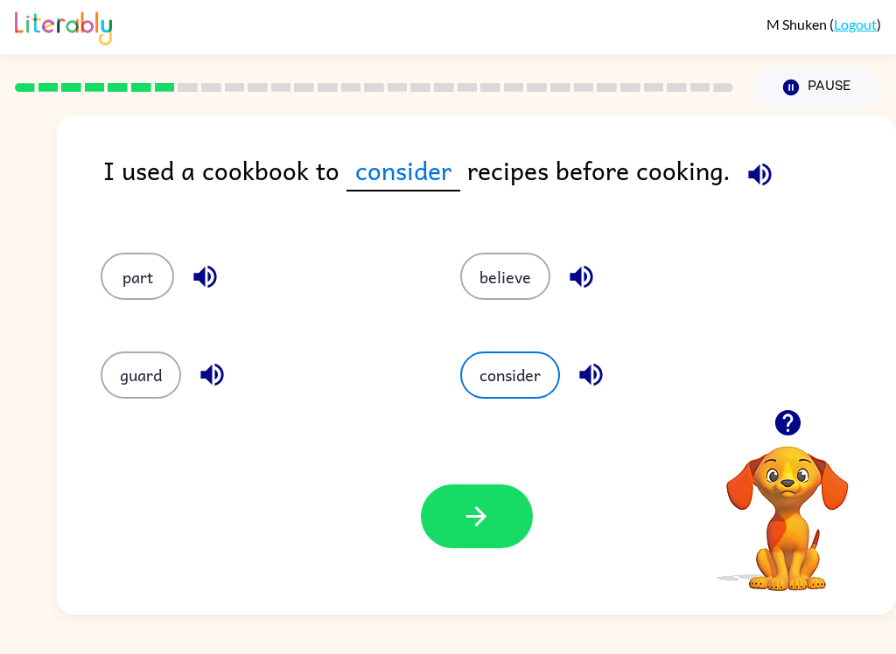
click at [466, 546] on button "button" at bounding box center [477, 517] width 112 height 64
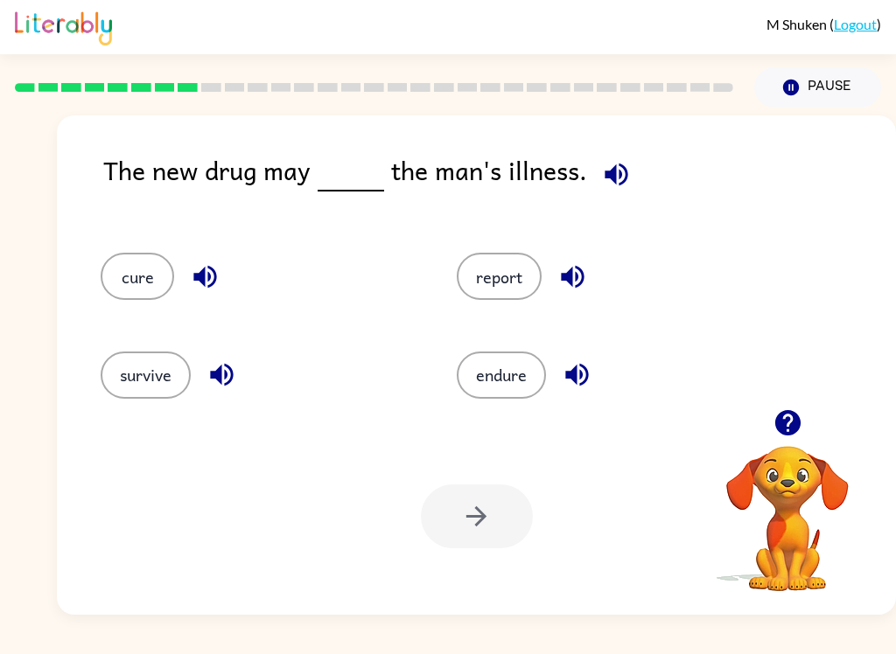
click at [498, 388] on button "endure" at bounding box center [501, 375] width 89 height 47
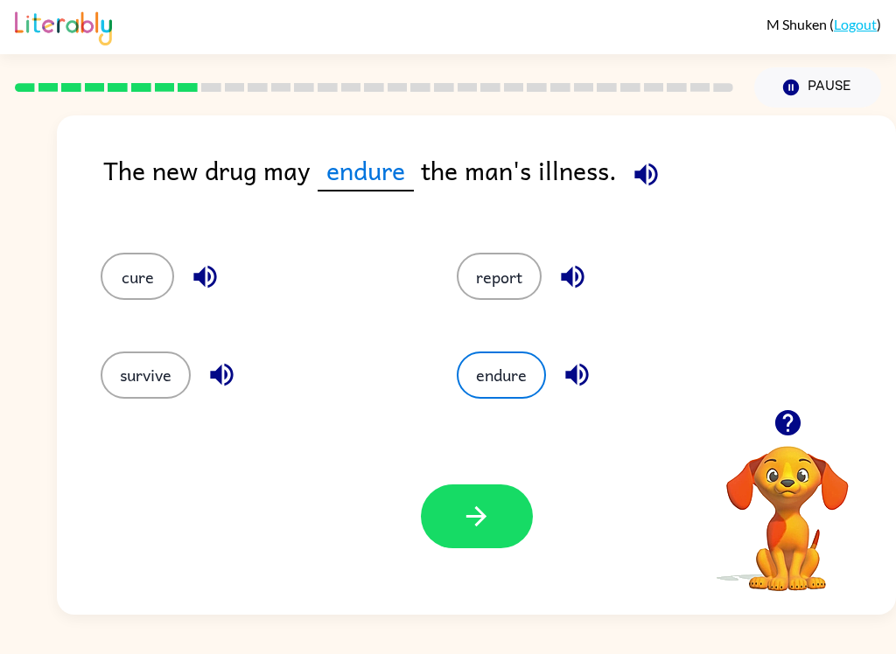
click at [496, 542] on button "button" at bounding box center [477, 517] width 112 height 64
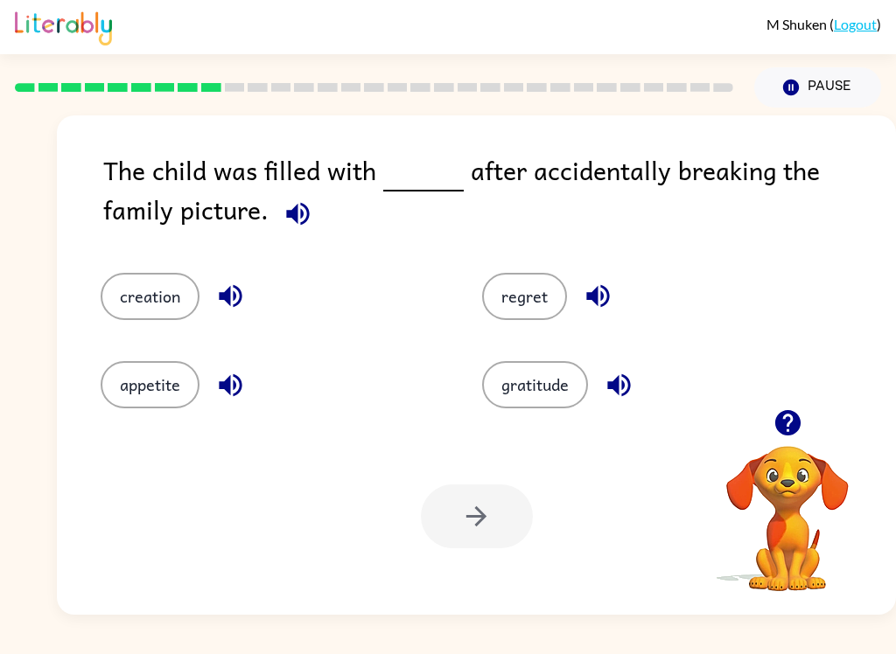
click at [527, 303] on button "regret" at bounding box center [524, 296] width 85 height 47
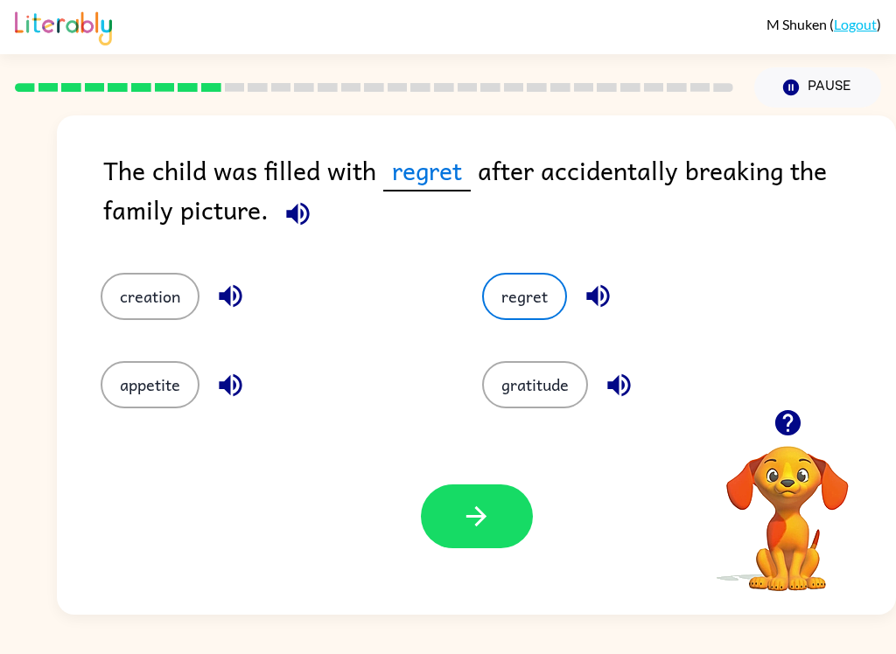
click at [495, 537] on button "button" at bounding box center [477, 517] width 112 height 64
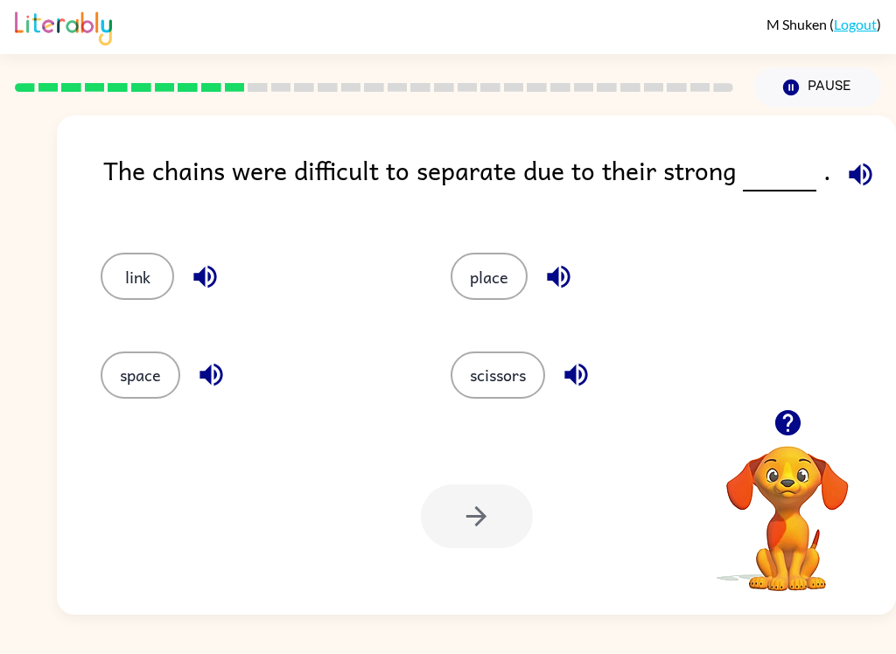
click at [143, 300] on button "link" at bounding box center [137, 276] width 73 height 47
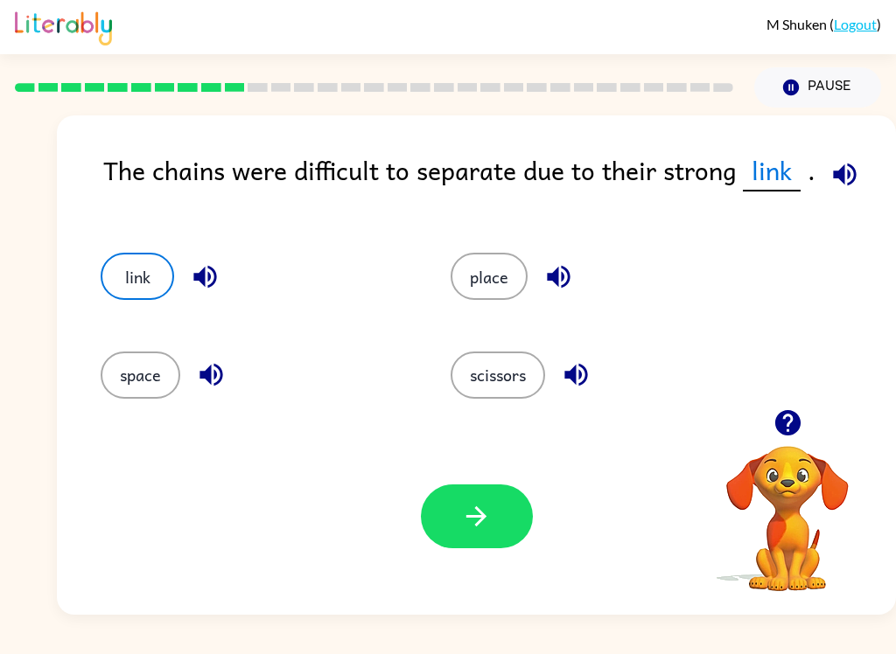
click at [458, 548] on button "button" at bounding box center [477, 517] width 112 height 64
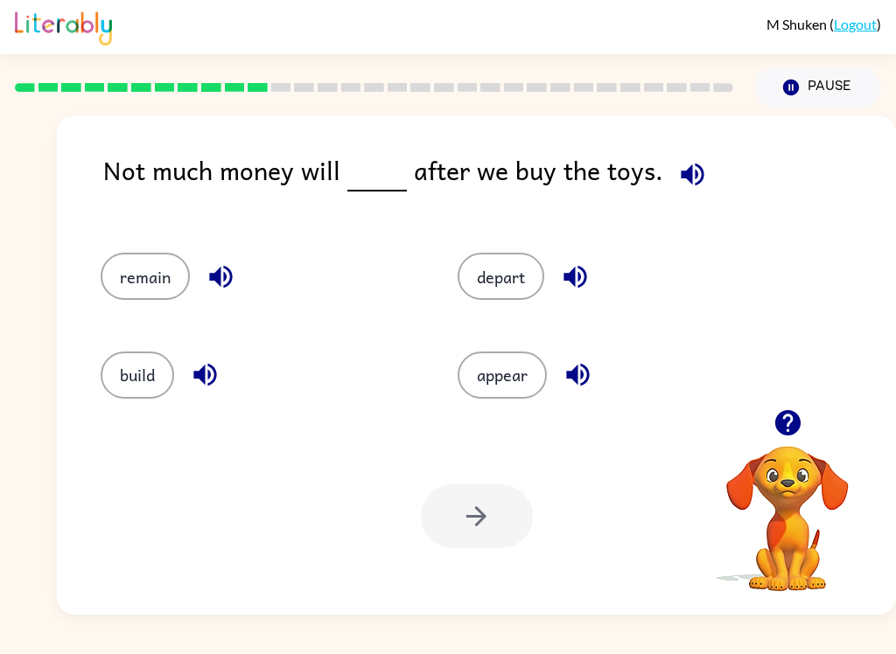
click at [150, 268] on button "remain" at bounding box center [145, 276] width 89 height 47
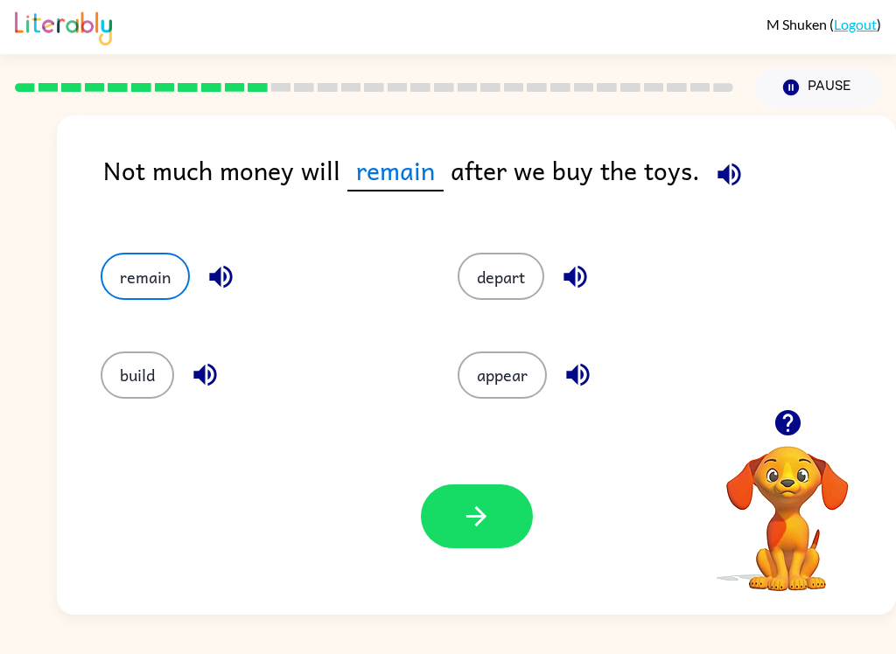
click at [499, 520] on button "button" at bounding box center [477, 517] width 112 height 64
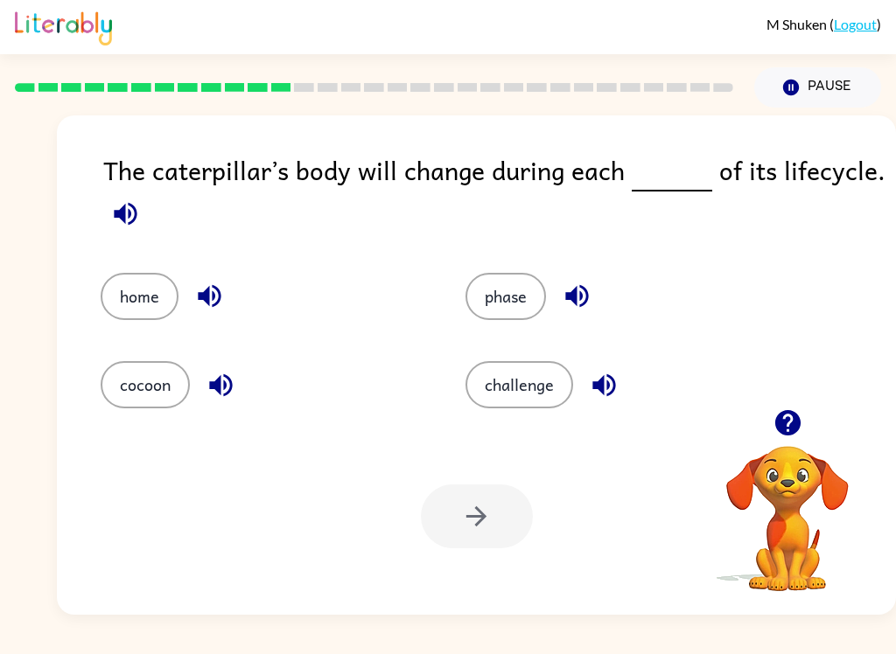
click at [469, 318] on div "phase" at bounding box center [627, 296] width 324 height 47
click at [514, 303] on button "phase" at bounding box center [505, 296] width 80 height 47
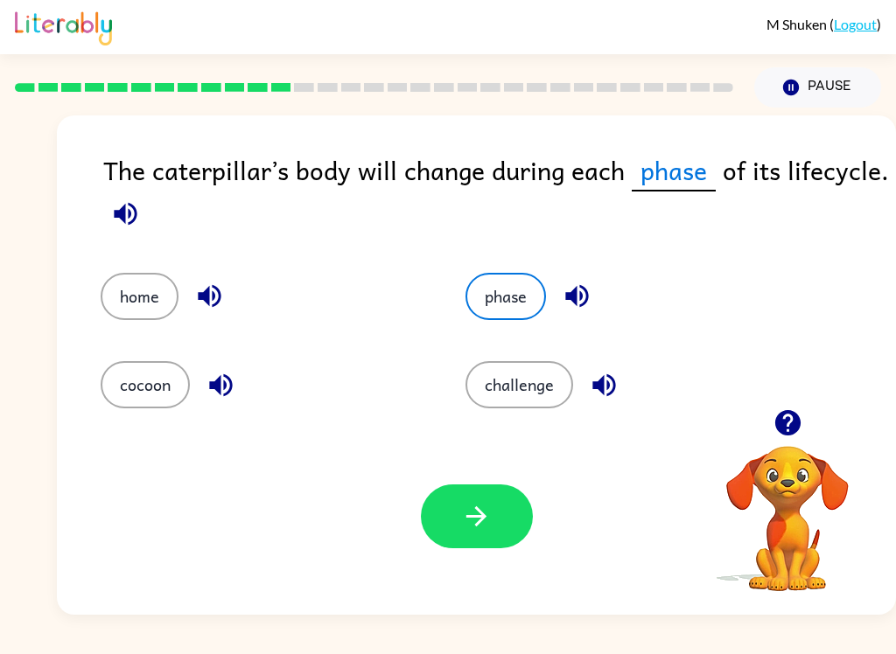
click at [487, 517] on icon "button" at bounding box center [476, 516] width 31 height 31
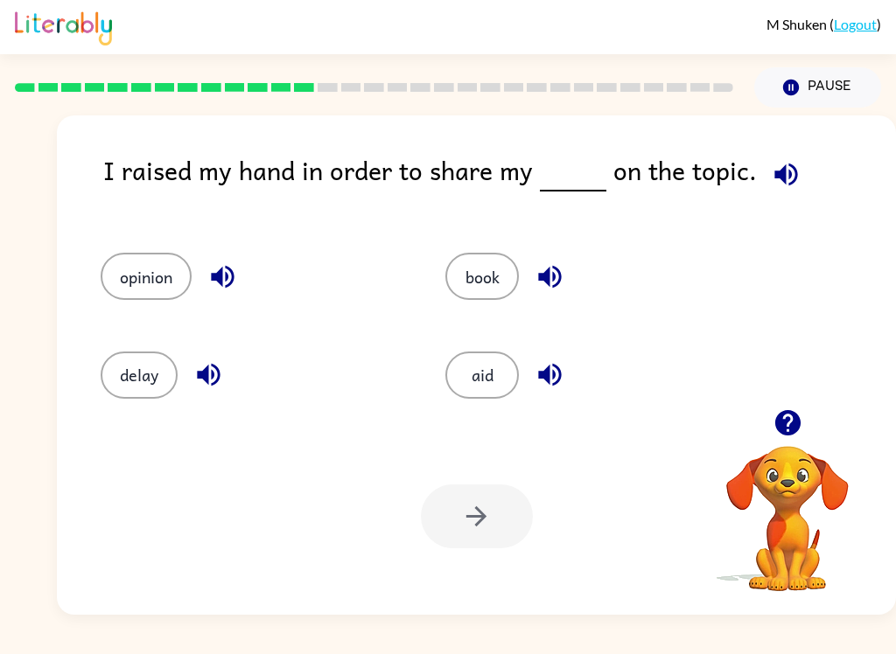
click at [156, 280] on button "opinion" at bounding box center [146, 276] width 91 height 47
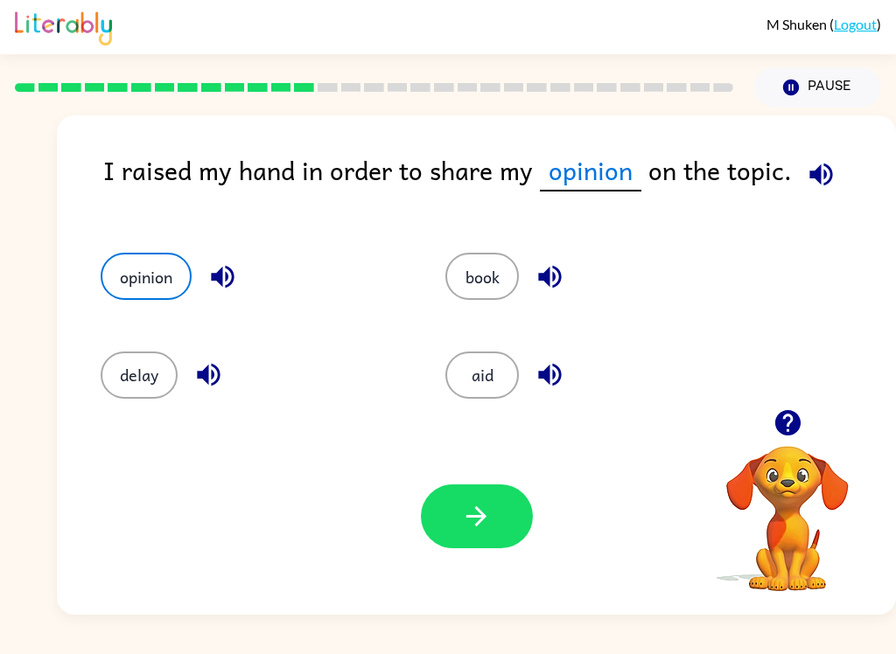
click at [513, 539] on button "button" at bounding box center [477, 517] width 112 height 64
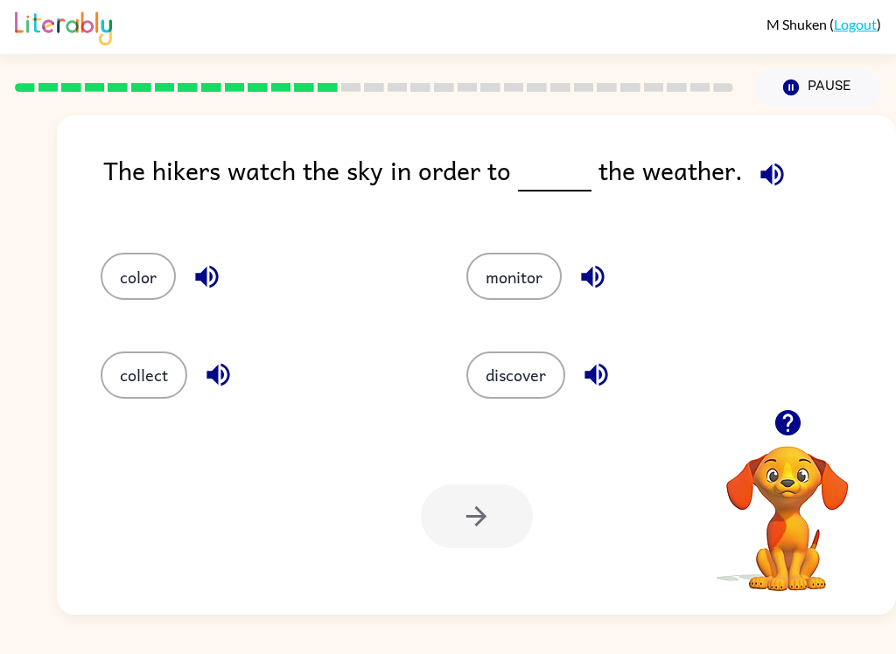
click at [534, 387] on button "discover" at bounding box center [515, 375] width 99 height 47
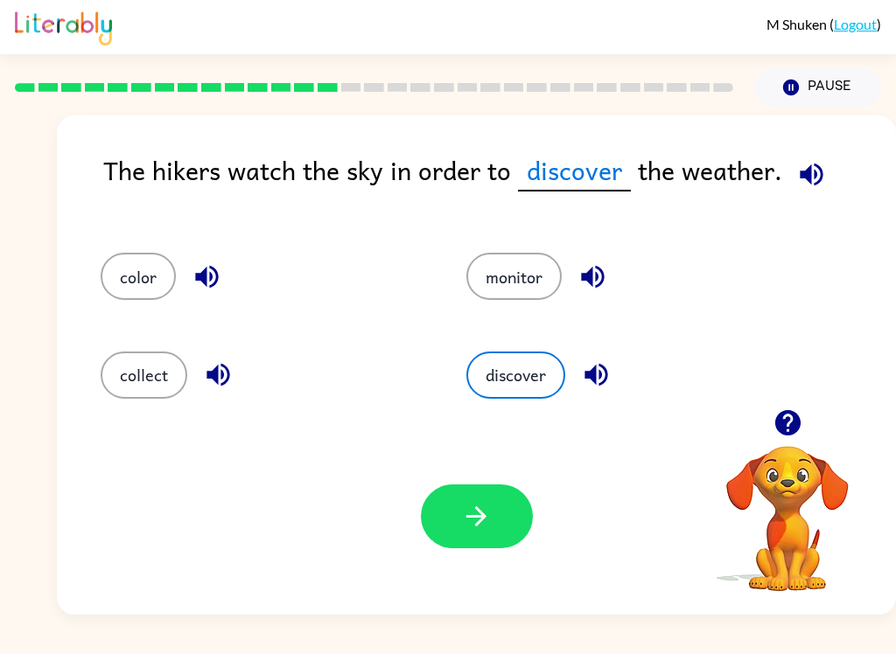
click at [509, 300] on button "monitor" at bounding box center [513, 276] width 95 height 47
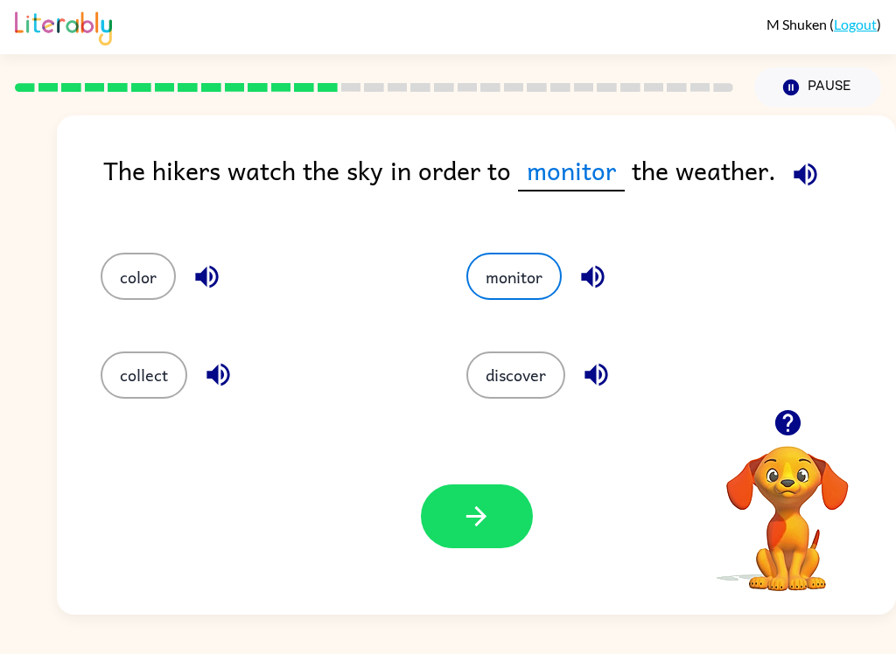
click at [503, 541] on button "button" at bounding box center [477, 517] width 112 height 64
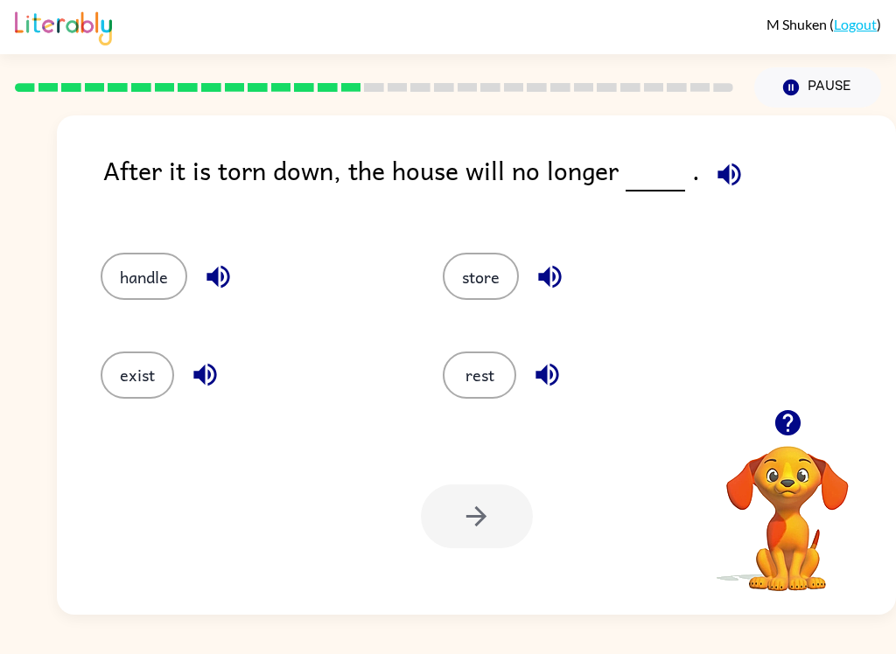
click at [129, 368] on button "exist" at bounding box center [137, 375] width 73 height 47
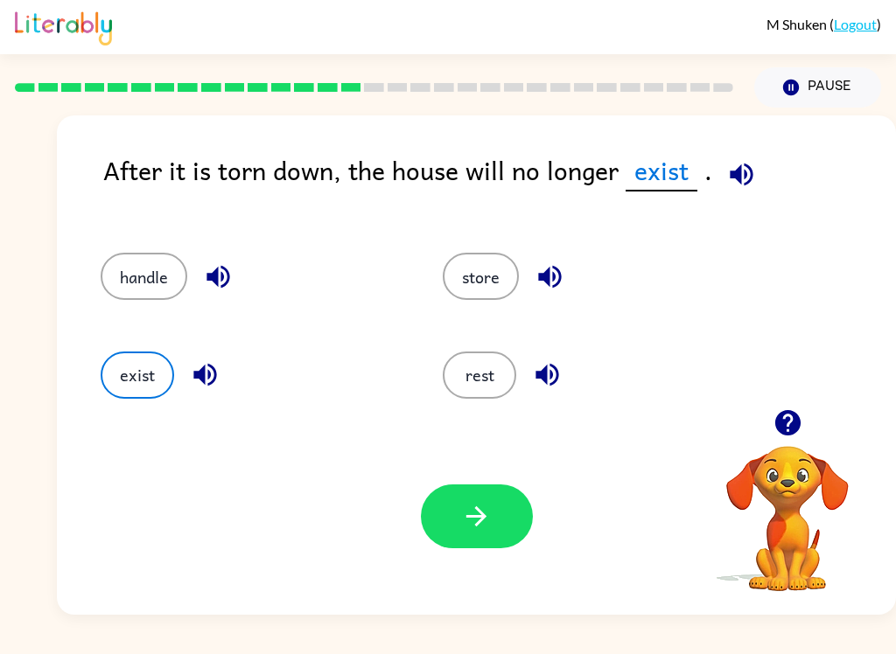
click at [538, 491] on div "Your browser must support playing .mp4 files to use Literably. Please try using…" at bounding box center [476, 516] width 839 height 197
click at [506, 526] on button "button" at bounding box center [477, 517] width 112 height 64
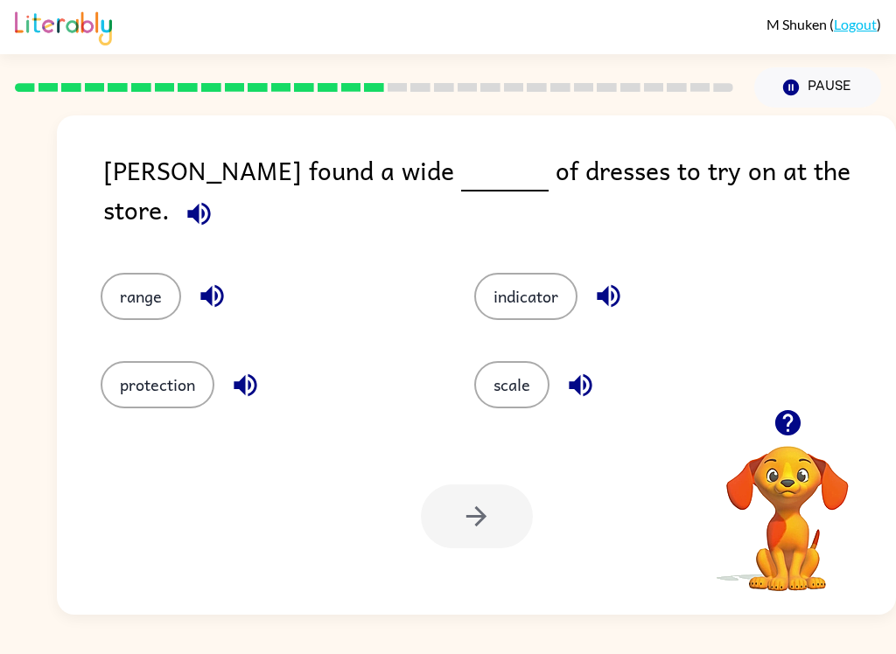
click at [576, 283] on button "indicator" at bounding box center [525, 296] width 103 height 47
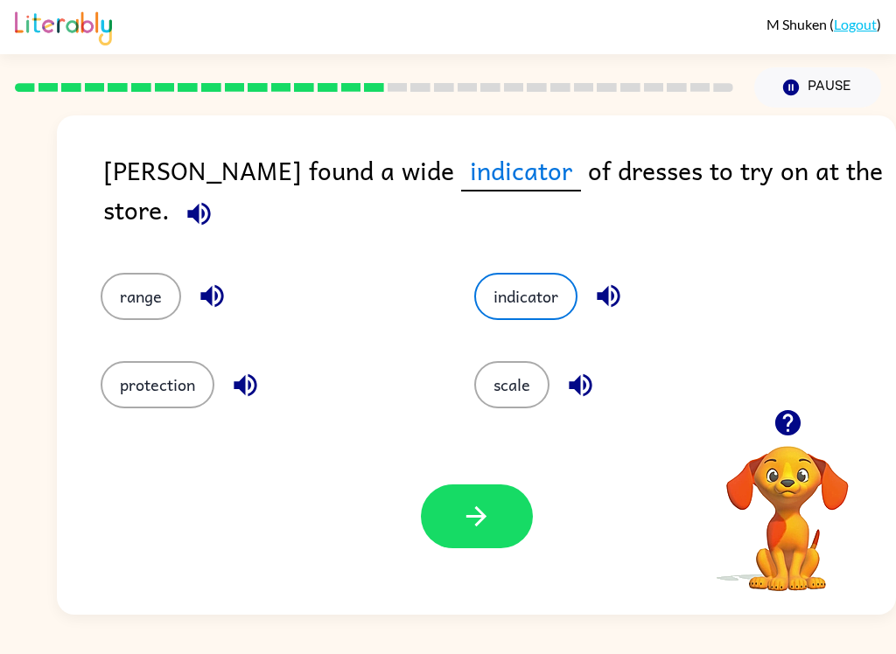
click at [530, 524] on button "button" at bounding box center [477, 517] width 112 height 64
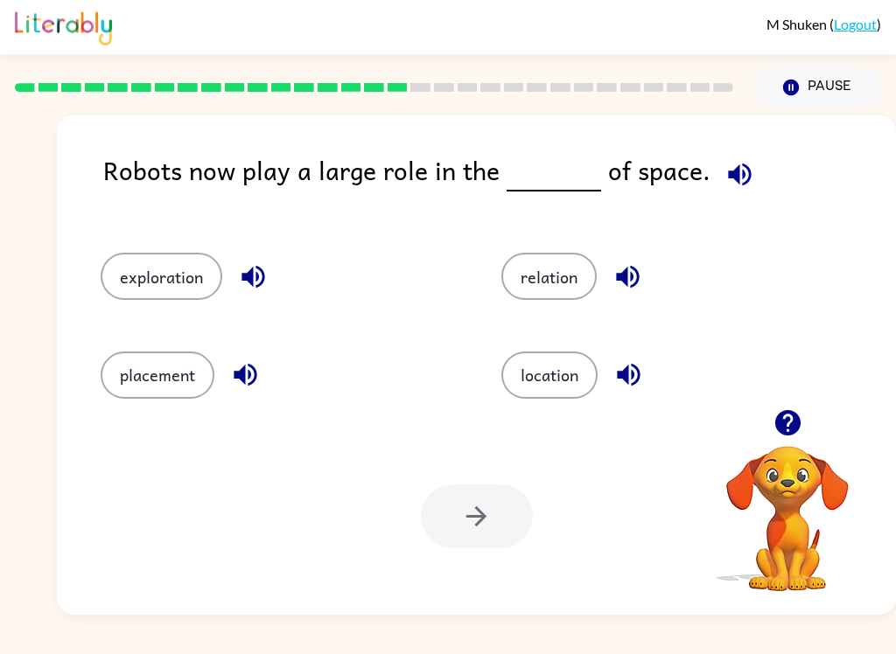
click at [205, 285] on button "exploration" at bounding box center [162, 276] width 122 height 47
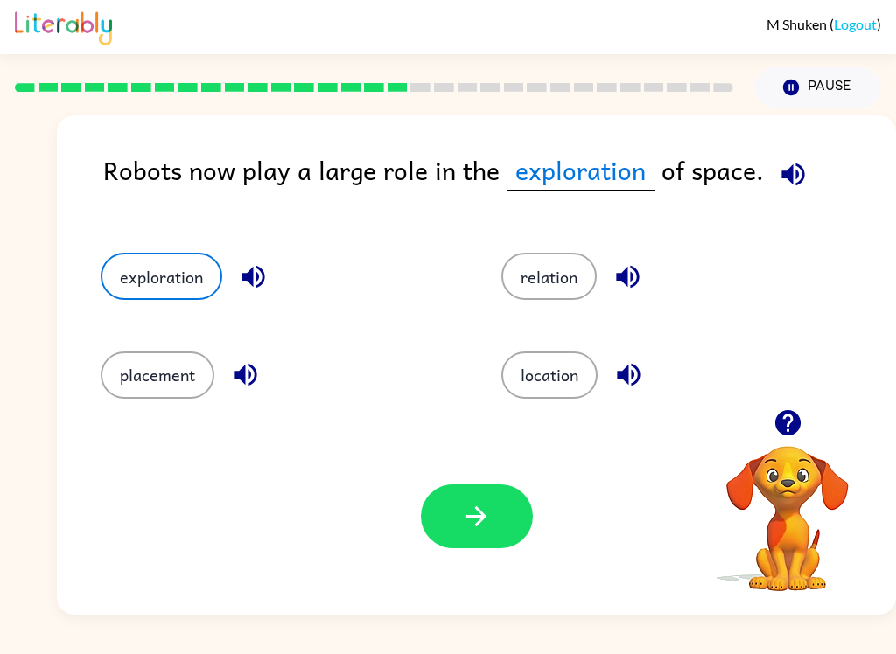
click at [500, 507] on button "button" at bounding box center [477, 517] width 112 height 64
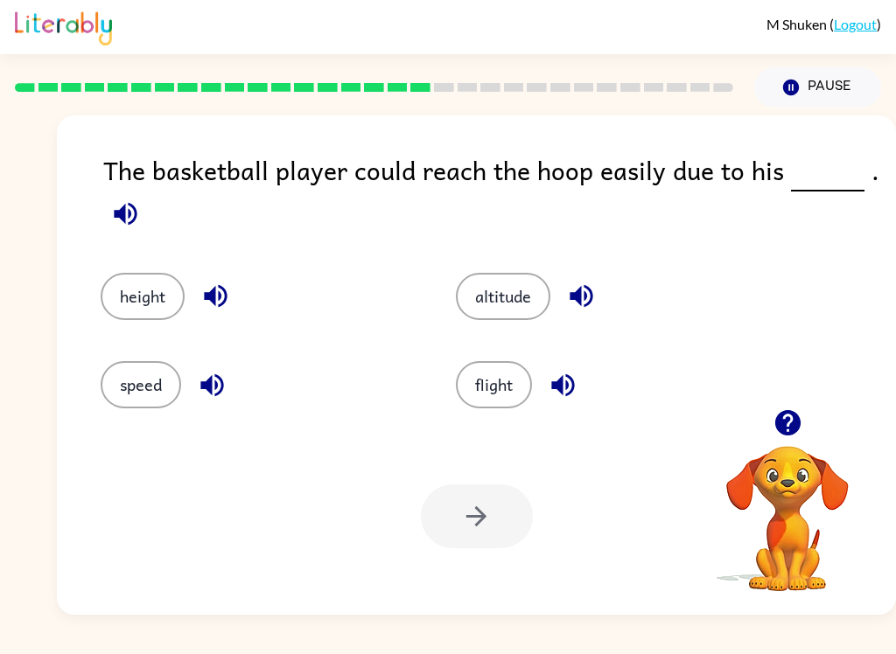
click at [178, 293] on button "height" at bounding box center [143, 296] width 84 height 47
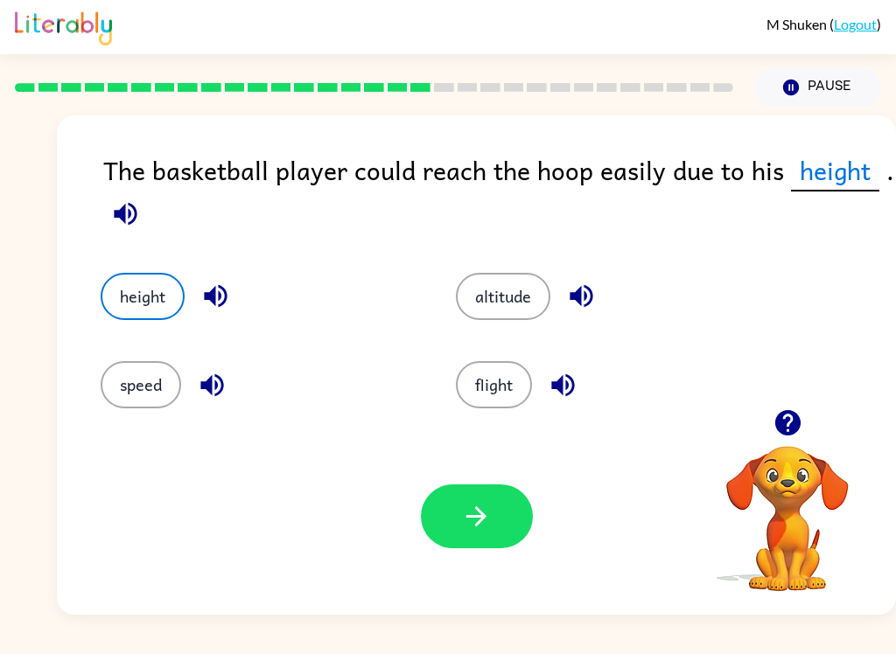
click at [464, 516] on icon "button" at bounding box center [476, 516] width 31 height 31
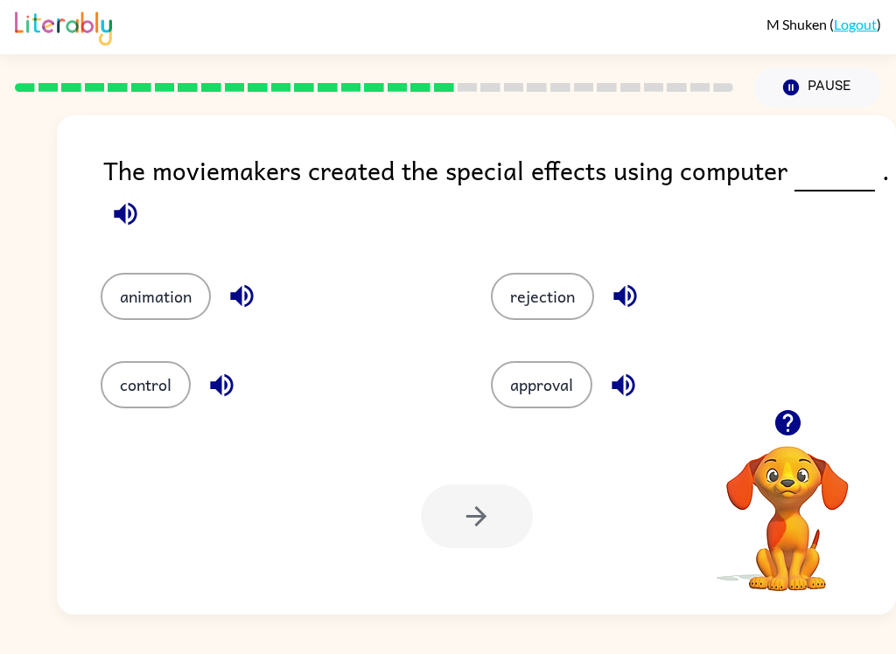
click at [123, 387] on button "control" at bounding box center [146, 384] width 90 height 47
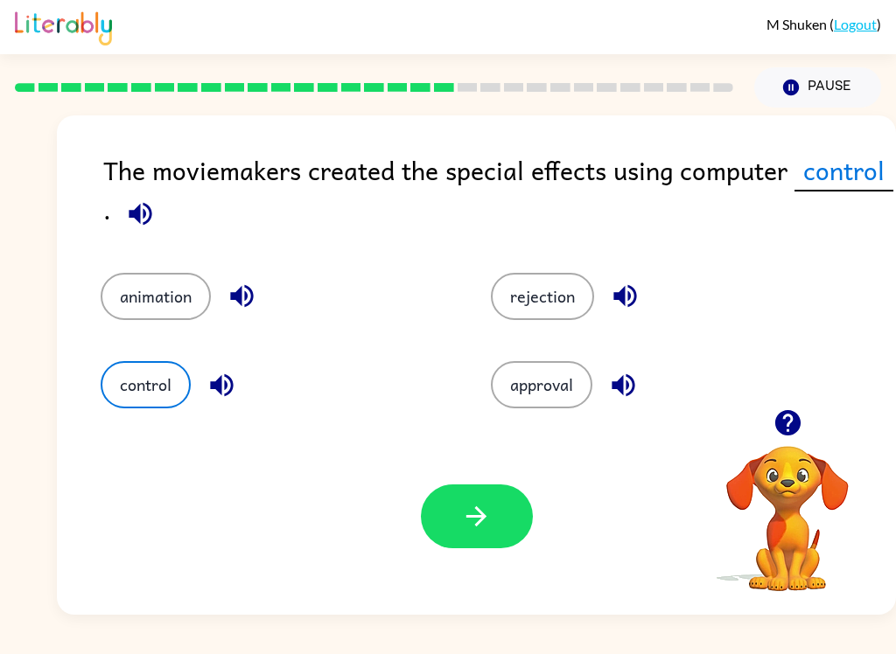
click at [449, 512] on button "button" at bounding box center [477, 517] width 112 height 64
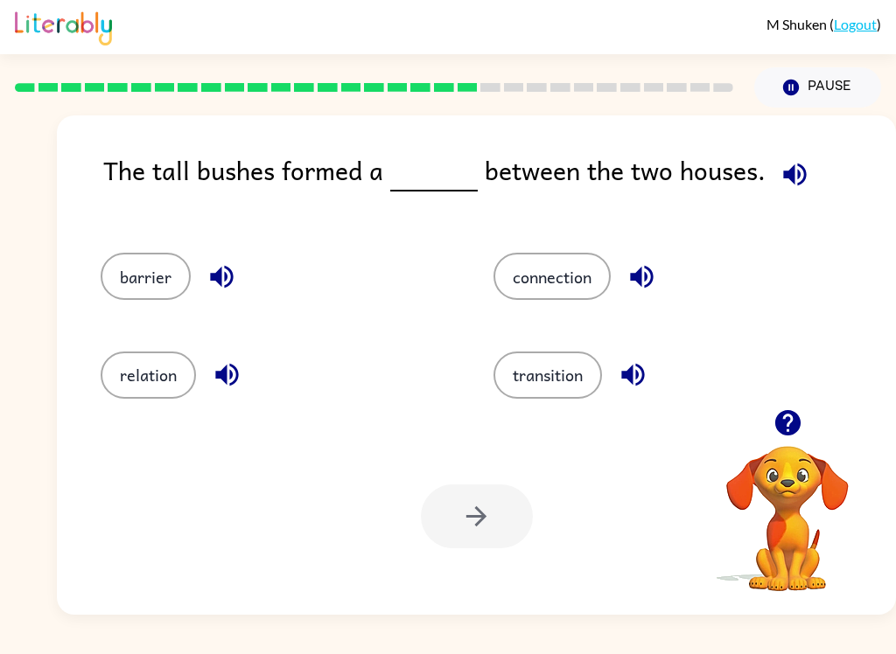
click at [168, 288] on button "barrier" at bounding box center [146, 276] width 90 height 47
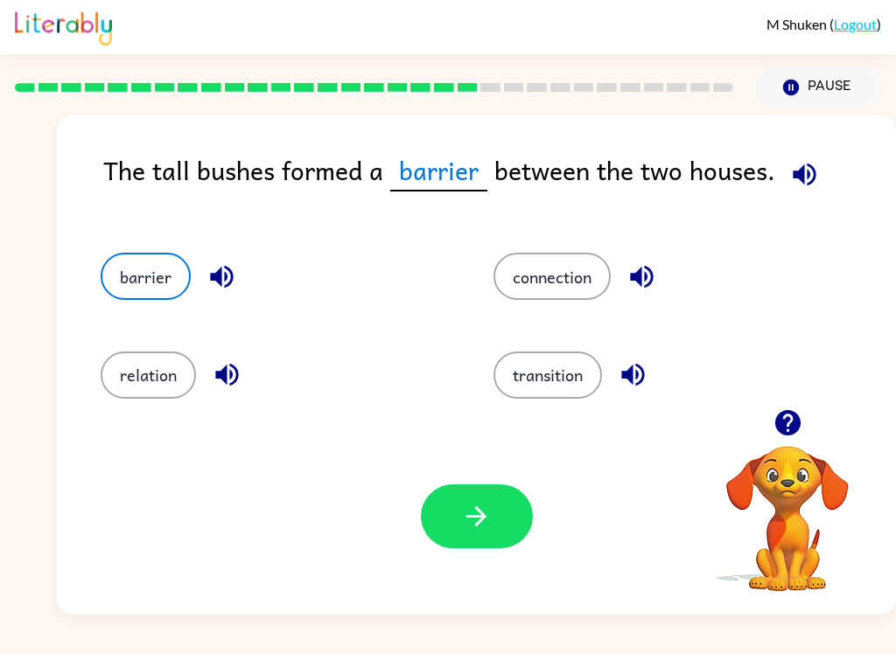
click at [489, 541] on button "button" at bounding box center [477, 517] width 112 height 64
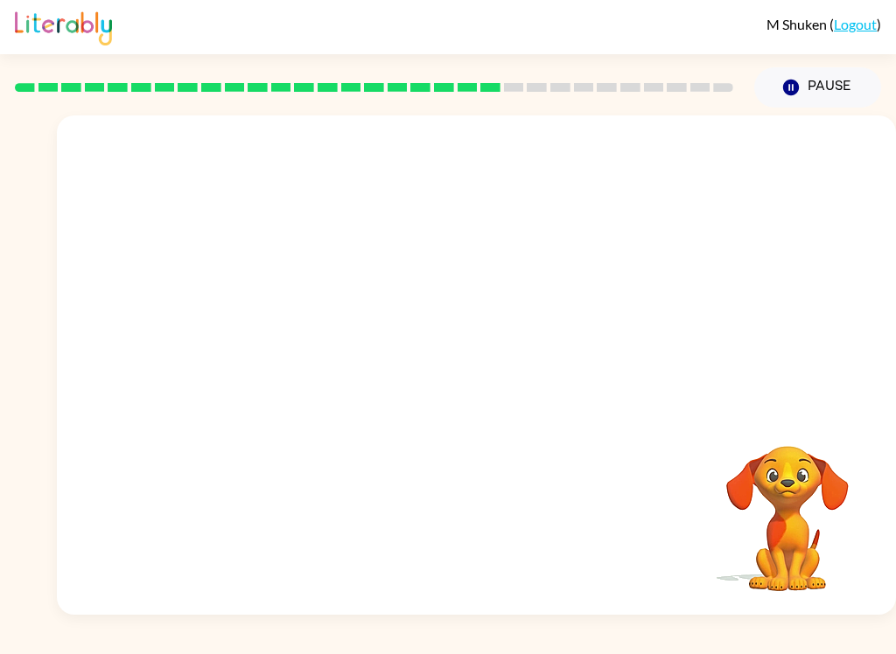
click at [358, 346] on video "Your browser must support playing .mp4 files to use Literably. Please try using…" at bounding box center [476, 262] width 839 height 294
click at [299, 356] on video "Your browser must support playing .mp4 files to use Literably. Please try using…" at bounding box center [476, 262] width 839 height 294
click at [287, 403] on video "Your browser must support playing .mp4 files to use Literably. Please try using…" at bounding box center [476, 262] width 839 height 294
click at [523, 371] on button "button" at bounding box center [477, 374] width 112 height 64
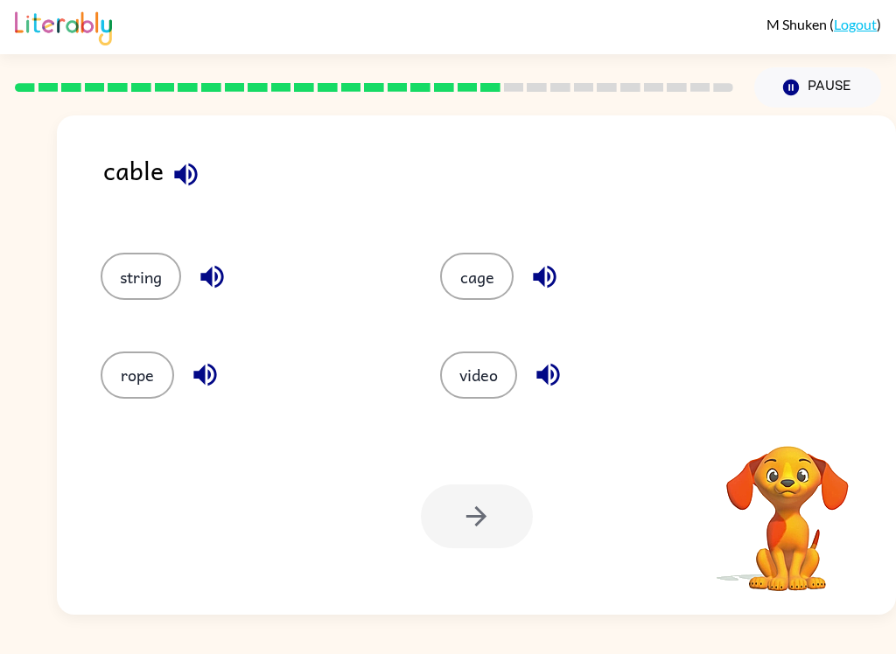
click at [158, 280] on button "string" at bounding box center [141, 276] width 80 height 47
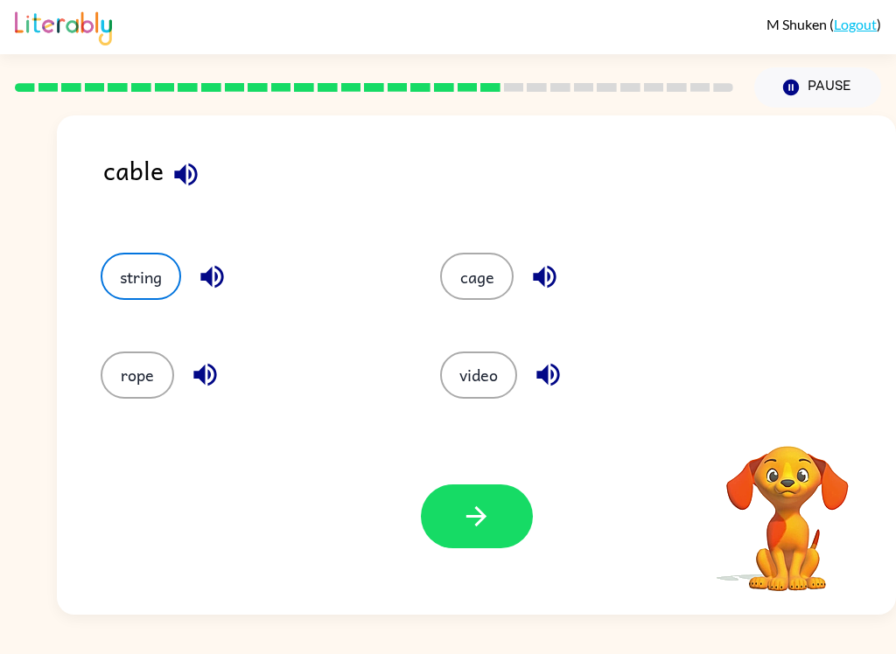
click at [483, 506] on icon "button" at bounding box center [476, 516] width 31 height 31
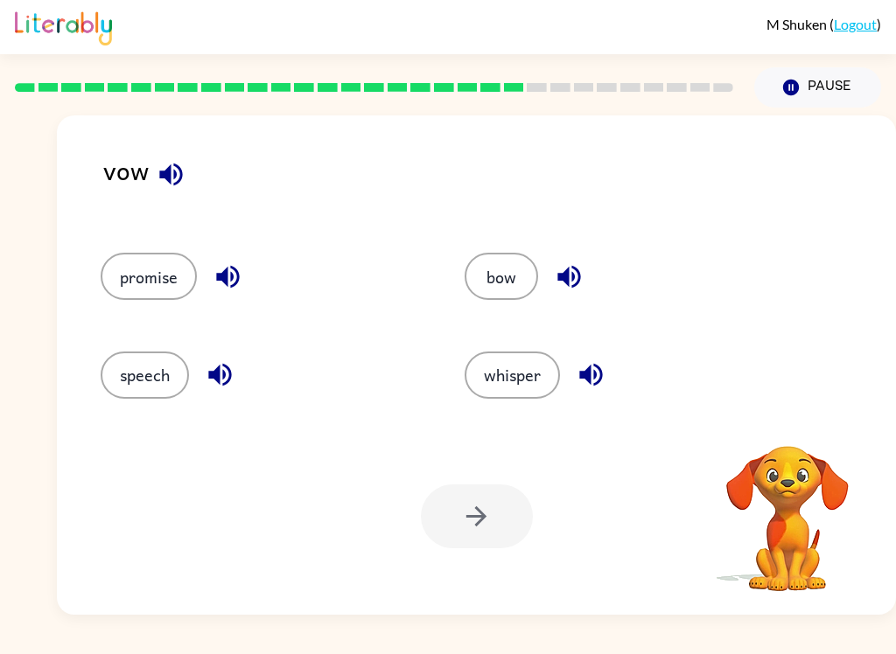
click at [525, 292] on button "bow" at bounding box center [500, 276] width 73 height 47
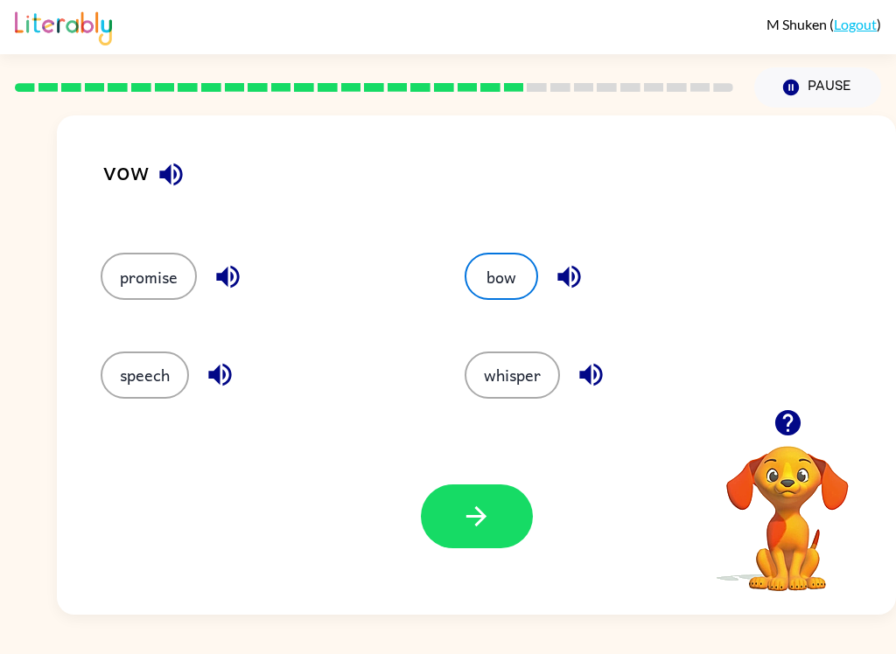
click at [141, 379] on button "speech" at bounding box center [145, 375] width 88 height 47
click at [505, 530] on button "button" at bounding box center [477, 517] width 112 height 64
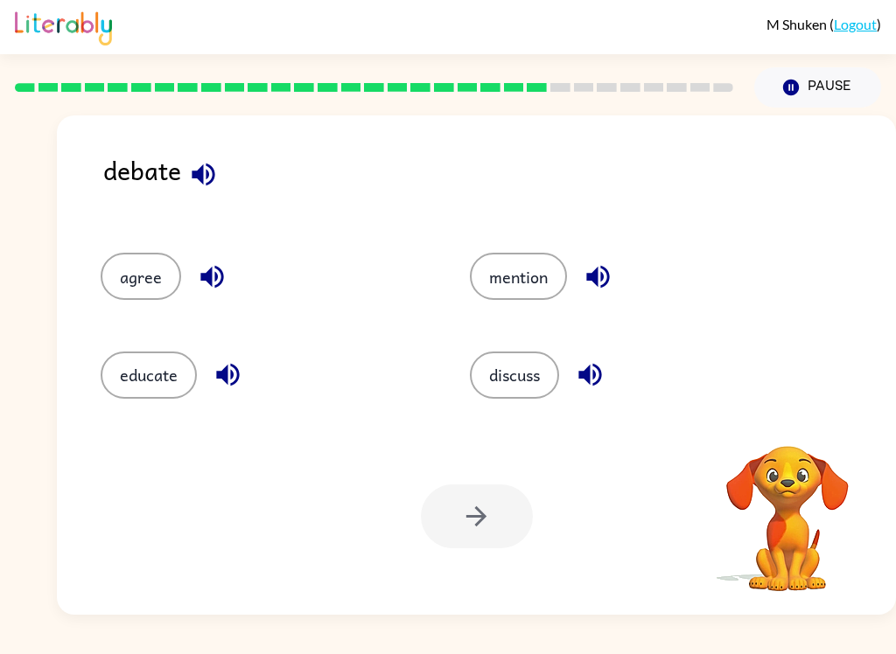
click at [521, 366] on button "discuss" at bounding box center [514, 375] width 89 height 47
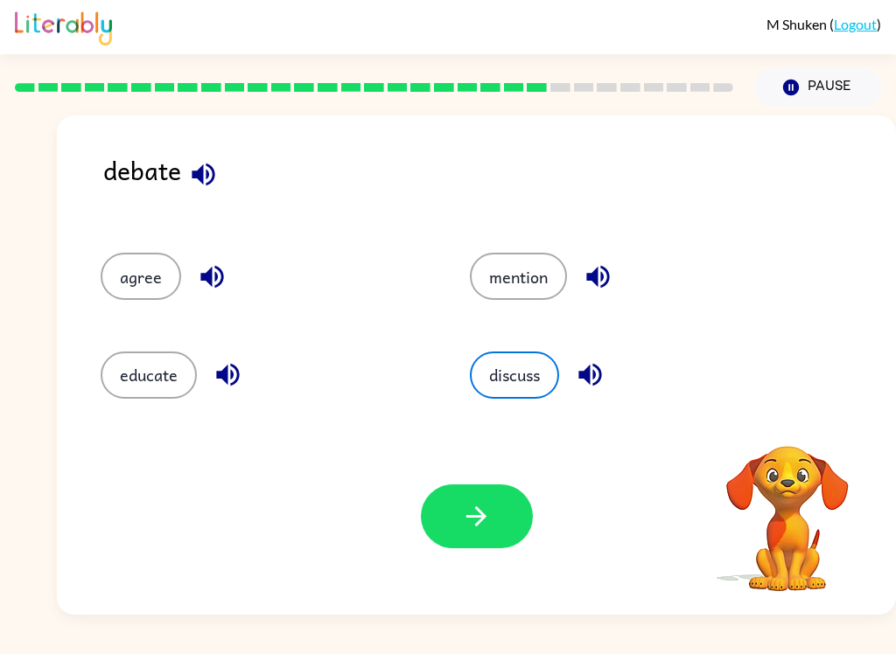
click at [483, 539] on button "button" at bounding box center [477, 517] width 112 height 64
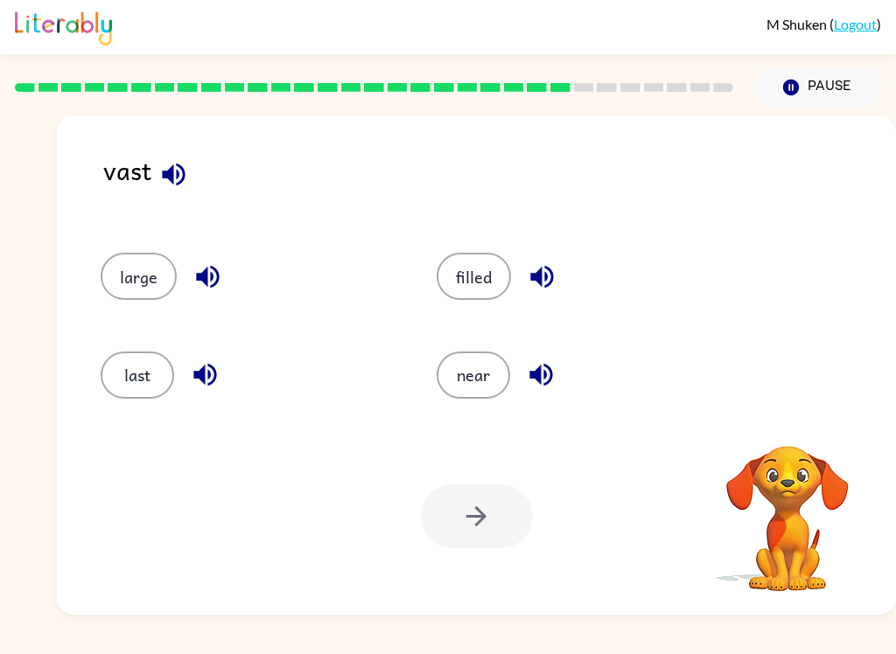
click at [107, 292] on button "large" at bounding box center [139, 276] width 76 height 47
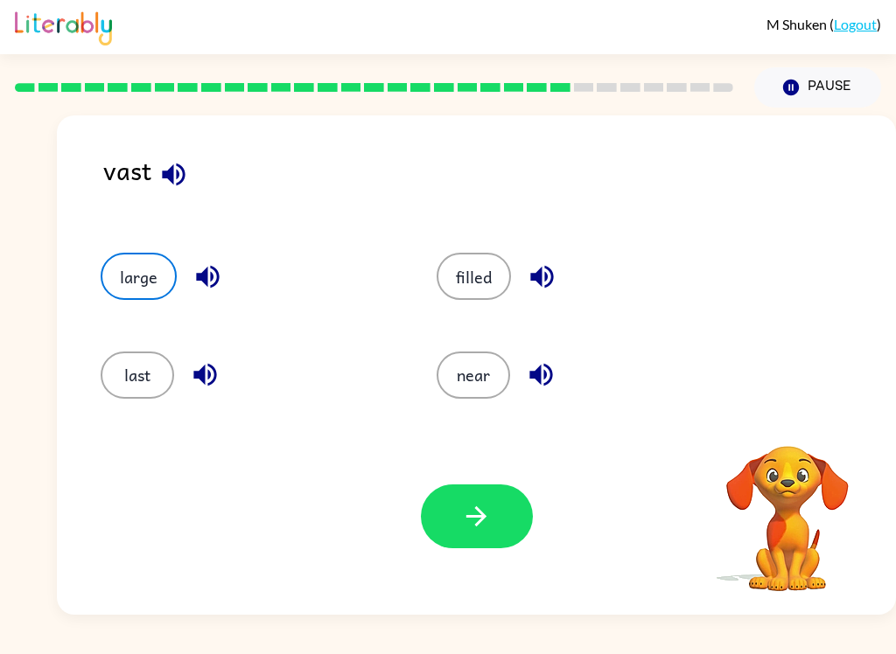
click at [434, 542] on button "button" at bounding box center [477, 517] width 112 height 64
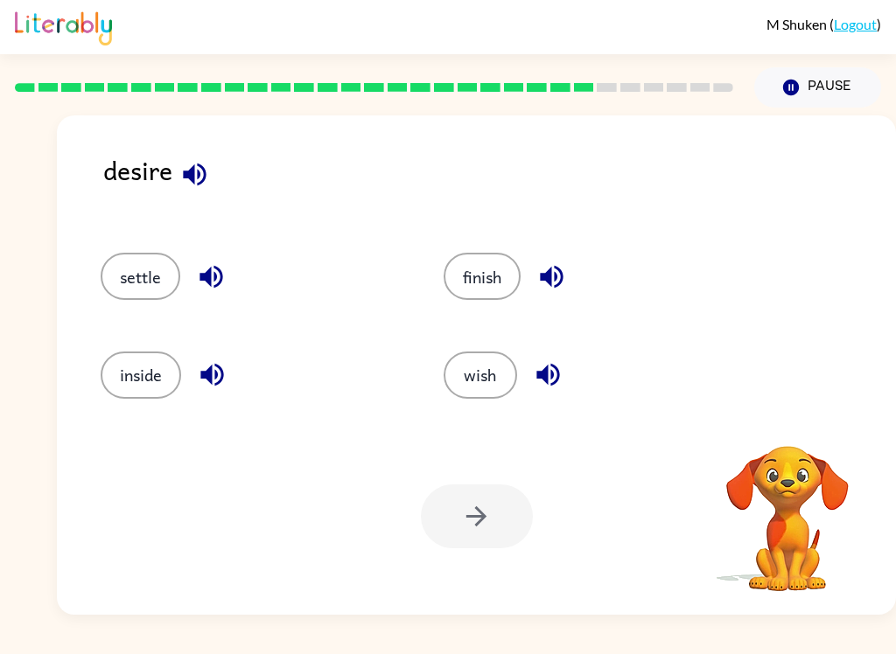
click at [499, 299] on button "finish" at bounding box center [481, 276] width 77 height 47
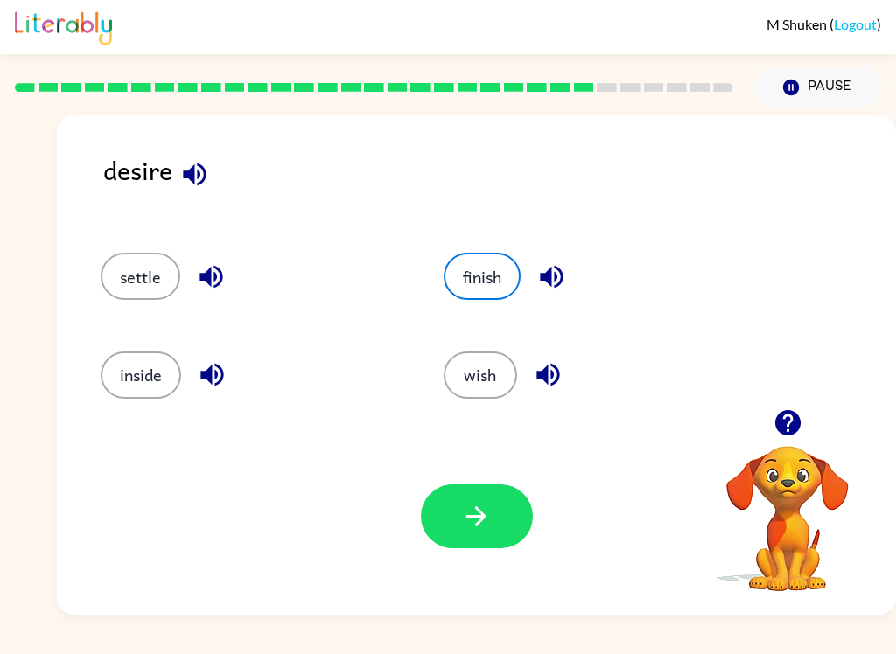
click at [148, 281] on button "settle" at bounding box center [141, 276] width 80 height 47
click at [472, 605] on div "Your browser must support playing .mp4 files to use Literably. Please try using…" at bounding box center [476, 516] width 839 height 197
click at [468, 565] on div "Your browser must support playing .mp4 files to use Literably. Please try using…" at bounding box center [476, 516] width 839 height 197
click at [492, 499] on button "button" at bounding box center [477, 517] width 112 height 64
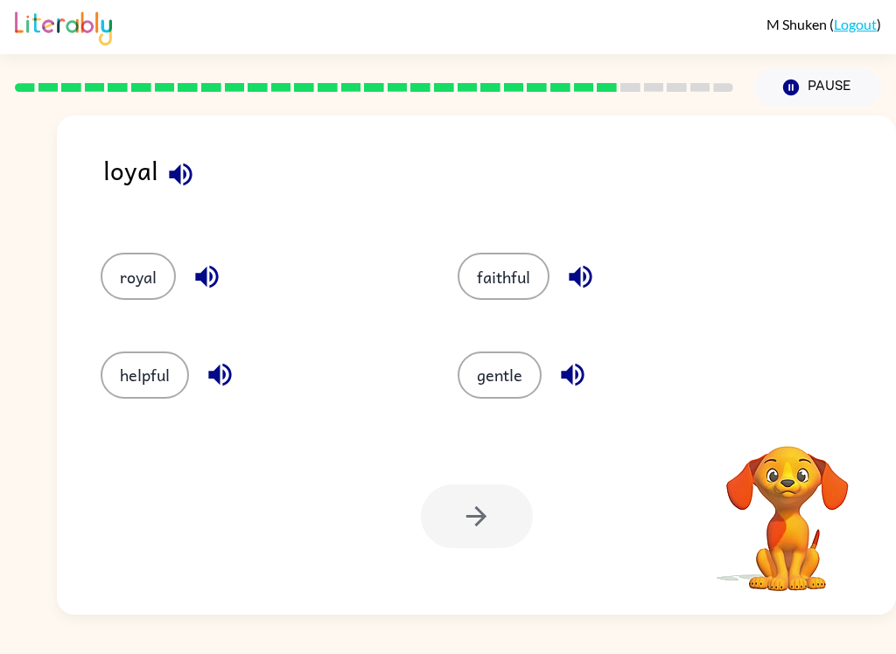
click at [157, 275] on button "royal" at bounding box center [138, 276] width 75 height 47
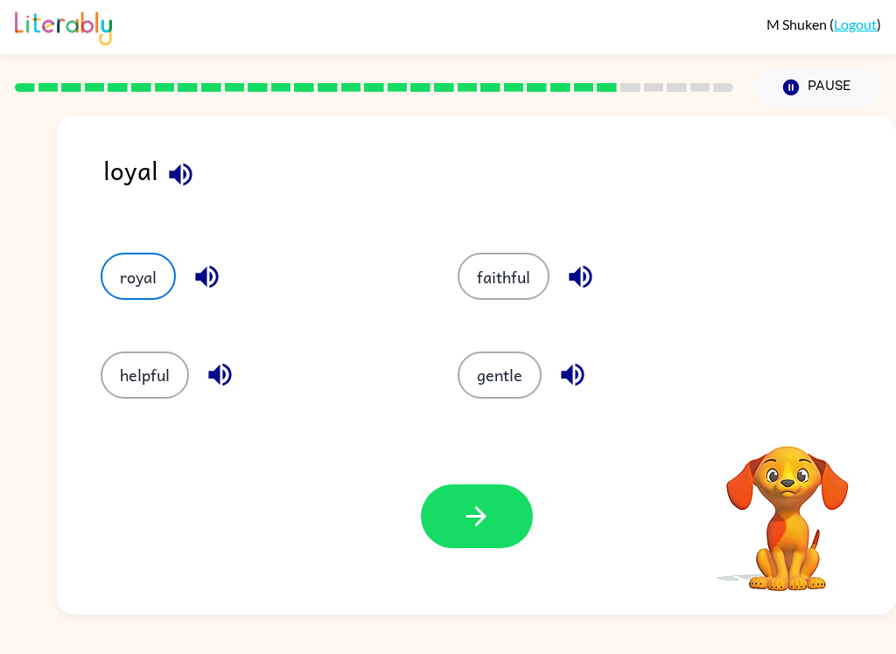
click at [150, 380] on button "helpful" at bounding box center [145, 375] width 88 height 47
click at [485, 541] on button "button" at bounding box center [477, 517] width 112 height 64
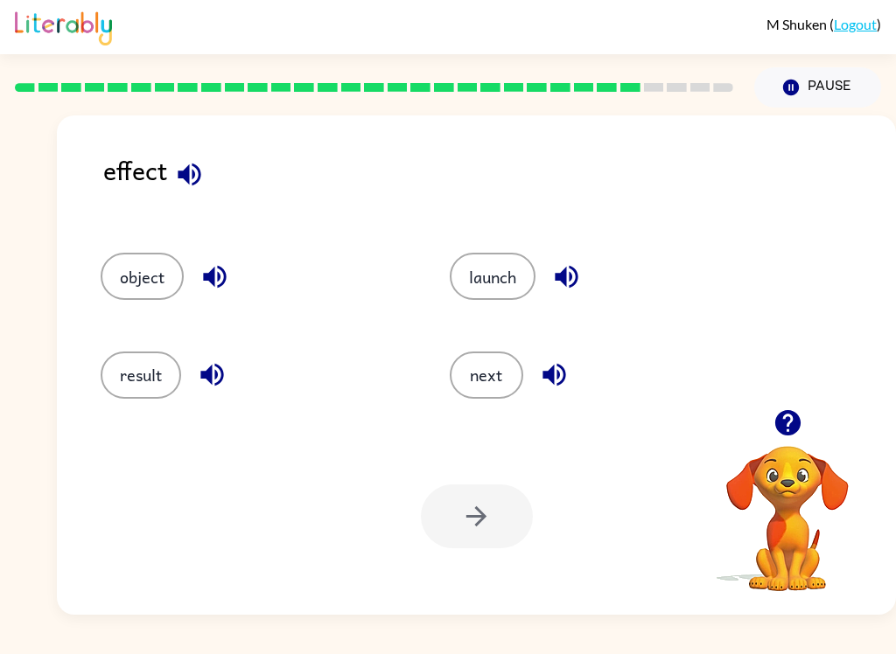
click at [159, 338] on div "result" at bounding box center [241, 367] width 349 height 98
click at [148, 293] on button "object" at bounding box center [142, 276] width 83 height 47
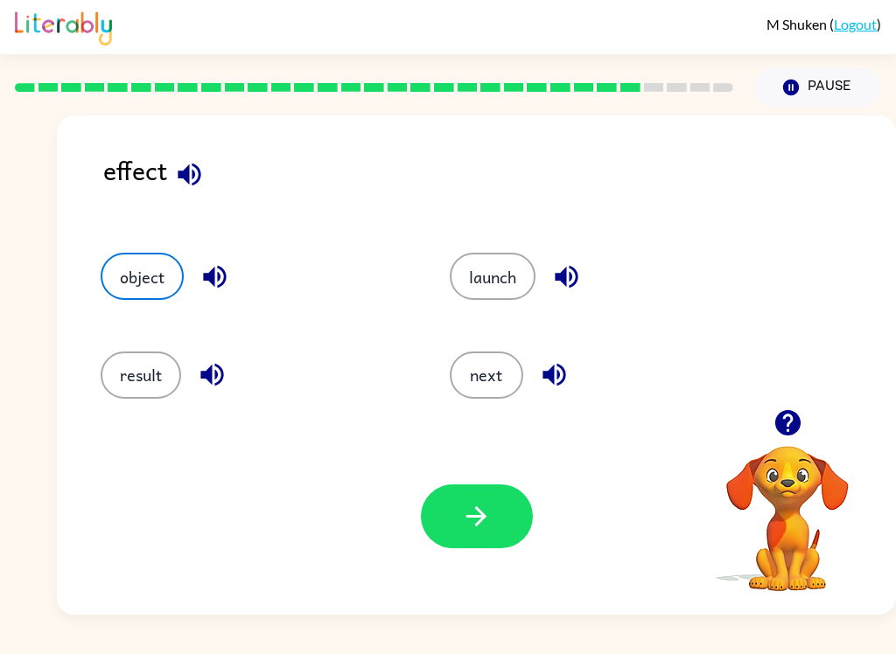
click at [476, 541] on button "button" at bounding box center [477, 517] width 112 height 64
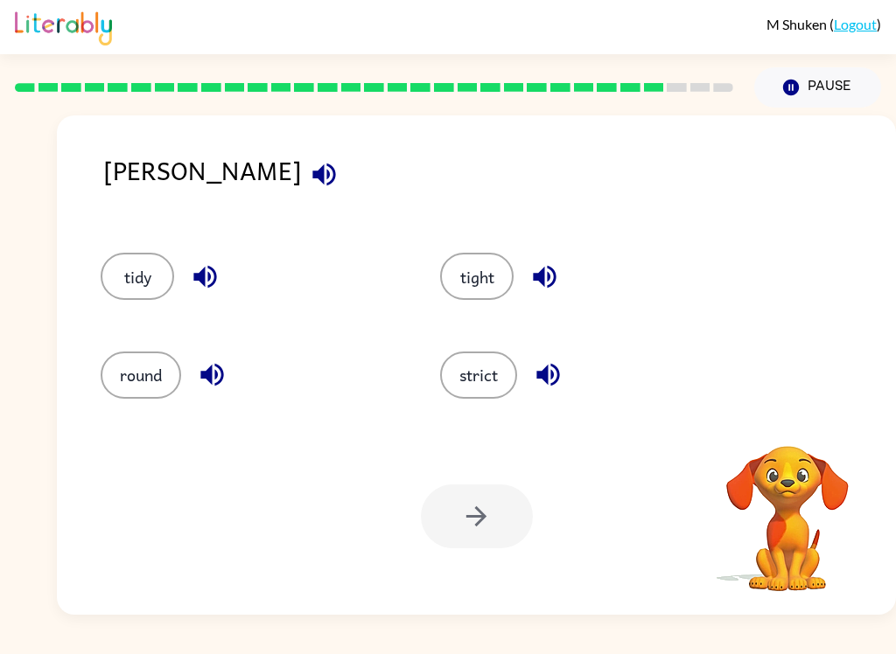
click at [480, 383] on button "strict" at bounding box center [478, 375] width 77 height 47
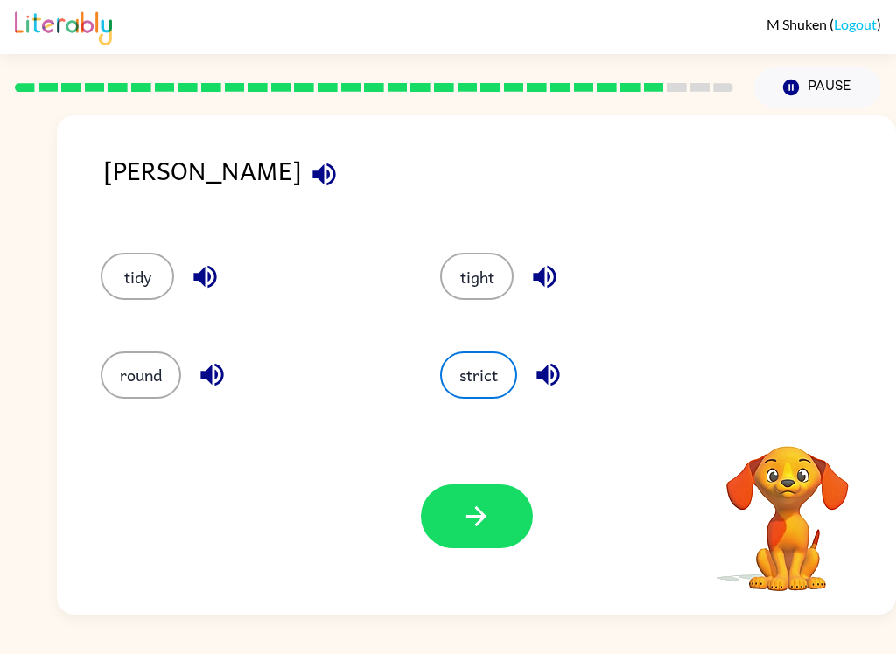
click at [497, 527] on button "button" at bounding box center [477, 517] width 112 height 64
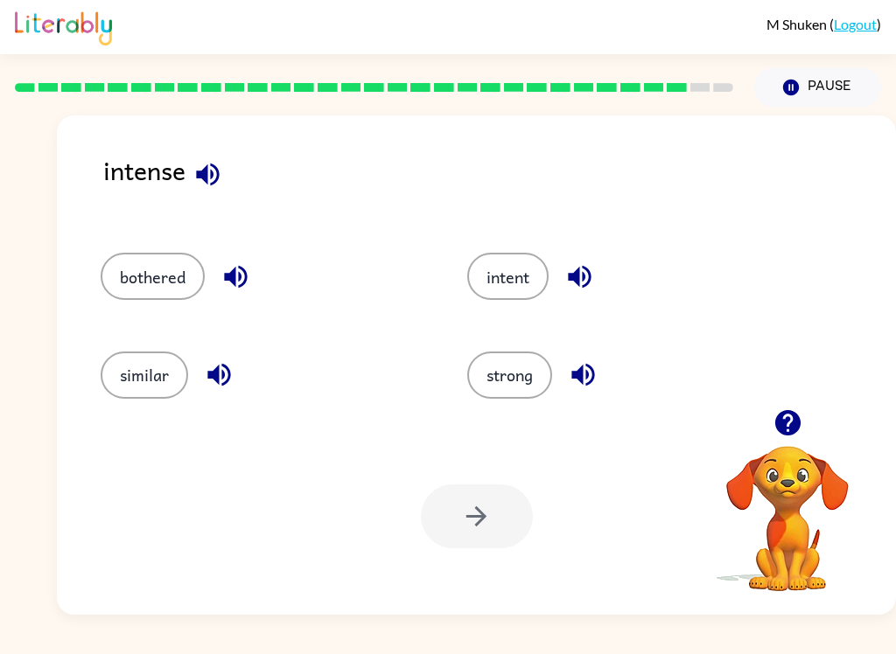
click at [513, 375] on button "strong" at bounding box center [509, 375] width 85 height 47
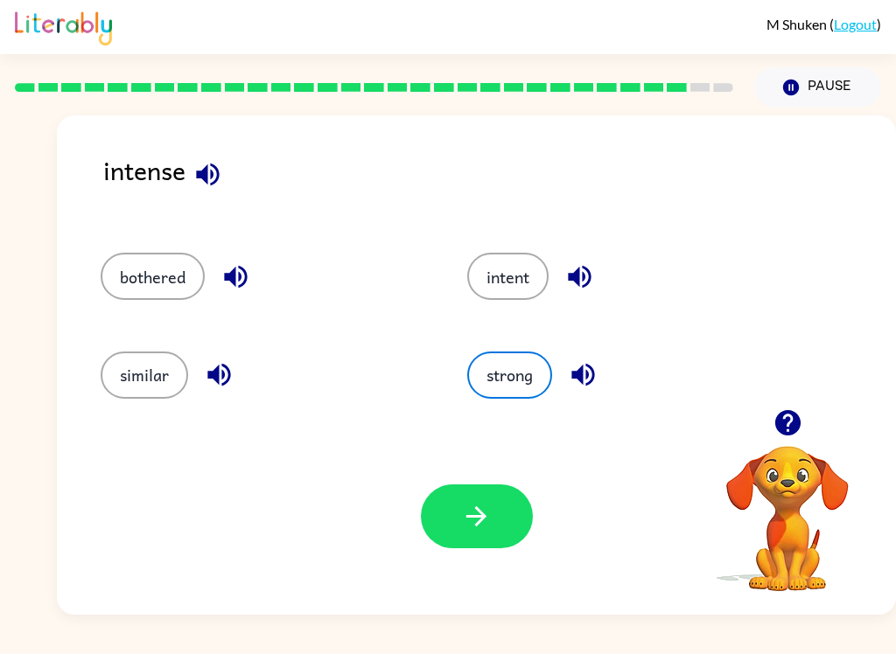
click at [493, 546] on button "button" at bounding box center [477, 517] width 112 height 64
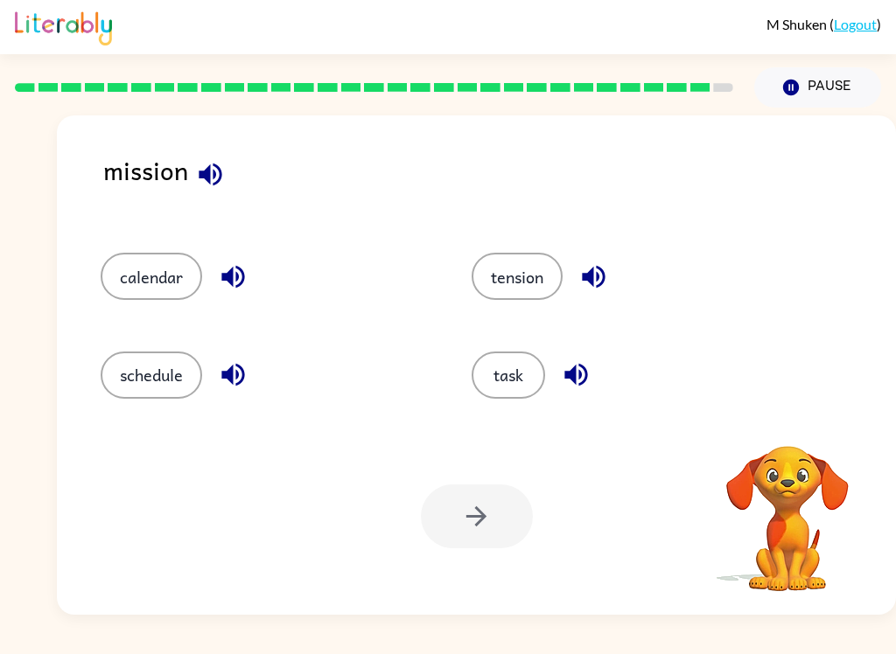
click at [513, 373] on button "task" at bounding box center [507, 375] width 73 height 47
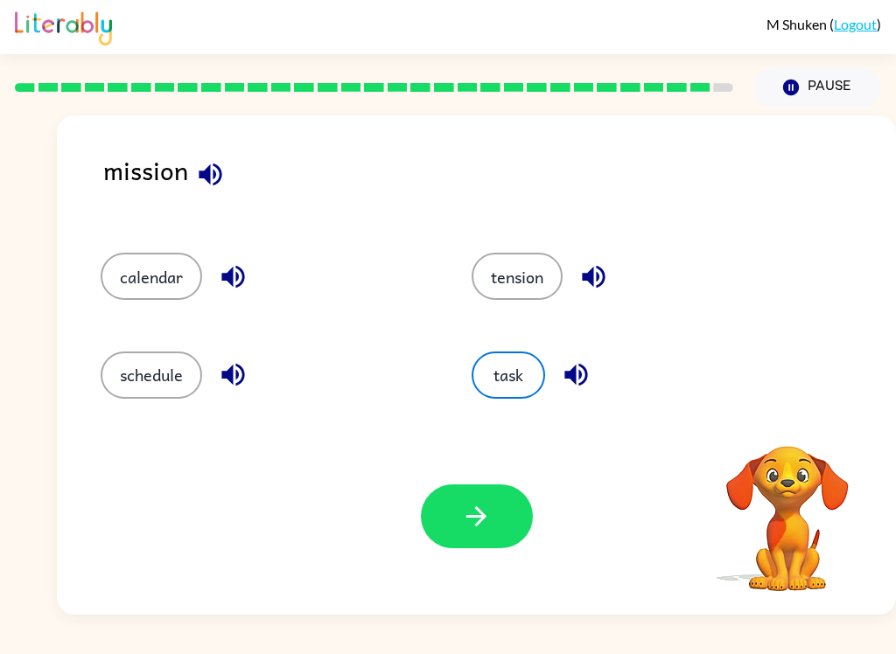
click at [497, 515] on button "button" at bounding box center [477, 517] width 112 height 64
